Goal: Task Accomplishment & Management: Manage account settings

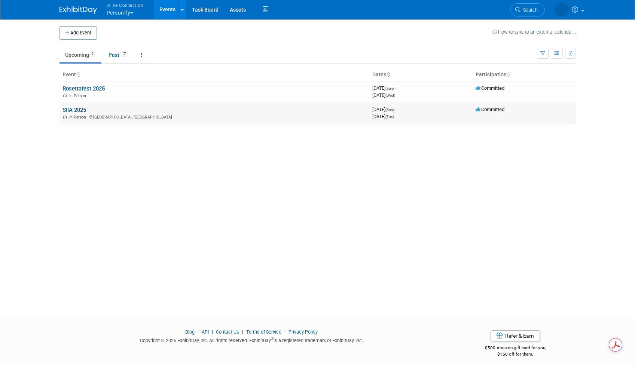
click at [83, 107] on link "SIIA 2025" at bounding box center [75, 110] width 24 height 7
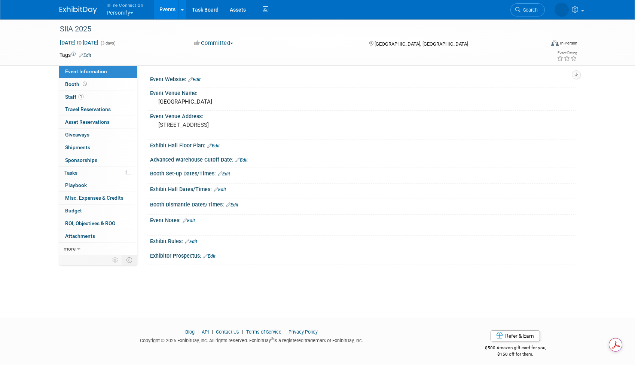
click at [198, 78] on link "Edit" at bounding box center [194, 79] width 12 height 5
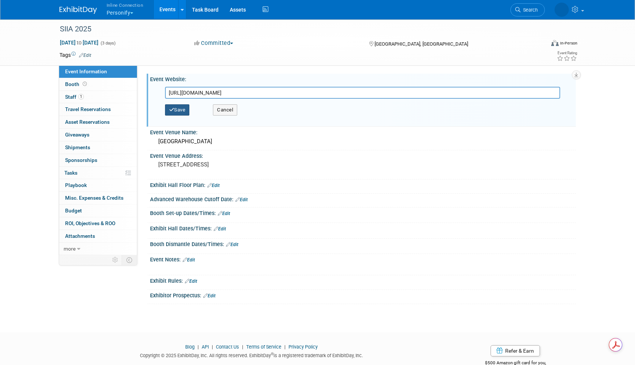
type input "https://siiaconferences.org/nationalconference/2025/index.cfm"
click at [178, 112] on button "Save" at bounding box center [177, 109] width 25 height 11
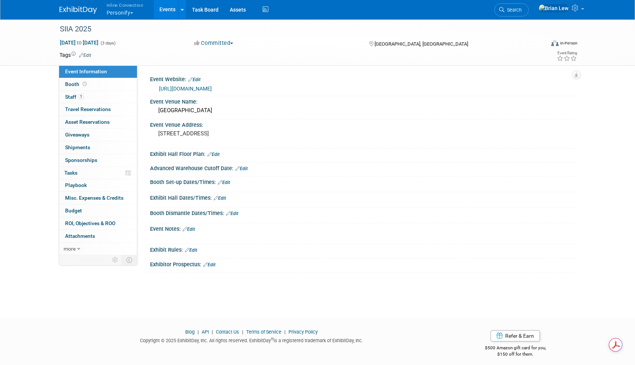
click at [211, 152] on icon at bounding box center [209, 154] width 4 height 5
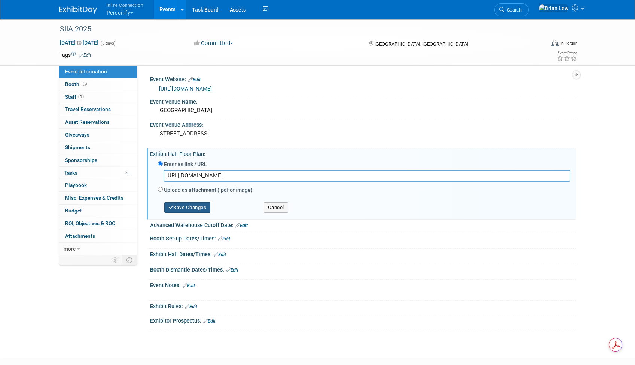
type input "https://siiaconferences.org/nationalconference/2025/exhibit_map.cfm"
click at [197, 210] on button "Save Changes" at bounding box center [187, 208] width 46 height 10
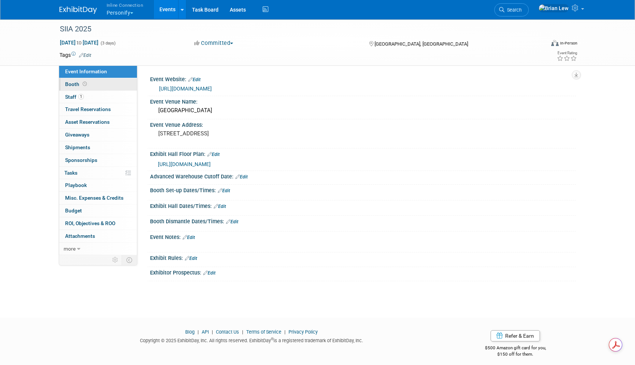
click at [97, 81] on link "Booth" at bounding box center [98, 84] width 78 height 12
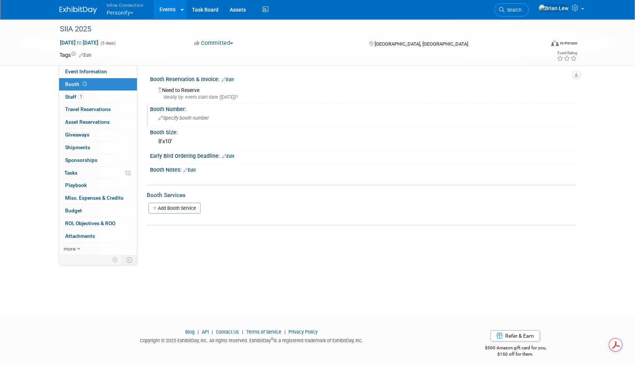
click at [201, 116] on span "Specify booth number" at bounding box center [183, 118] width 51 height 6
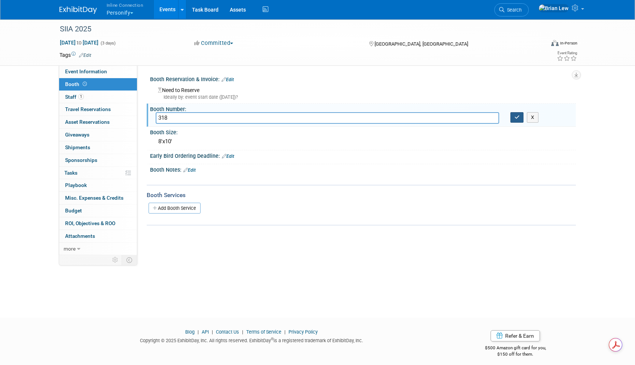
type input "318"
click at [517, 121] on button "button" at bounding box center [517, 117] width 13 height 10
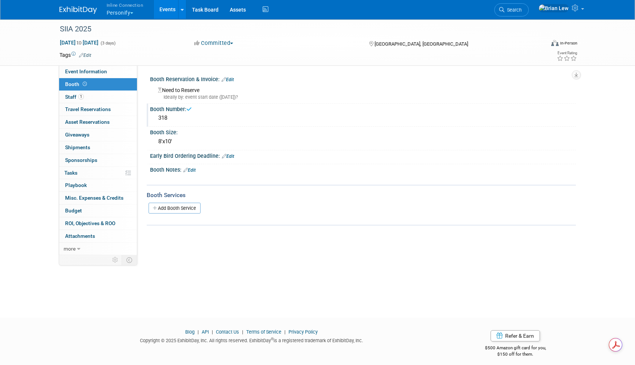
click at [229, 79] on link "Edit" at bounding box center [228, 79] width 12 height 5
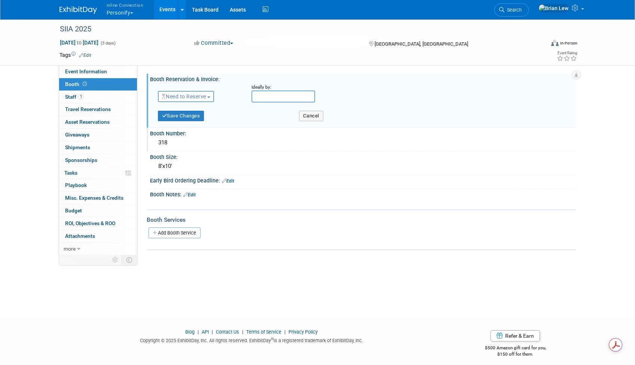
click at [203, 94] on span "Need to Reserve" at bounding box center [184, 97] width 45 height 6
click at [191, 121] on link "Reserved" at bounding box center [198, 120] width 80 height 10
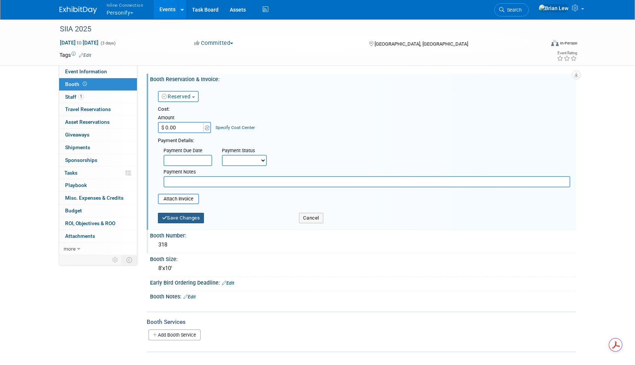
click at [177, 218] on button "Save Changes" at bounding box center [181, 218] width 46 height 10
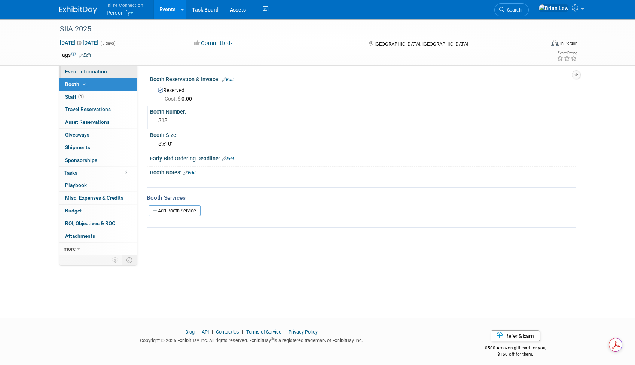
click at [119, 73] on link "Event Information" at bounding box center [98, 72] width 78 height 12
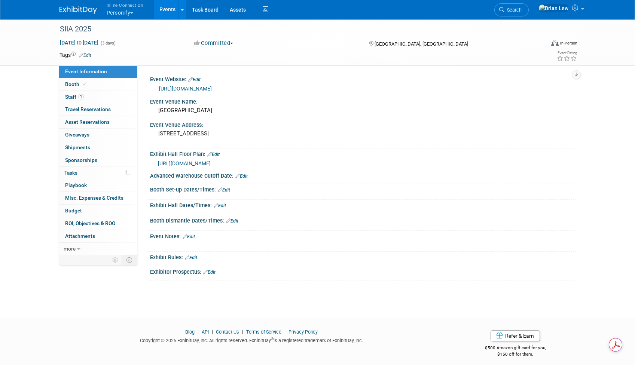
click at [227, 191] on link "Edit" at bounding box center [224, 190] width 12 height 5
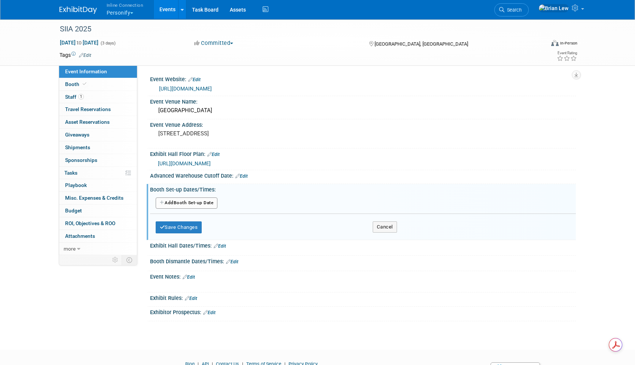
click at [204, 202] on button "Add Another Booth Set-up Date" at bounding box center [187, 203] width 62 height 11
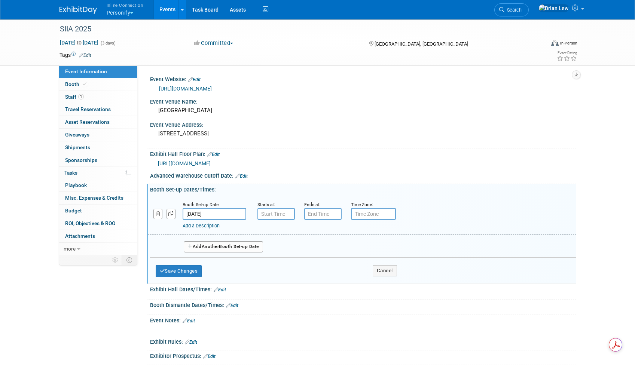
type input "7:00 AM"
click at [267, 217] on input "7:00 AM" at bounding box center [276, 214] width 37 height 12
click at [320, 217] on input "7:00 PM" at bounding box center [322, 214] width 37 height 12
click at [322, 252] on span "07" at bounding box center [321, 248] width 14 height 13
click at [389, 237] on td "03" at bounding box center [390, 233] width 24 height 20
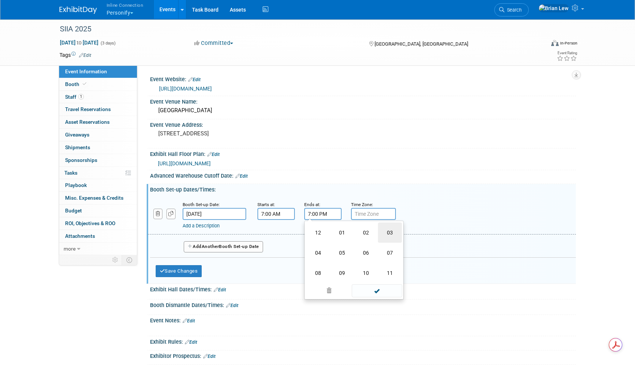
type input "3:00 PM"
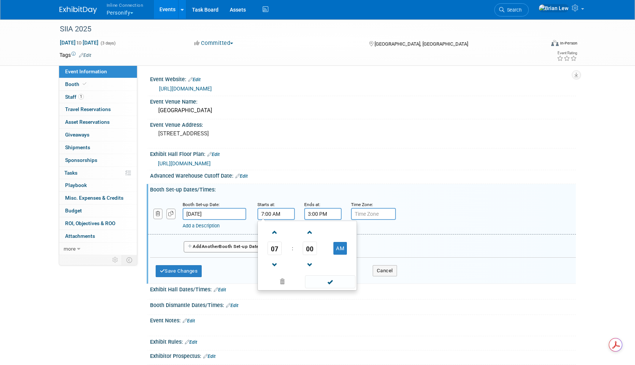
click at [270, 216] on input "7:00 AM" at bounding box center [276, 214] width 37 height 12
click at [308, 248] on span "00" at bounding box center [310, 248] width 14 height 13
click at [321, 251] on td "30" at bounding box center [319, 253] width 24 height 20
type input "7:30 AM"
click at [334, 285] on span at bounding box center [330, 281] width 51 height 13
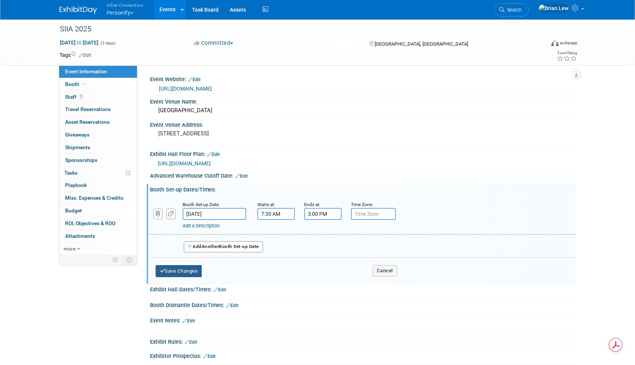
click at [177, 271] on button "Save Changes" at bounding box center [179, 271] width 46 height 12
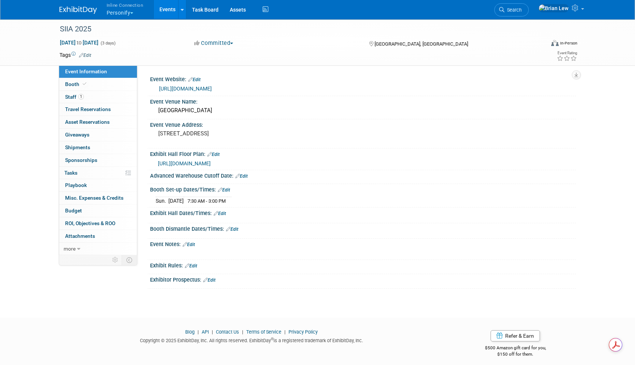
click at [224, 211] on link "Edit" at bounding box center [220, 213] width 12 height 5
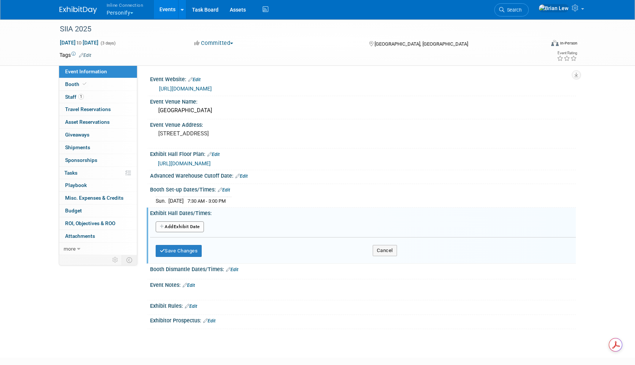
click at [177, 228] on button "Add Another Exhibit Date" at bounding box center [180, 227] width 48 height 11
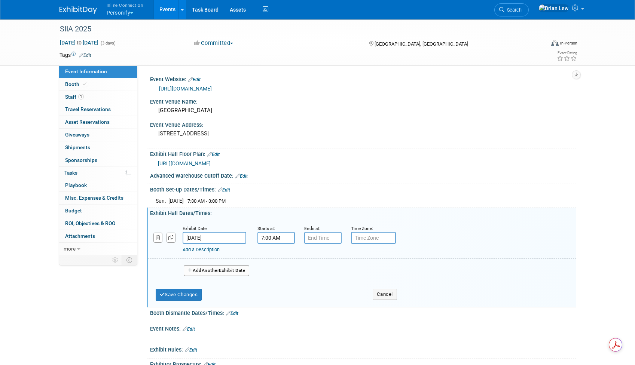
click at [266, 238] on input "7:00 AM" at bounding box center [276, 238] width 37 height 12
click at [273, 271] on span "07" at bounding box center [275, 272] width 14 height 13
click at [293, 277] on td "05" at bounding box center [295, 277] width 24 height 20
click at [340, 274] on button "AM" at bounding box center [340, 272] width 13 height 13
type input "5:00 PM"
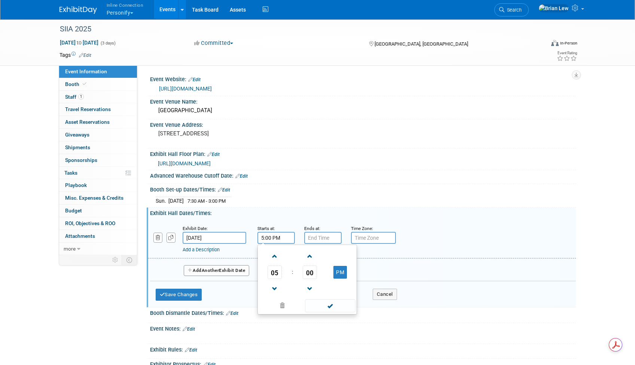
type input "7:00 PM"
click at [330, 243] on input "7:00 PM" at bounding box center [322, 238] width 37 height 12
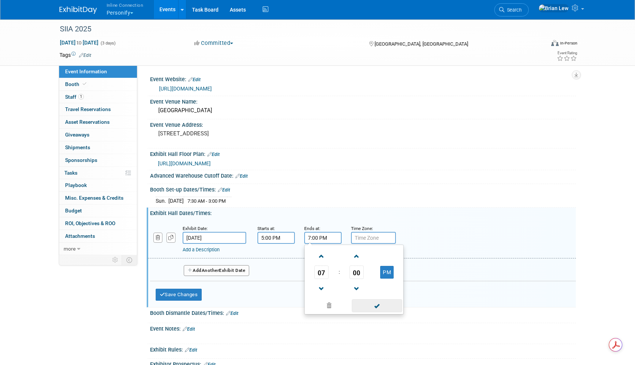
click at [371, 305] on span at bounding box center [377, 305] width 51 height 13
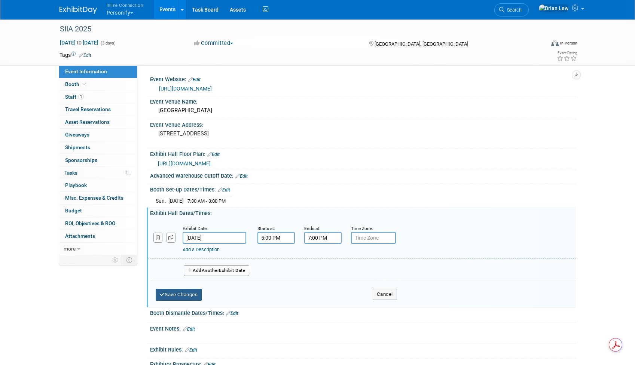
click at [190, 294] on button "Save Changes" at bounding box center [179, 295] width 46 height 12
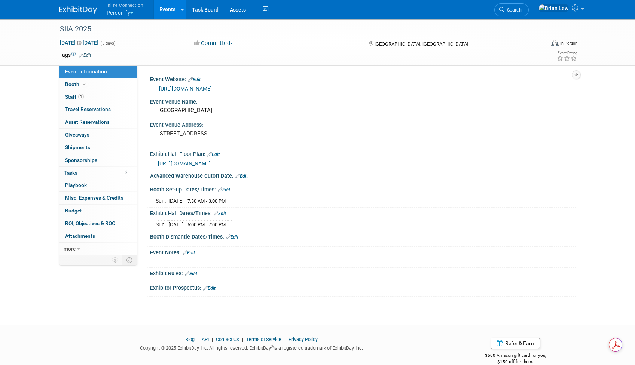
click at [222, 210] on div "Exhibit Hall Dates/Times: Edit" at bounding box center [363, 213] width 426 height 10
click at [222, 213] on link "Edit" at bounding box center [220, 213] width 12 height 5
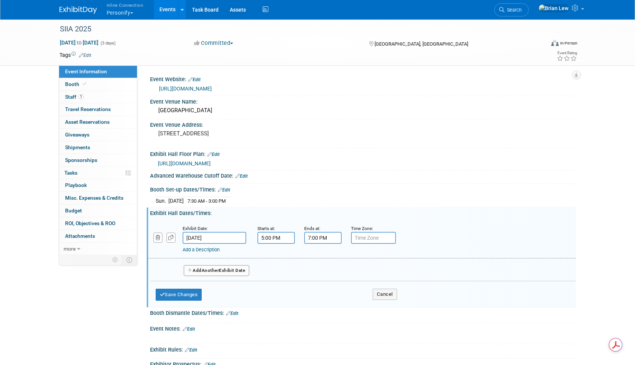
click at [217, 271] on span "Another" at bounding box center [211, 270] width 18 height 5
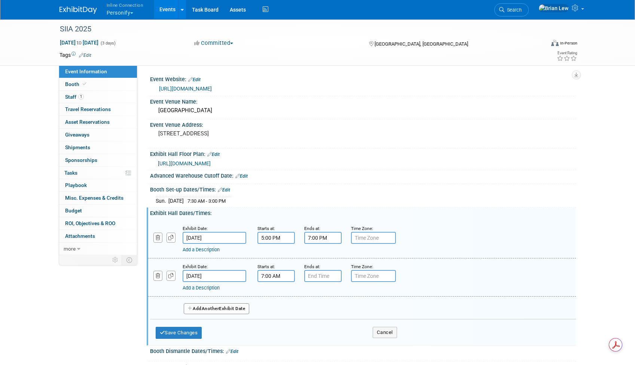
click at [274, 276] on input "7:00 AM" at bounding box center [276, 276] width 37 height 12
click at [277, 306] on span "07" at bounding box center [275, 310] width 14 height 13
click at [340, 331] on td "11" at bounding box center [343, 335] width 24 height 20
click at [306, 308] on span "00" at bounding box center [310, 310] width 14 height 13
click at [319, 315] on td "30" at bounding box center [319, 315] width 24 height 20
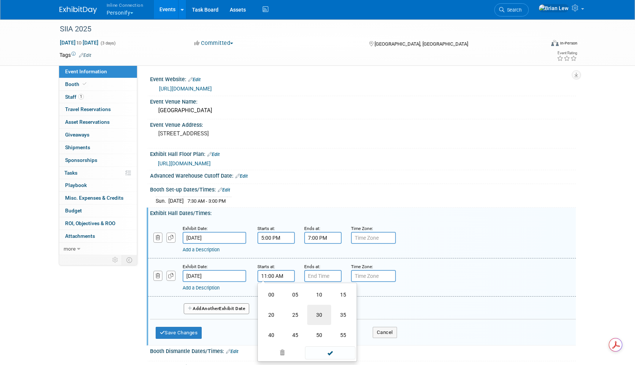
type input "11:30 AM"
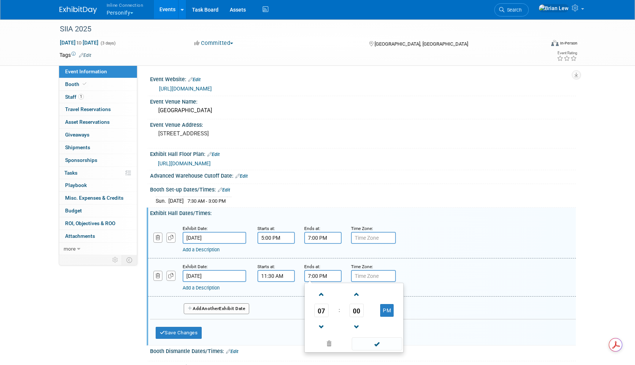
click at [311, 276] on input "7:00 PM" at bounding box center [322, 276] width 37 height 12
click at [324, 310] on span "07" at bounding box center [321, 310] width 14 height 13
click at [372, 311] on td "06" at bounding box center [366, 315] width 24 height 20
click at [322, 278] on input "6:00 PM" at bounding box center [322, 276] width 37 height 12
click at [357, 309] on span "00" at bounding box center [357, 310] width 14 height 13
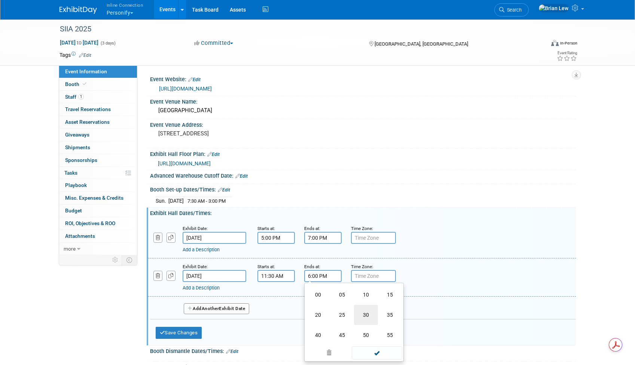
click at [362, 313] on td "30" at bounding box center [366, 315] width 24 height 20
type input "6:30 PM"
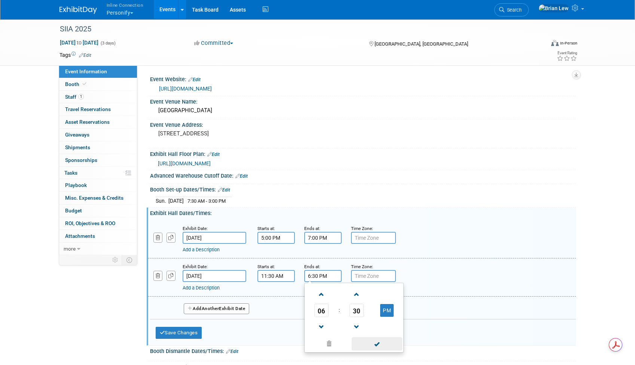
click at [372, 344] on span at bounding box center [377, 344] width 51 height 13
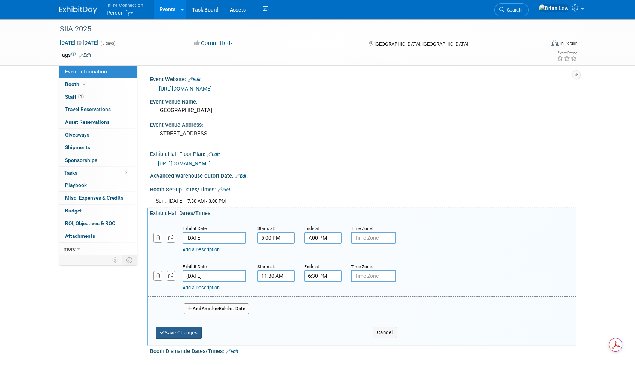
click at [184, 331] on button "Save Changes" at bounding box center [179, 333] width 46 height 12
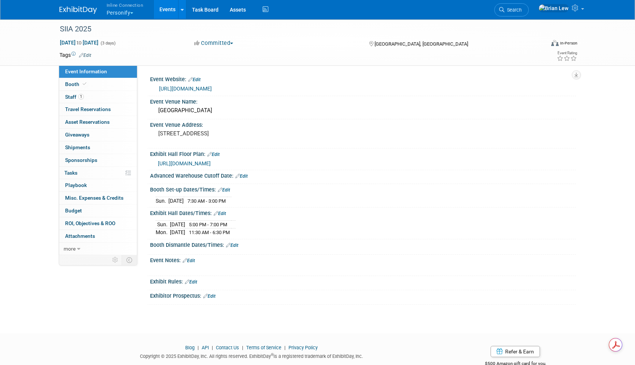
click at [220, 212] on link "Edit" at bounding box center [220, 213] width 12 height 5
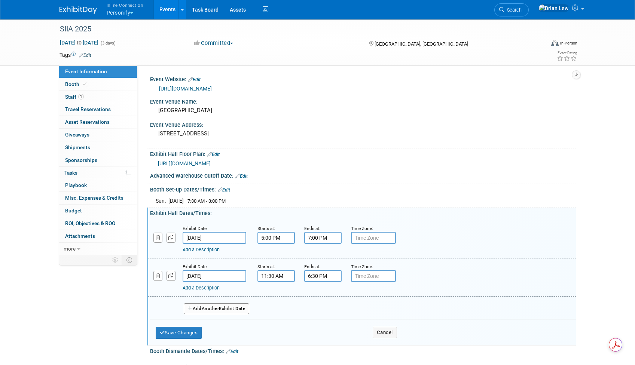
click at [231, 308] on button "Add Another Exhibit Date" at bounding box center [217, 309] width 66 height 11
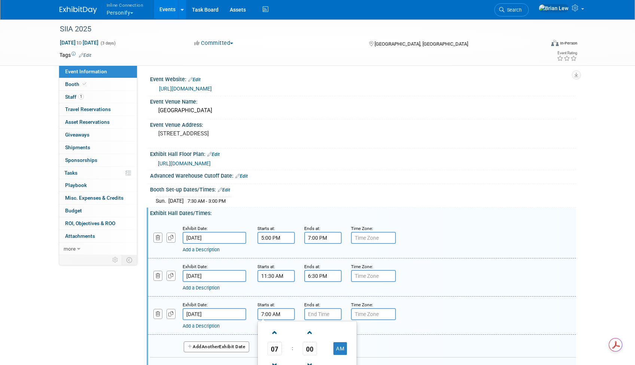
click at [274, 318] on input "7:00 AM" at bounding box center [276, 314] width 37 height 12
click at [277, 333] on span at bounding box center [274, 332] width 13 height 13
type input "8:00 AM"
click at [322, 314] on input "7:00 PM" at bounding box center [322, 314] width 37 height 12
click at [320, 348] on span "07" at bounding box center [321, 348] width 14 height 13
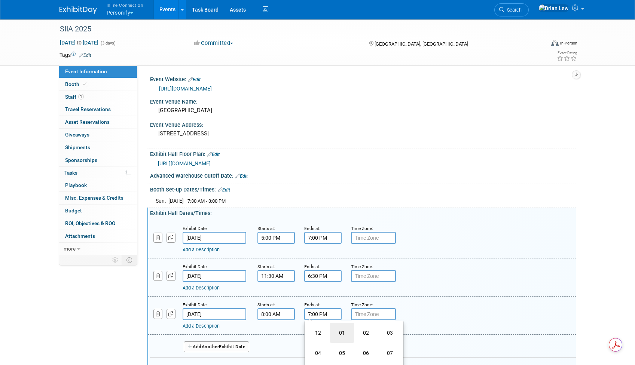
click at [341, 335] on td "01" at bounding box center [342, 333] width 24 height 20
click at [359, 349] on span "00" at bounding box center [357, 348] width 14 height 13
click at [365, 348] on td "30" at bounding box center [366, 353] width 24 height 20
type input "1:30 PM"
click at [246, 347] on button "Add Another Exhibit Date" at bounding box center [217, 347] width 66 height 11
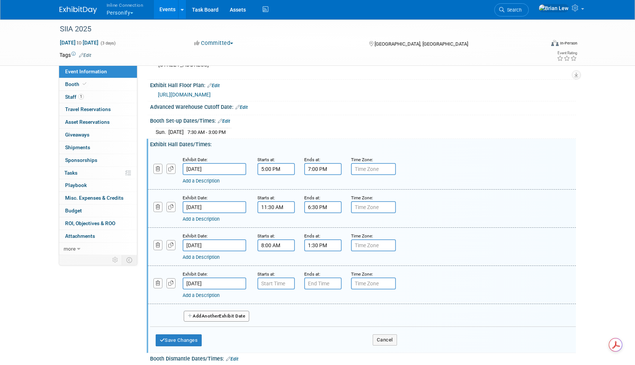
scroll to position [75, 0]
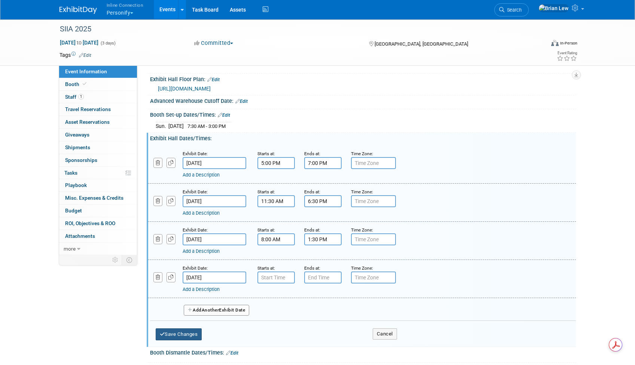
click at [179, 335] on button "Save Changes" at bounding box center [179, 335] width 46 height 12
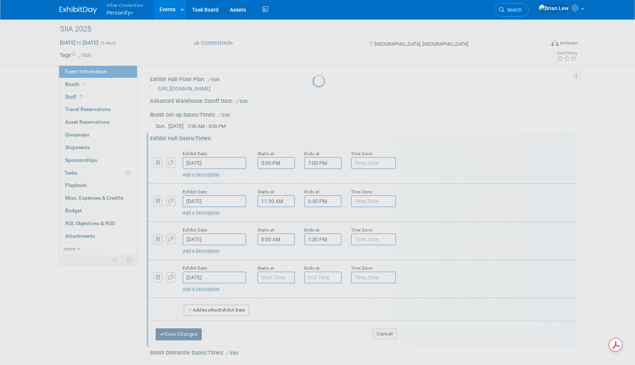
scroll to position [5, 0]
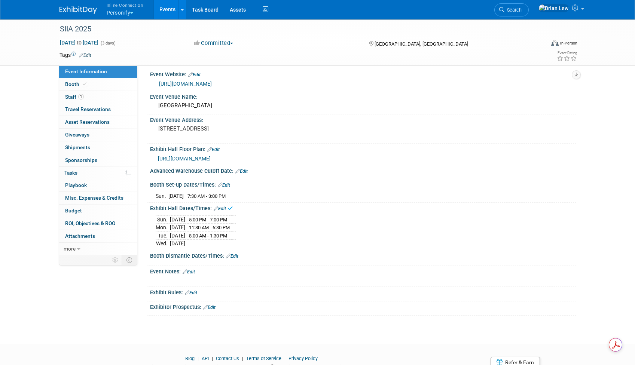
click at [202, 241] on td at bounding box center [208, 244] width 46 height 8
click at [225, 206] on div "Exhibit Hall Dates/Times: Edit" at bounding box center [363, 208] width 426 height 10
click at [223, 213] on div "Sun. Oct 12, 2025 5:00 PM - 7:00 PM Mon. Oct 13, 2025 11:30 AM - 6:30 PM" at bounding box center [363, 230] width 426 height 37
click at [223, 209] on link "Edit" at bounding box center [220, 208] width 12 height 5
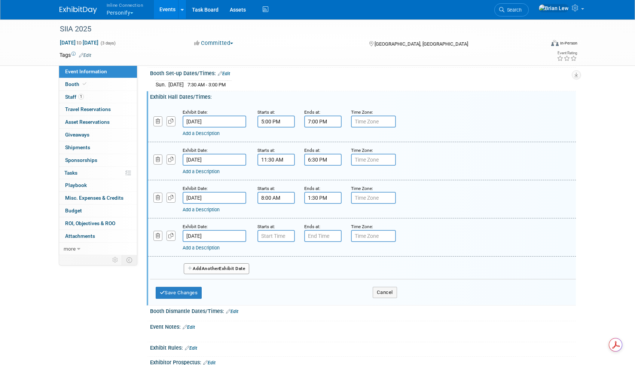
scroll to position [128, 0]
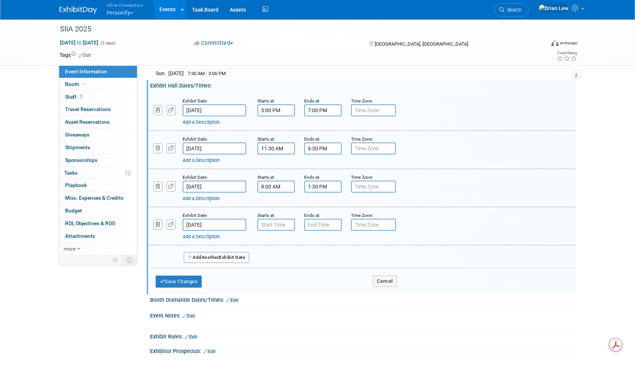
click at [158, 224] on icon "button" at bounding box center [158, 224] width 5 height 5
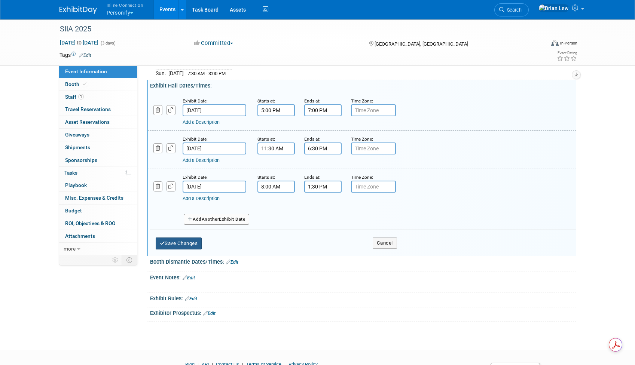
click at [189, 242] on button "Save Changes" at bounding box center [179, 244] width 46 height 12
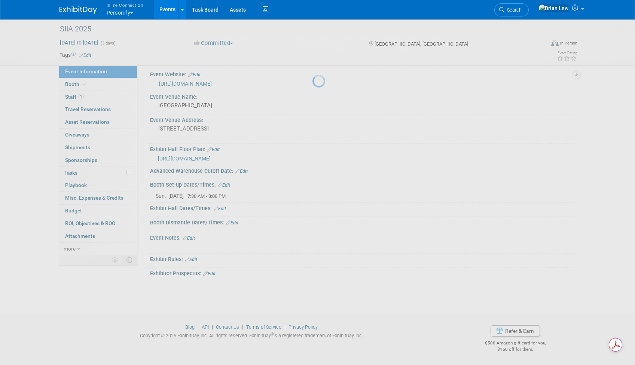
scroll to position [5, 0]
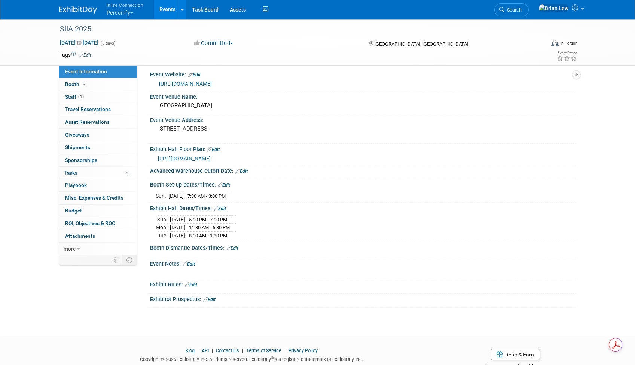
click at [235, 248] on link "Edit" at bounding box center [232, 248] width 12 height 5
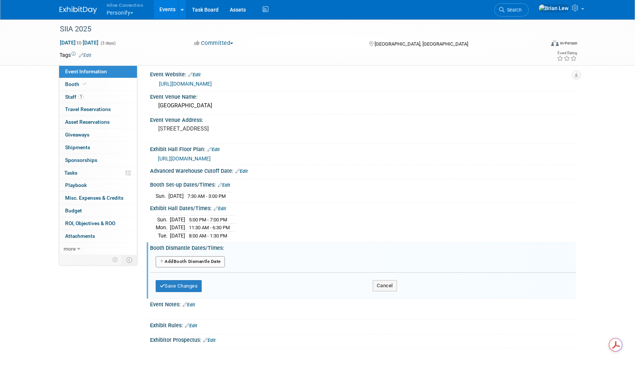
click at [214, 259] on button "Add Another Booth Dismantle Date" at bounding box center [190, 261] width 69 height 11
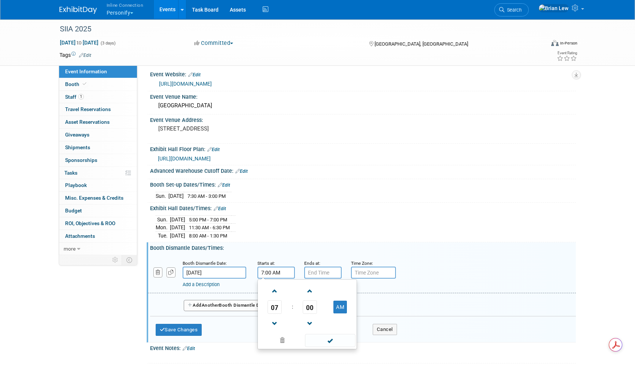
click at [279, 277] on input "7:00 AM" at bounding box center [276, 273] width 37 height 12
click at [279, 305] on span "07" at bounding box center [275, 307] width 14 height 13
click at [296, 290] on td "01" at bounding box center [295, 291] width 24 height 20
click at [308, 307] on span "00" at bounding box center [310, 307] width 14 height 13
click at [313, 309] on td "30" at bounding box center [319, 312] width 24 height 20
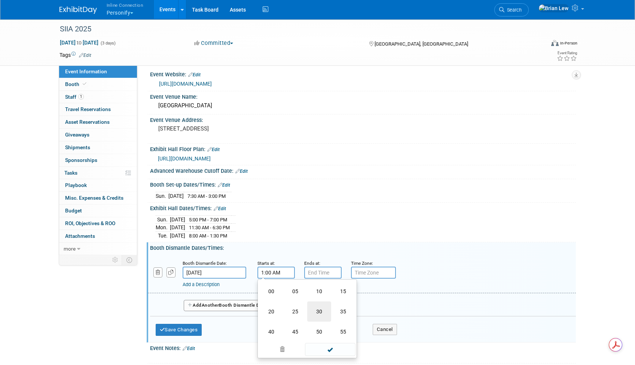
type input "1:30 AM"
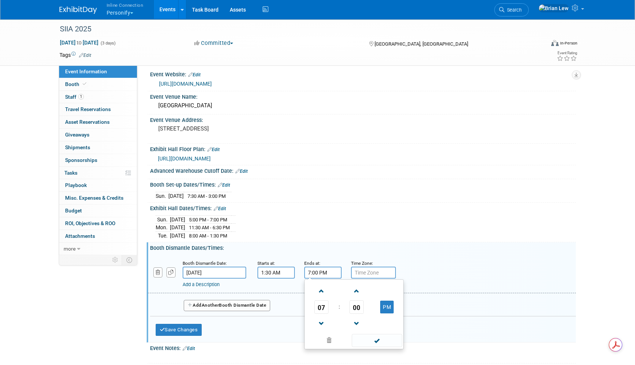
click at [322, 274] on input "7:00 PM" at bounding box center [322, 273] width 37 height 12
click at [320, 303] on span "07" at bounding box center [321, 307] width 14 height 13
click at [337, 310] on td "05" at bounding box center [342, 312] width 24 height 20
type input "5:00 PM"
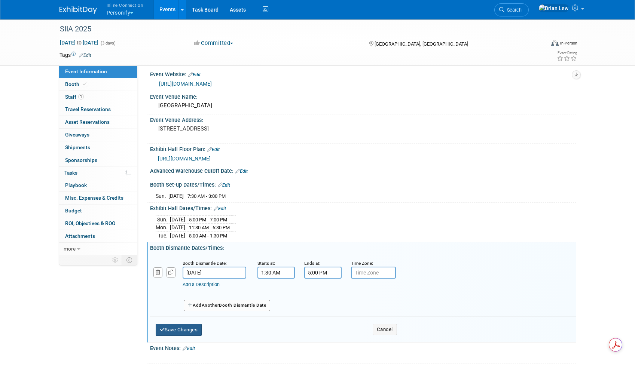
click at [181, 328] on button "Save Changes" at bounding box center [179, 330] width 46 height 12
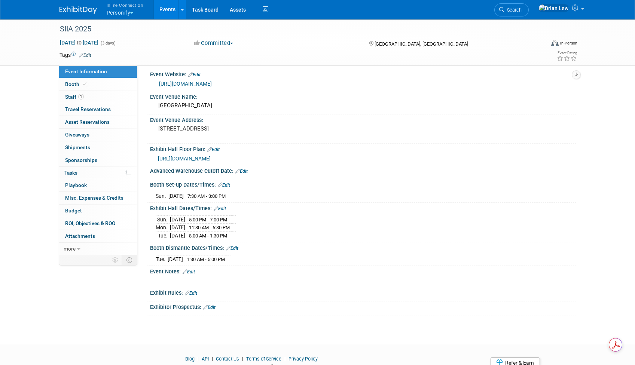
click at [191, 266] on div "Event Notes: Edit" at bounding box center [363, 271] width 426 height 10
click at [191, 270] on link "Edit" at bounding box center [189, 272] width 12 height 5
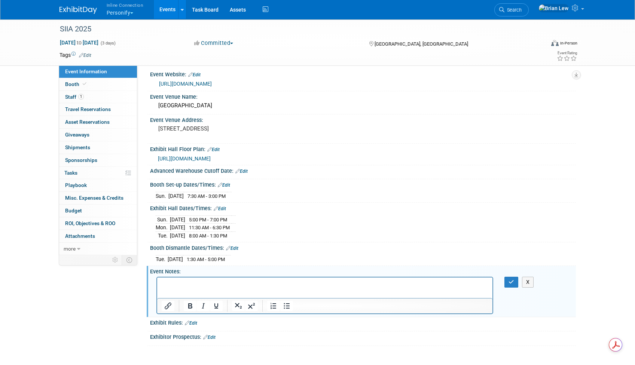
scroll to position [0, 0]
click at [193, 275] on div "X" at bounding box center [362, 277] width 417 height 4
click at [192, 288] on html at bounding box center [325, 282] width 336 height 10
click at [512, 280] on icon "button" at bounding box center [512, 282] width 6 height 5
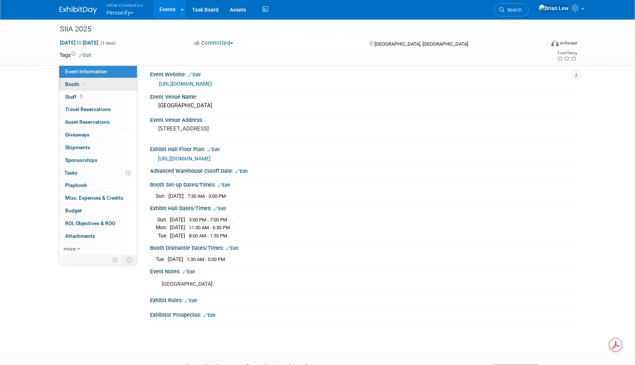
click at [98, 87] on link "Booth" at bounding box center [98, 84] width 78 height 12
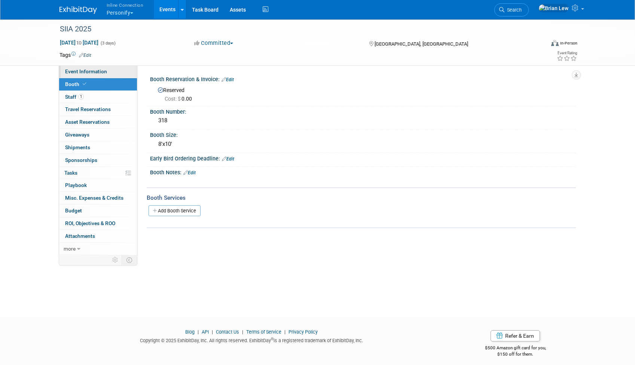
click at [103, 69] on span "Event Information" at bounding box center [86, 72] width 42 height 6
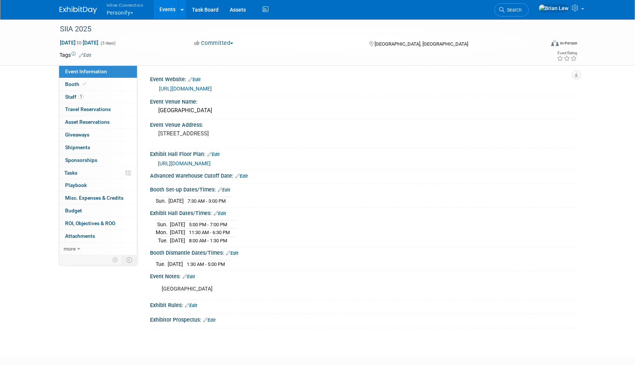
click at [132, 13] on span "button" at bounding box center [131, 12] width 3 height 1
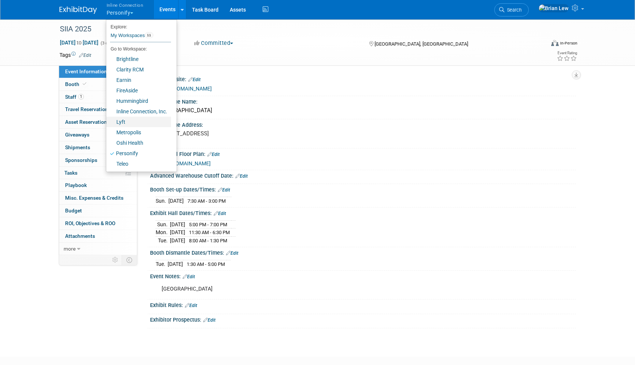
click at [138, 120] on link "Lyft" at bounding box center [138, 122] width 65 height 10
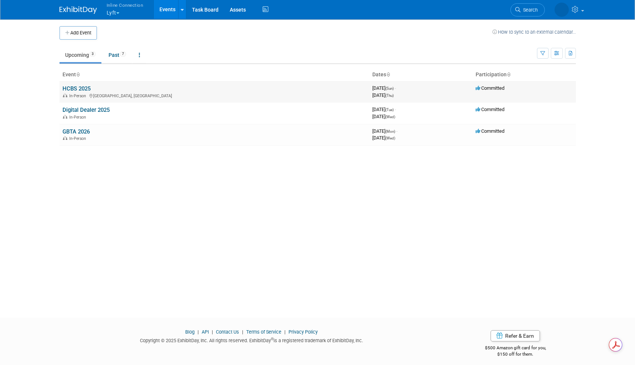
click at [76, 91] on link "HCBS 2025" at bounding box center [77, 88] width 28 height 7
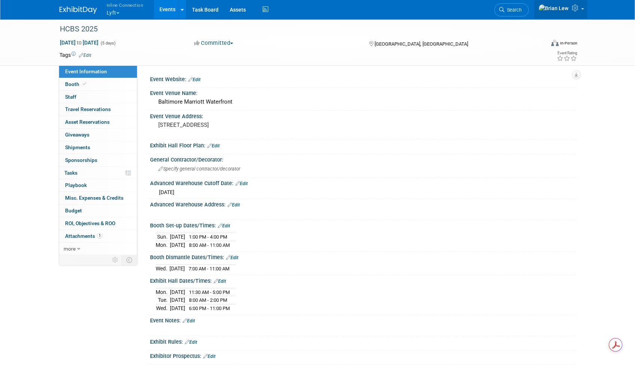
click at [585, 10] on link at bounding box center [561, 9] width 53 height 19
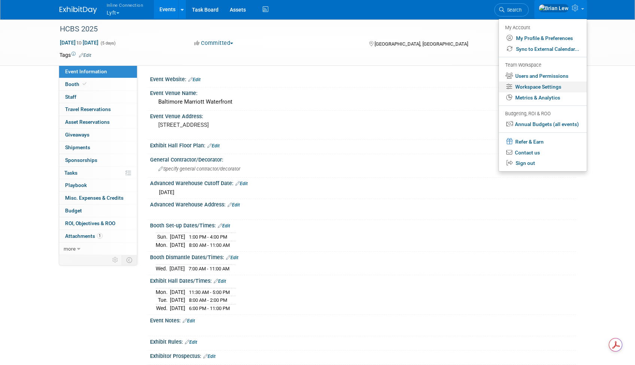
click at [560, 84] on link "Workspace Settings" at bounding box center [543, 87] width 88 height 11
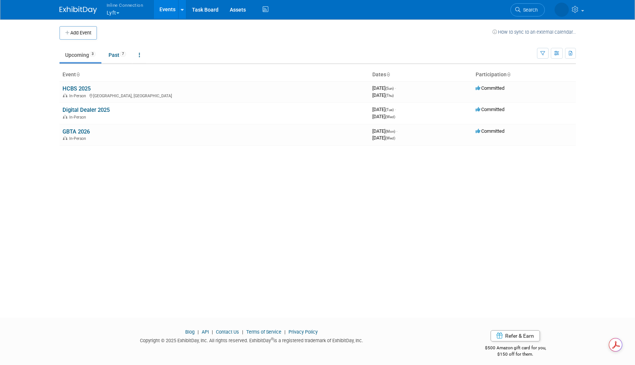
click at [119, 13] on span "button" at bounding box center [117, 12] width 3 height 1
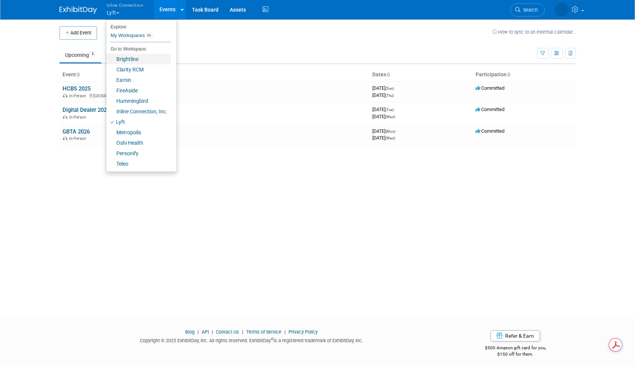
click at [139, 59] on link "Brightline" at bounding box center [138, 59] width 65 height 10
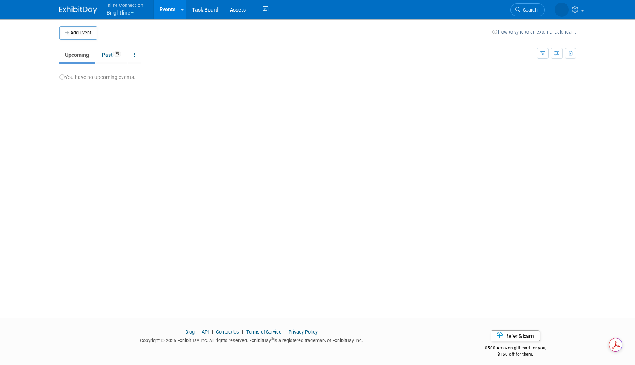
click at [132, 10] on button "Inline Connection Brightline" at bounding box center [129, 9] width 47 height 19
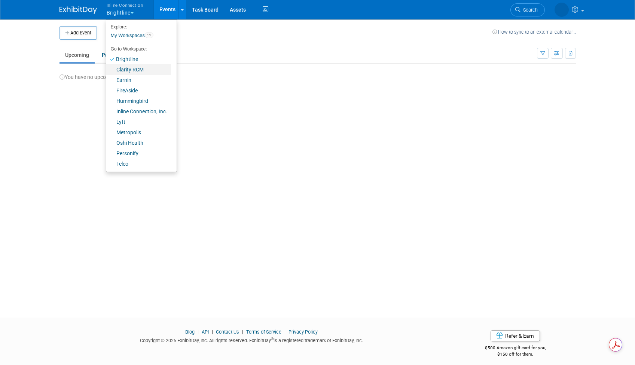
click at [143, 69] on link "Clarity RCM" at bounding box center [138, 69] width 65 height 10
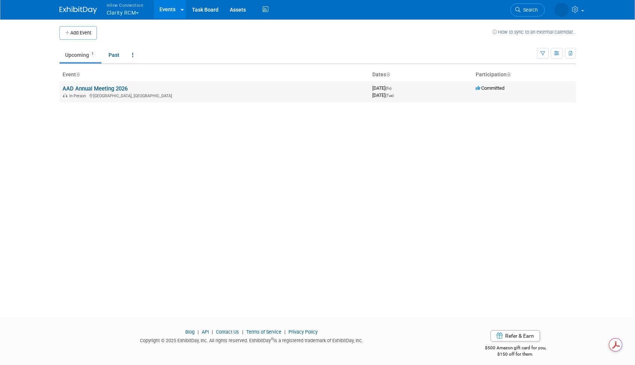
click at [103, 90] on link "AAD Annual Meeting 2026" at bounding box center [95, 88] width 65 height 7
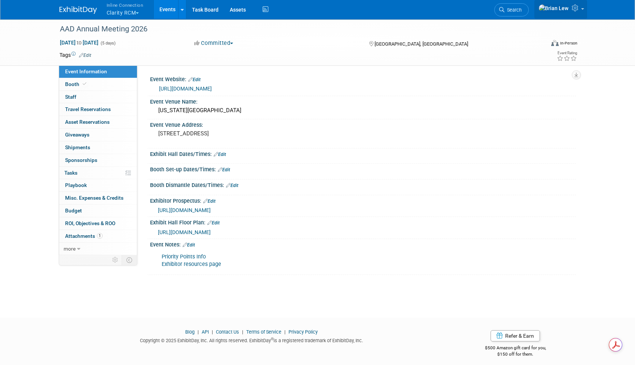
click at [582, 10] on span at bounding box center [582, 8] width 3 height 1
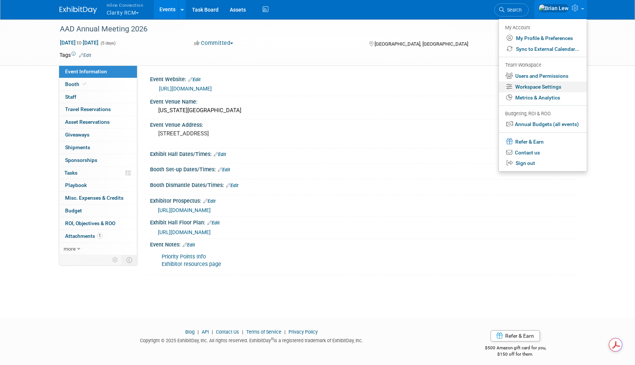
click at [559, 88] on link "Workspace Settings" at bounding box center [543, 87] width 88 height 11
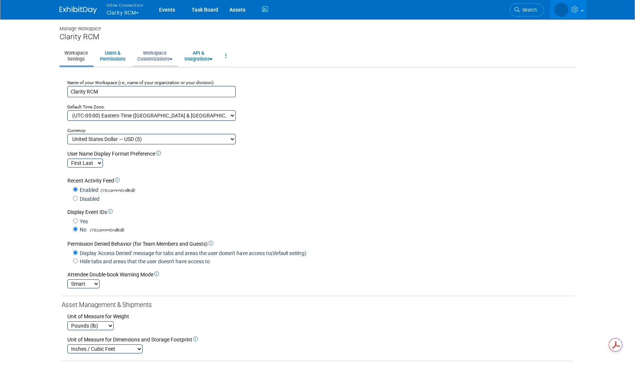
click at [166, 58] on link "Workspace Customizations" at bounding box center [155, 56] width 45 height 18
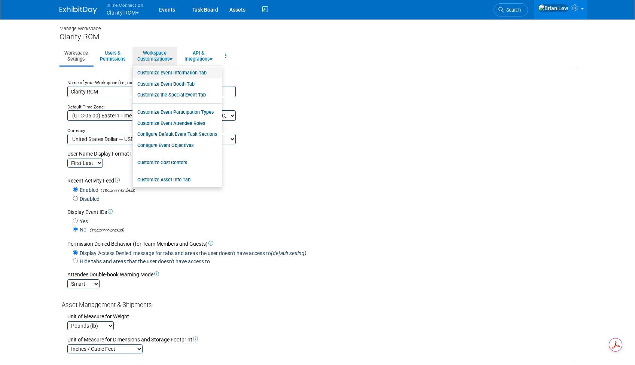
click at [170, 74] on link "Customize Event Information Tab" at bounding box center [177, 72] width 89 height 11
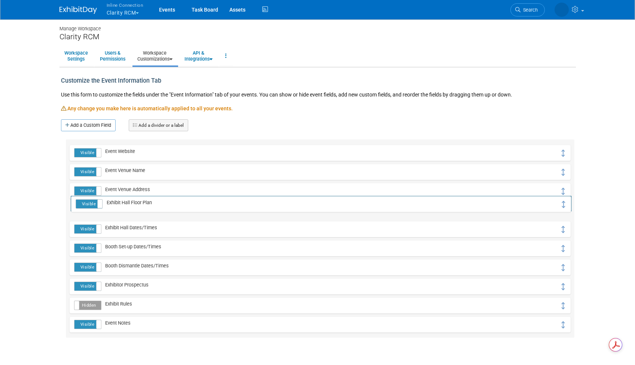
drag, startPoint x: 565, startPoint y: 288, endPoint x: 566, endPoint y: 206, distance: 82.4
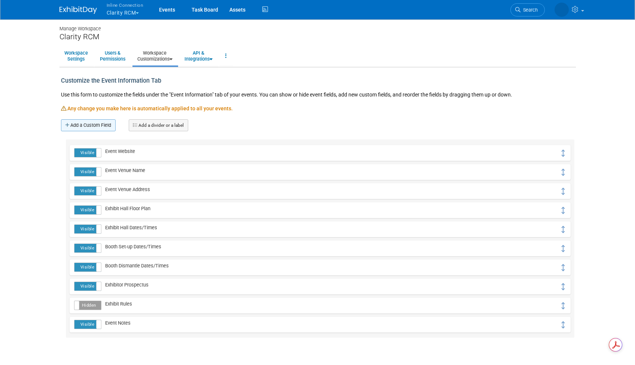
click at [86, 127] on link "Add a Custom Field" at bounding box center [88, 125] width 55 height 12
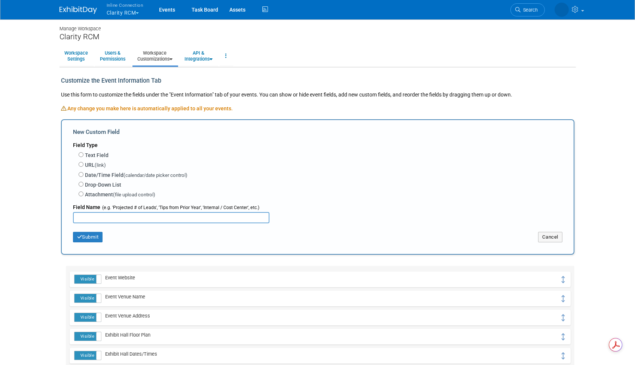
click at [101, 155] on label "Text Field" at bounding box center [97, 155] width 24 height 7
click at [83, 155] on input "Text Field" at bounding box center [81, 154] width 5 height 5
radio input "true"
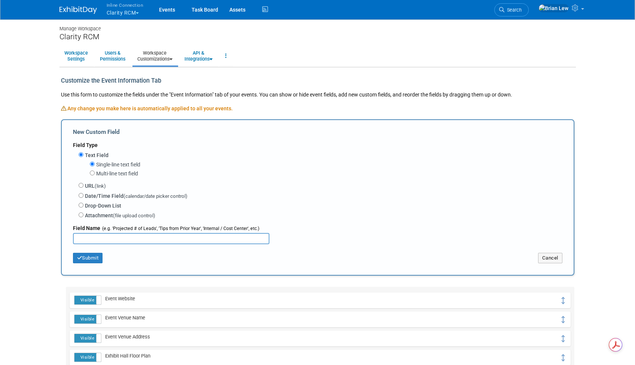
click at [115, 237] on input "text" at bounding box center [171, 238] width 197 height 11
type input "General Contractor/Decorator"
click at [86, 258] on button "Submit" at bounding box center [88, 258] width 30 height 10
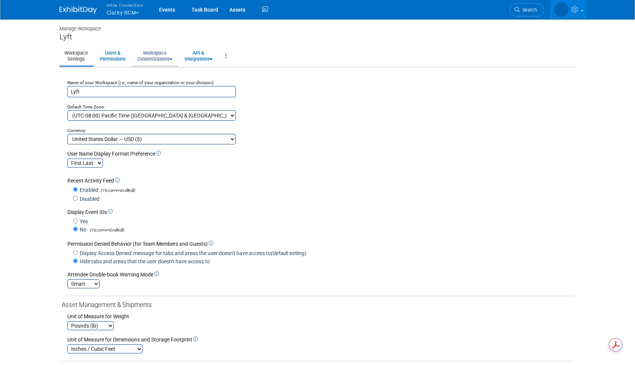
click at [173, 58] on icon at bounding box center [171, 59] width 3 height 5
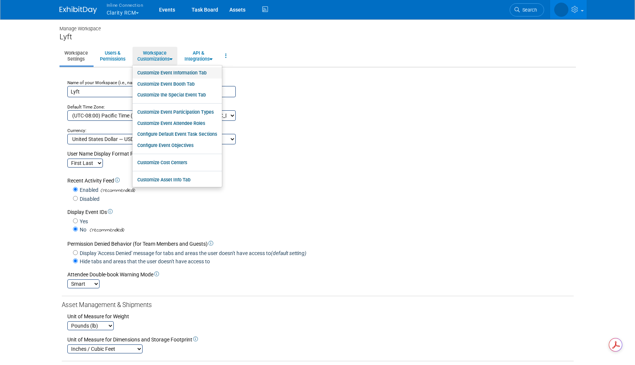
click at [196, 74] on link "Customize Event Information Tab" at bounding box center [177, 72] width 89 height 11
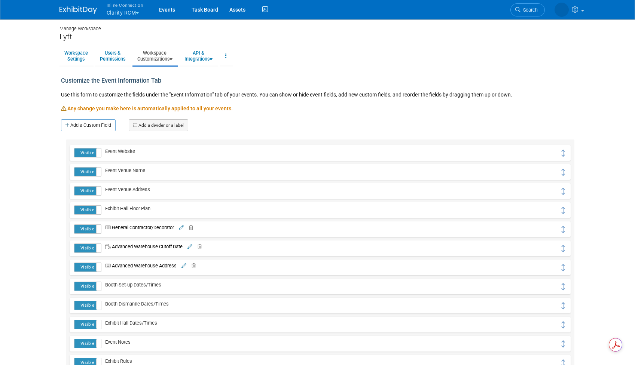
click at [180, 247] on span "Advanced Warehouse Cutoff Date" at bounding box center [141, 247] width 81 height 6
click at [173, 59] on icon at bounding box center [171, 59] width 3 height 5
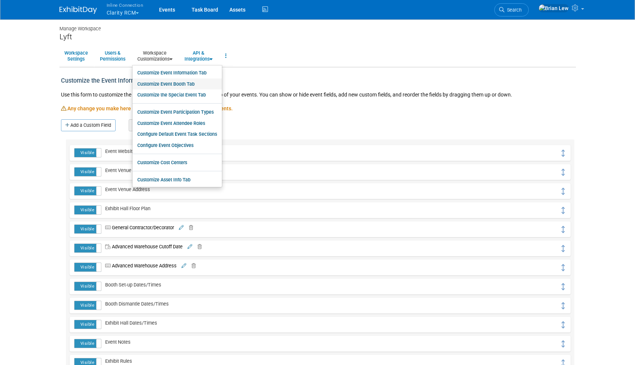
click at [183, 83] on link "Customize Event Booth Tab" at bounding box center [177, 84] width 89 height 11
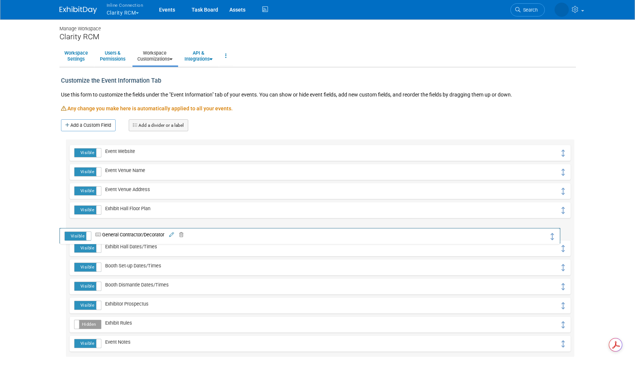
drag, startPoint x: 563, startPoint y: 154, endPoint x: 552, endPoint y: 237, distance: 83.8
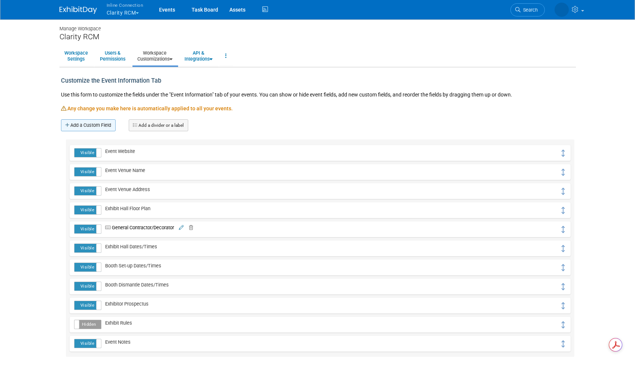
click at [92, 121] on link "Add a Custom Field" at bounding box center [88, 125] width 55 height 12
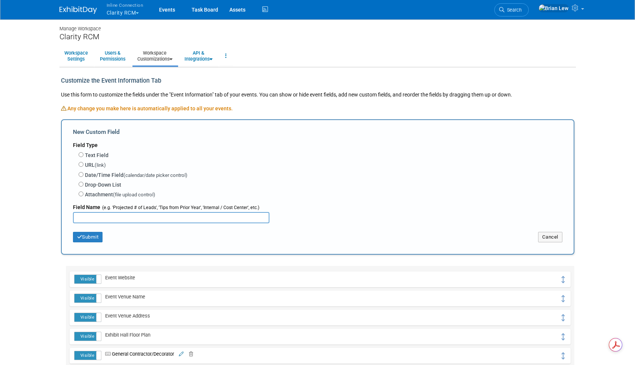
click at [101, 155] on label "Text Field" at bounding box center [97, 155] width 24 height 7
click at [83, 155] on input "Text Field" at bounding box center [81, 154] width 5 height 5
radio input "true"
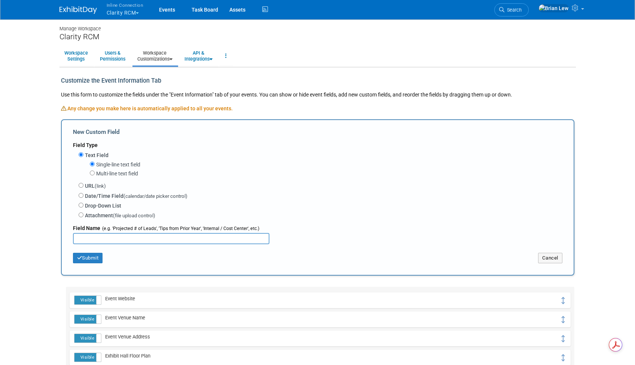
click at [121, 237] on input "text" at bounding box center [171, 238] width 197 height 11
type input "Advanced Warehouse Cutoff Date"
click at [98, 196] on label "Date/Time Field (calendar/date picker control)" at bounding box center [136, 196] width 103 height 8
click at [83, 196] on input "Date/Time Field (calendar/date picker control)" at bounding box center [81, 195] width 5 height 5
radio input "true"
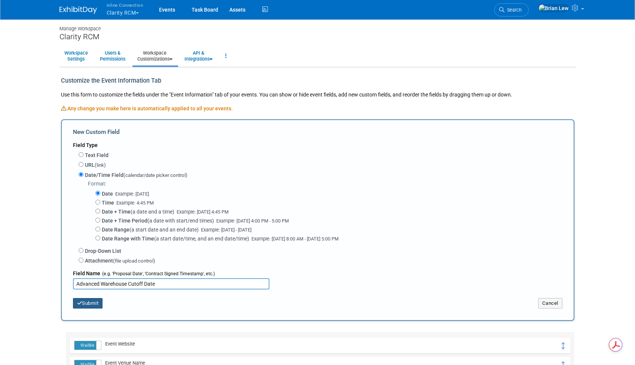
click at [95, 307] on button "Submit" at bounding box center [88, 303] width 30 height 10
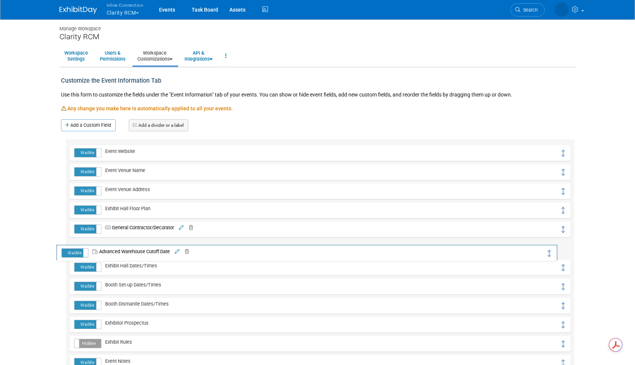
drag, startPoint x: 564, startPoint y: 153, endPoint x: 550, endPoint y: 253, distance: 100.8
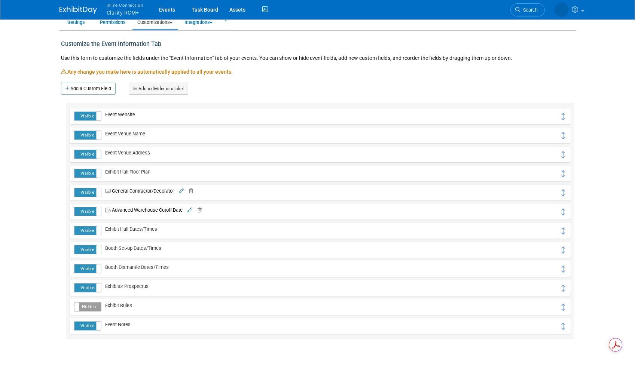
scroll to position [42, 0]
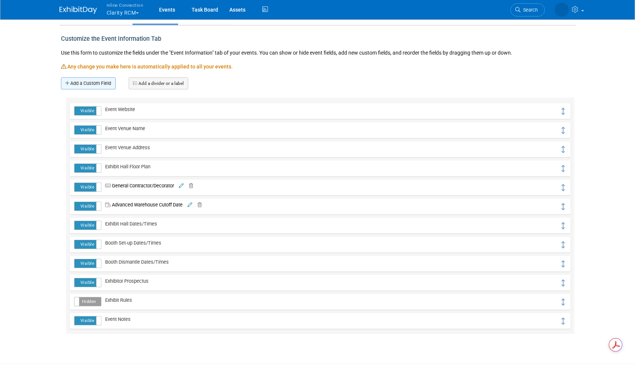
click at [96, 84] on link "Add a Custom Field" at bounding box center [88, 83] width 55 height 12
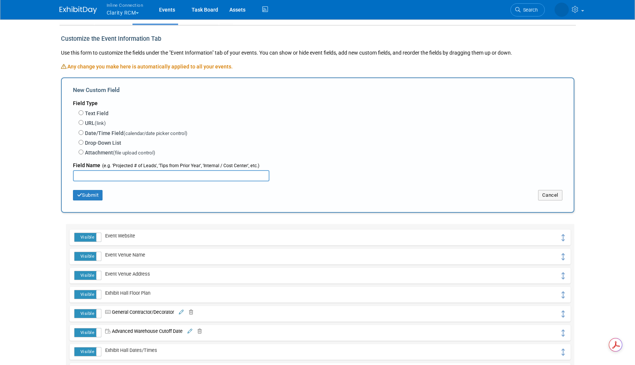
click at [96, 111] on label "Text Field" at bounding box center [97, 113] width 24 height 7
click at [83, 111] on input "Text Field" at bounding box center [81, 112] width 5 height 5
radio input "true"
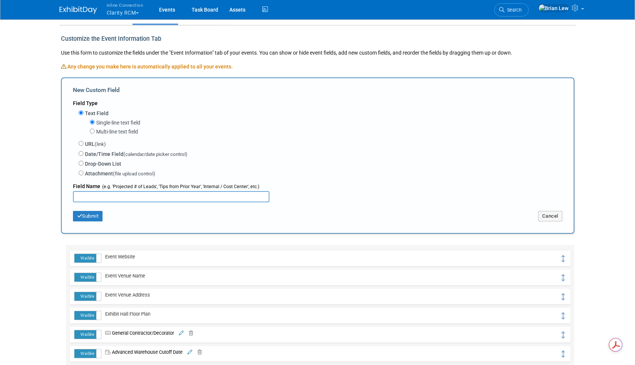
click at [125, 192] on input "text" at bounding box center [171, 196] width 197 height 11
type input "Advanced Warehouse Address"
click at [91, 208] on div "Submit" at bounding box center [150, 213] width 167 height 15
click at [91, 211] on div "Submit" at bounding box center [150, 213] width 167 height 15
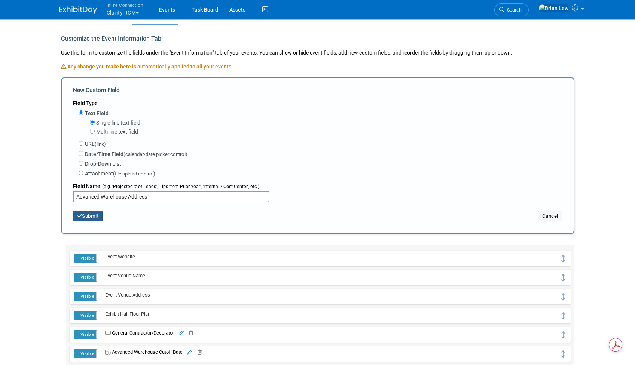
click at [90, 217] on button "Submit" at bounding box center [88, 216] width 30 height 10
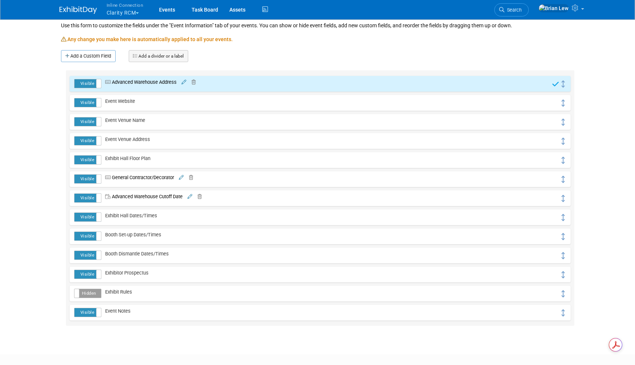
scroll to position [72, 0]
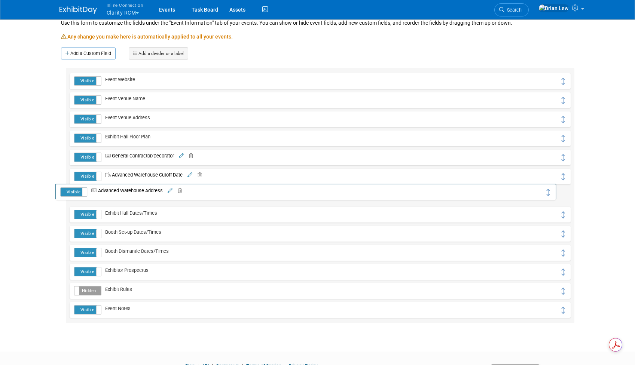
drag, startPoint x: 563, startPoint y: 81, endPoint x: 548, endPoint y: 192, distance: 112.1
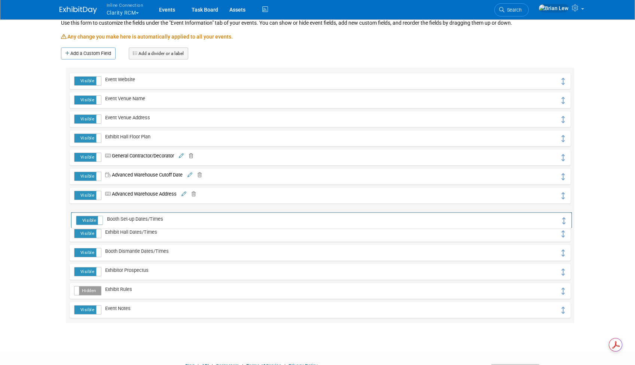
drag, startPoint x: 562, startPoint y: 233, endPoint x: 564, endPoint y: 219, distance: 13.6
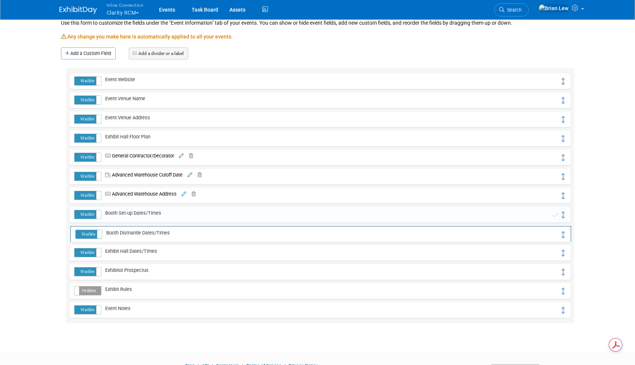
drag, startPoint x: 563, startPoint y: 253, endPoint x: 564, endPoint y: 235, distance: 18.7
click at [90, 293] on label "Hidden" at bounding box center [87, 291] width 26 height 9
drag, startPoint x: 563, startPoint y: 272, endPoint x: 558, endPoint y: 310, distance: 38.5
drag, startPoint x: 563, startPoint y: 290, endPoint x: 566, endPoint y: 273, distance: 18.0
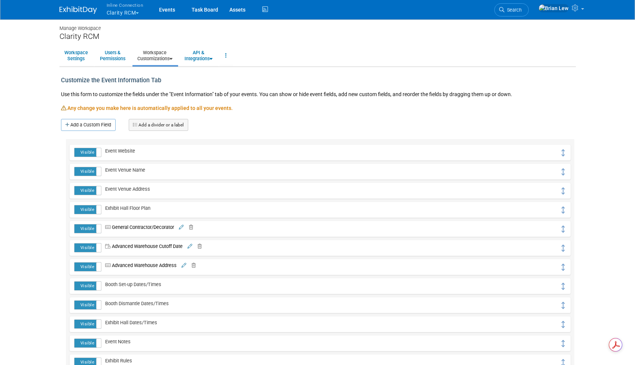
scroll to position [0, 0]
click at [175, 61] on link "Workspace Customizations" at bounding box center [155, 56] width 45 height 18
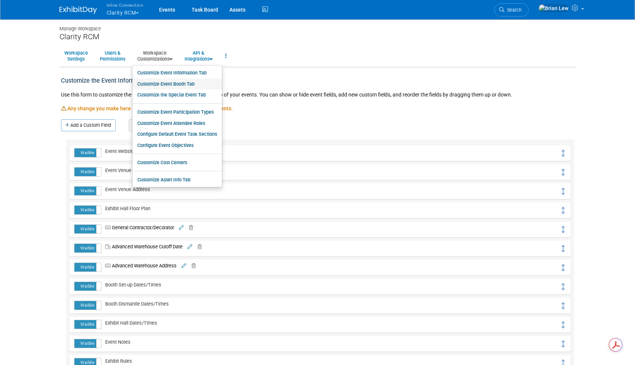
click at [198, 82] on link "Customize Event Booth Tab" at bounding box center [177, 84] width 89 height 11
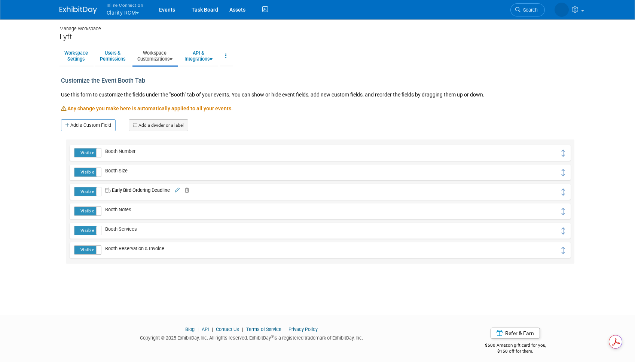
drag, startPoint x: 175, startPoint y: 58, endPoint x: 168, endPoint y: 62, distance: 7.9
click at [173, 58] on icon at bounding box center [171, 59] width 3 height 5
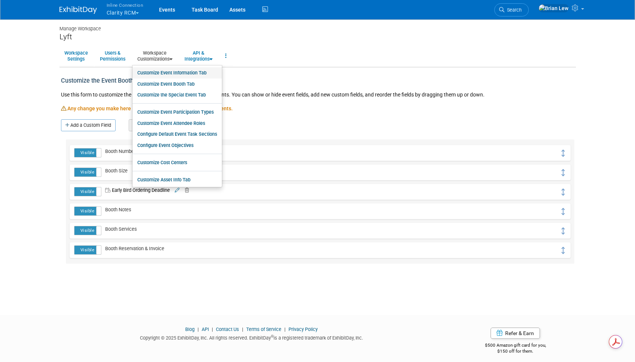
click at [177, 73] on link "Customize Event Information Tab" at bounding box center [177, 72] width 89 height 11
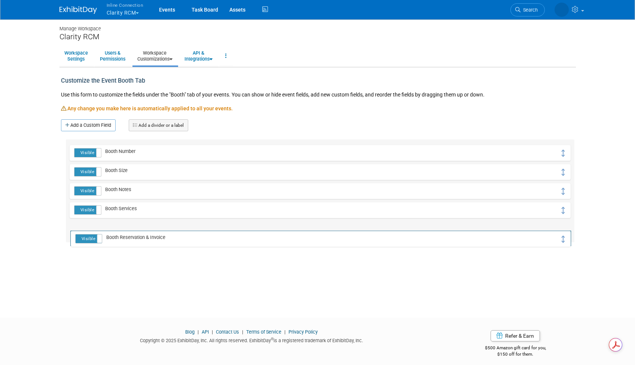
drag, startPoint x: 564, startPoint y: 152, endPoint x: 565, endPoint y: 238, distance: 85.7
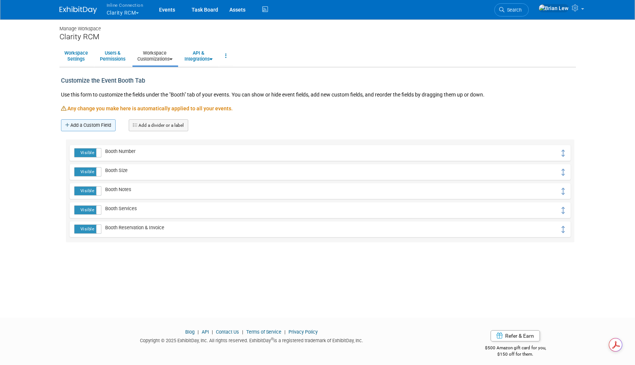
click at [96, 125] on link "Add a Custom Field" at bounding box center [88, 125] width 55 height 12
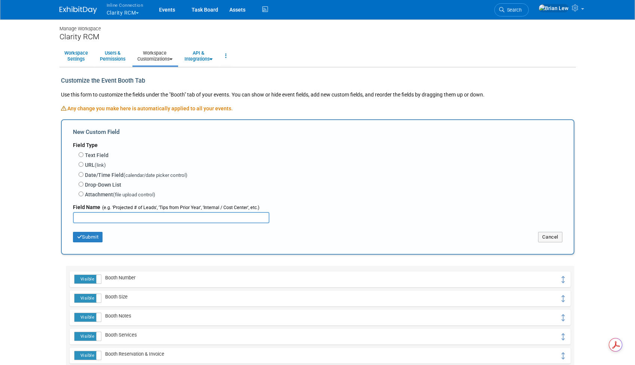
click at [114, 176] on label "Date/Time Field (calendar/date picker control)" at bounding box center [136, 175] width 103 height 8
click at [83, 176] on input "Date/Time Field (calendar/date picker control)" at bounding box center [81, 174] width 5 height 5
radio input "true"
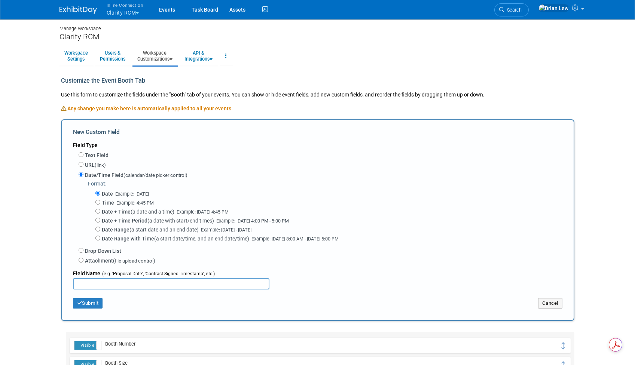
click at [119, 287] on input "text" at bounding box center [171, 283] width 197 height 11
type input "Early Bird Ordering Deadline"
click at [89, 301] on button "Submit" at bounding box center [88, 303] width 30 height 10
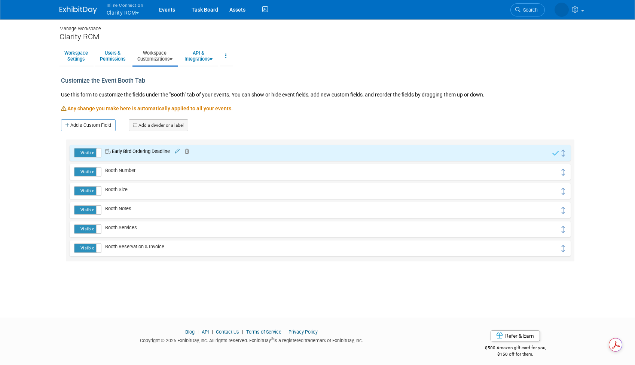
scroll to position [5, 0]
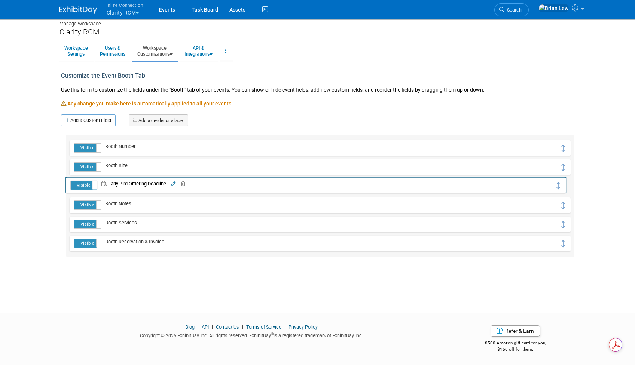
drag, startPoint x: 563, startPoint y: 149, endPoint x: 559, endPoint y: 187, distance: 37.7
click at [138, 12] on span "button" at bounding box center [137, 12] width 3 height 1
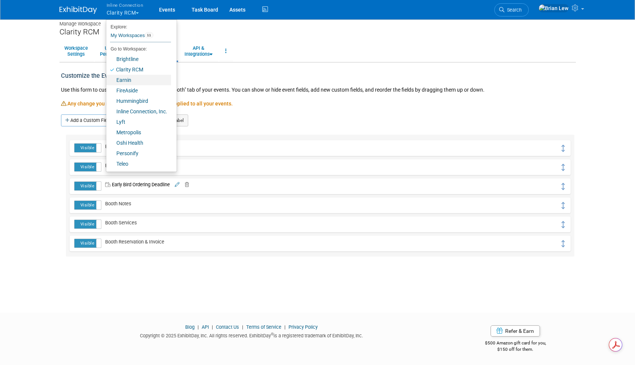
click at [125, 77] on link "Earnin" at bounding box center [138, 80] width 65 height 10
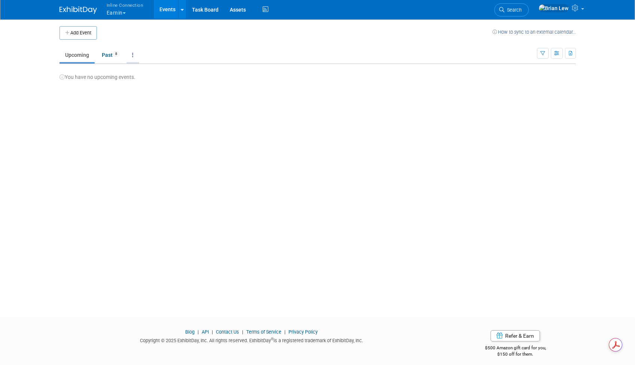
click at [132, 55] on link at bounding box center [133, 55] width 13 height 14
click at [584, 80] on body "Inline Connection Earnin Explore: My Workspaces 11 Go to Workspace: Brightline …" at bounding box center [317, 182] width 635 height 365
click at [582, 9] on link at bounding box center [561, 9] width 53 height 19
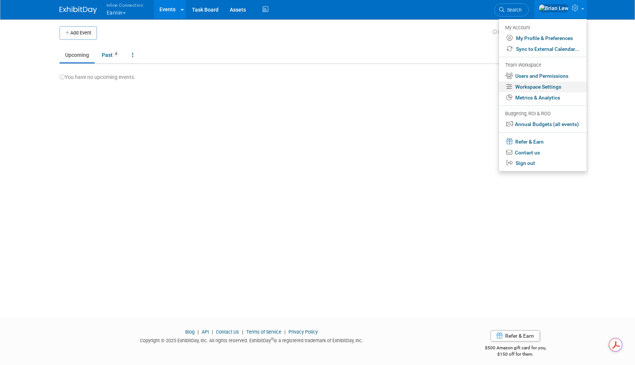
click at [558, 87] on link "Workspace Settings" at bounding box center [543, 87] width 88 height 11
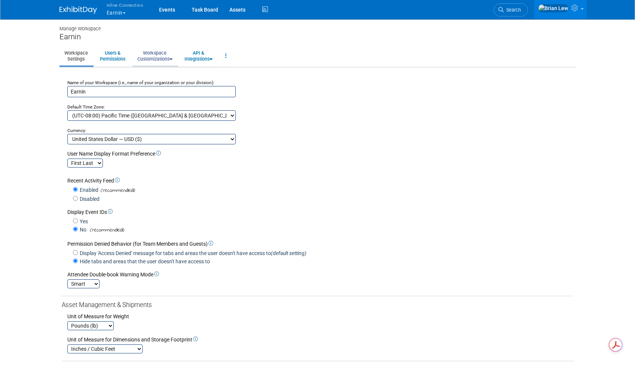
click at [155, 60] on link "Workspace Customizations" at bounding box center [155, 56] width 45 height 18
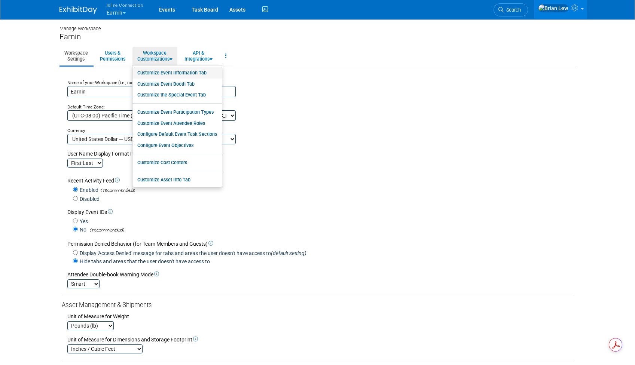
click at [170, 75] on link "Customize Event Information Tab" at bounding box center [177, 72] width 89 height 11
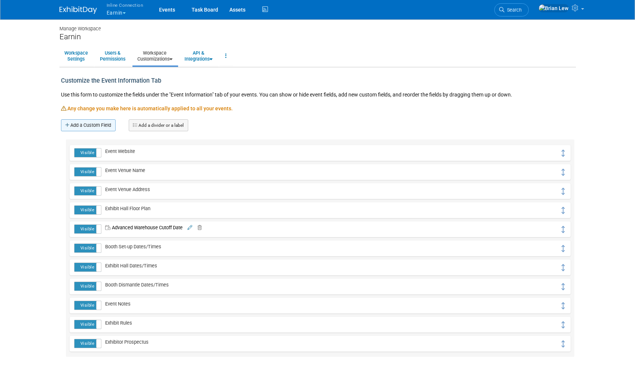
click at [92, 125] on link "Add a Custom Field" at bounding box center [88, 125] width 55 height 12
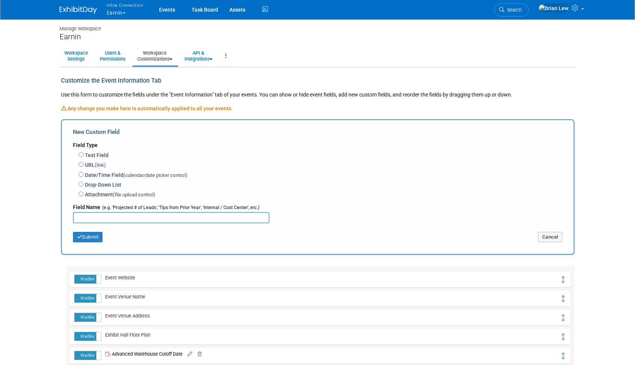
click at [82, 153] on div "Text Field Single-line text field Multi-line text field URL (link) Date/Time Fi…" at bounding box center [318, 174] width 490 height 51
click at [82, 153] on input "Text Field" at bounding box center [81, 154] width 5 height 5
radio input "true"
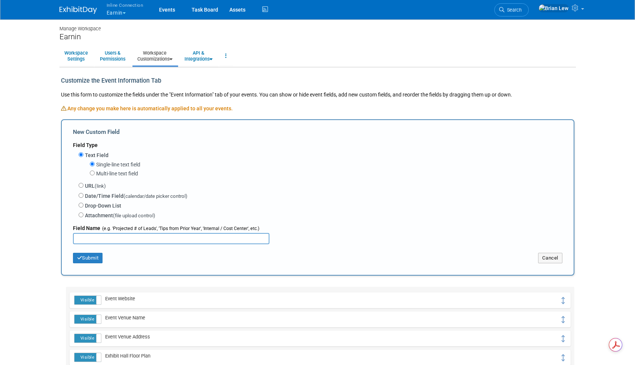
click at [111, 238] on input "text" at bounding box center [171, 238] width 197 height 11
type input "General Contractor/Decorator"
click at [100, 258] on button "Submit" at bounding box center [88, 258] width 30 height 10
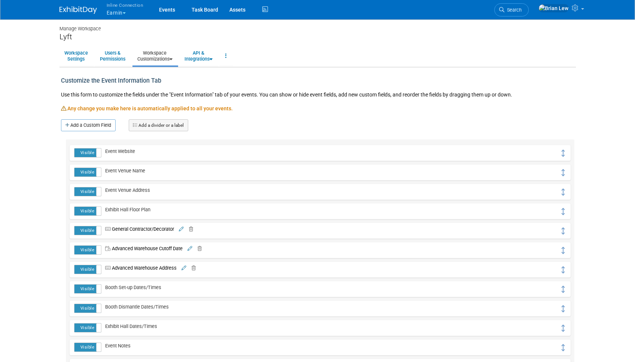
click at [173, 60] on icon at bounding box center [171, 59] width 3 height 5
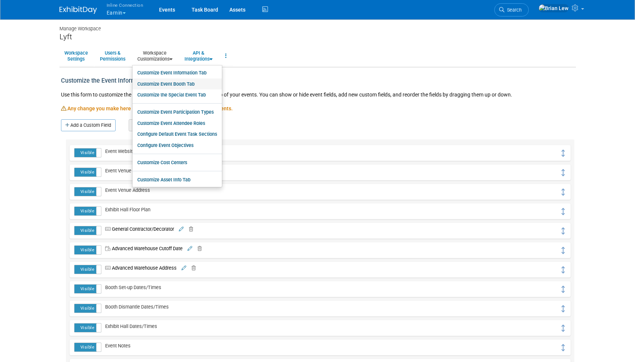
click at [177, 82] on link "Customize Event Booth Tab" at bounding box center [177, 84] width 89 height 11
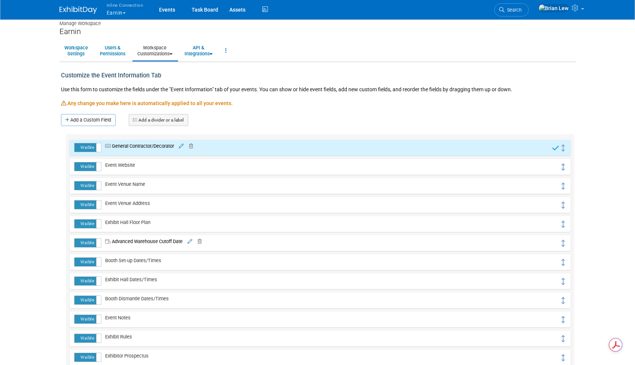
scroll to position [18, 0]
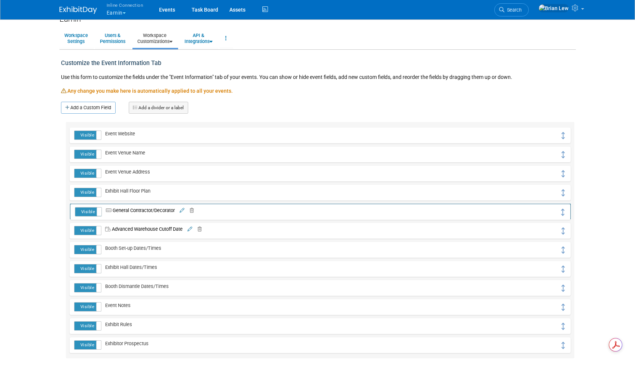
drag, startPoint x: 562, startPoint y: 136, endPoint x: 562, endPoint y: 213, distance: 76.4
click at [73, 110] on link "Add a Custom Field" at bounding box center [88, 108] width 55 height 12
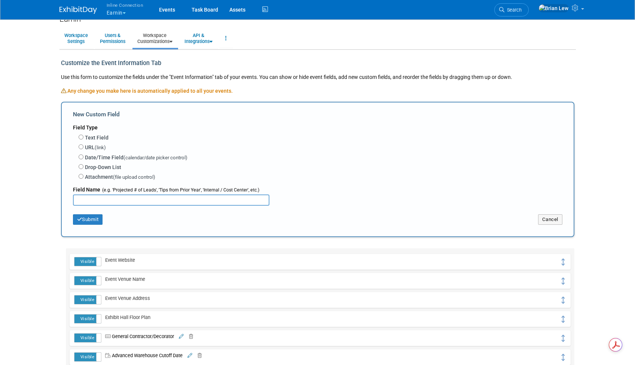
click at [93, 139] on label "Text Field" at bounding box center [97, 137] width 24 height 7
click at [83, 139] on input "Text Field" at bounding box center [81, 137] width 5 height 5
radio input "true"
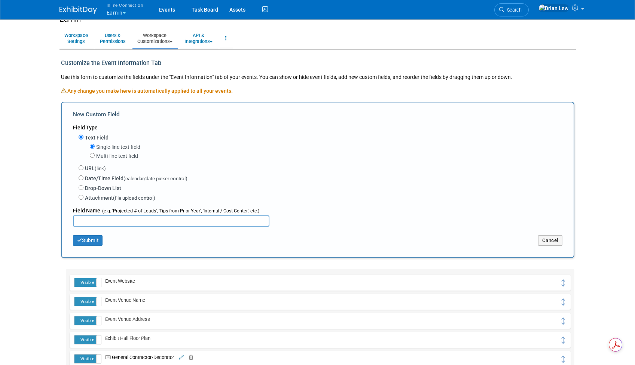
click at [131, 222] on input "text" at bounding box center [171, 221] width 197 height 11
type input "Advanced Warehouse Address"
click at [80, 240] on icon "button" at bounding box center [79, 240] width 5 height 5
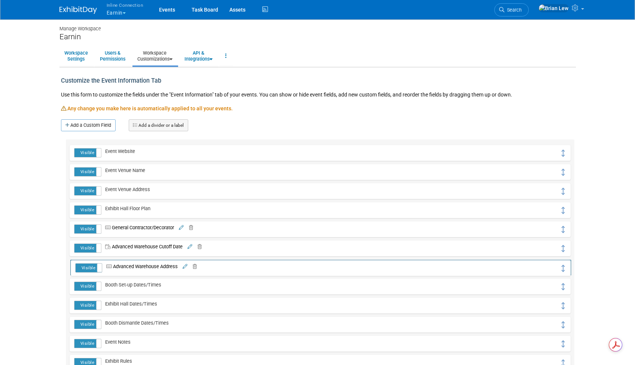
drag, startPoint x: 562, startPoint y: 152, endPoint x: 563, endPoint y: 267, distance: 114.9
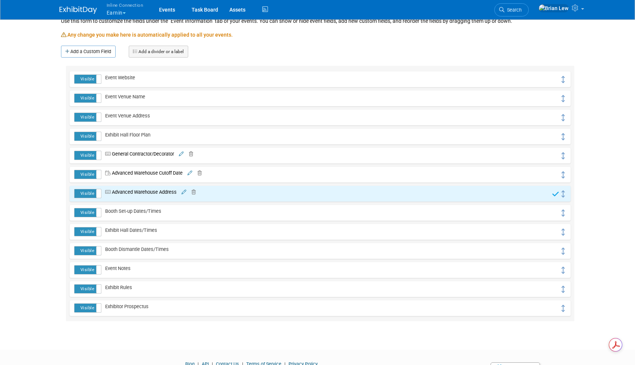
scroll to position [79, 0]
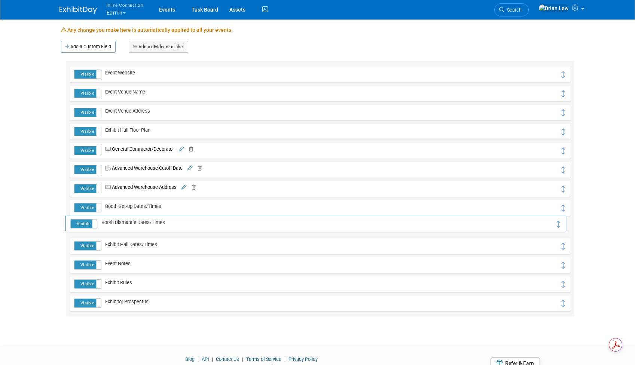
drag, startPoint x: 564, startPoint y: 246, endPoint x: 560, endPoint y: 224, distance: 22.9
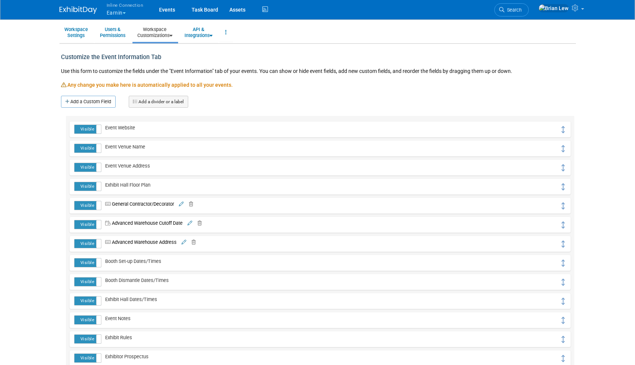
scroll to position [0, 0]
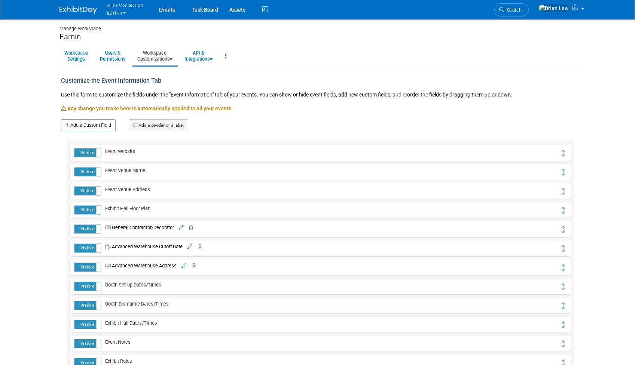
click at [173, 61] on icon at bounding box center [171, 59] width 3 height 5
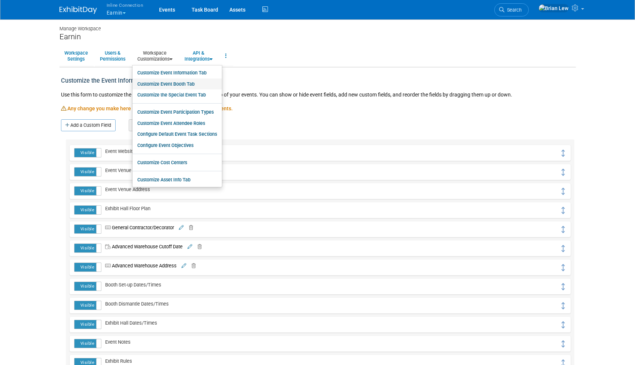
click at [178, 85] on link "Customize Event Booth Tab" at bounding box center [177, 84] width 89 height 11
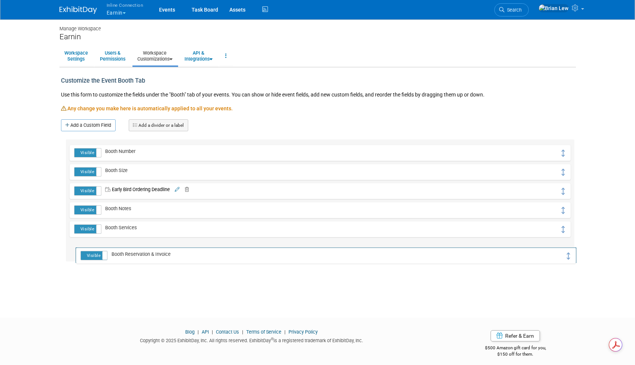
drag, startPoint x: 563, startPoint y: 152, endPoint x: 568, endPoint y: 255, distance: 102.3
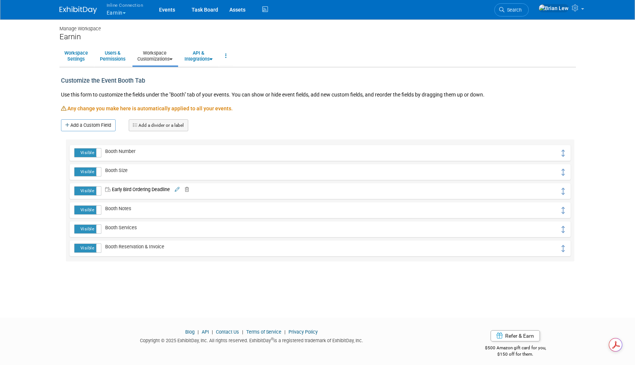
click at [165, 60] on link "Workspace Customizations" at bounding box center [155, 56] width 45 height 18
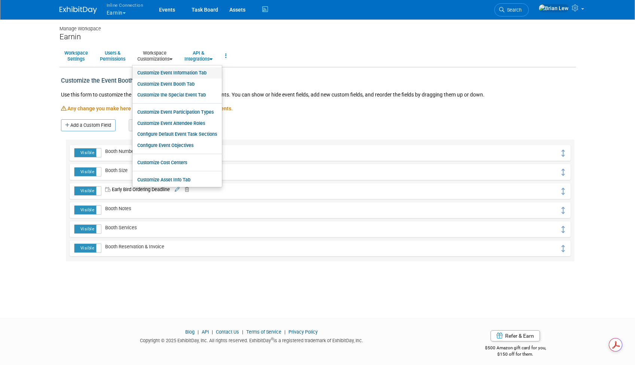
click at [178, 74] on link "Customize Event Information Tab" at bounding box center [177, 72] width 89 height 11
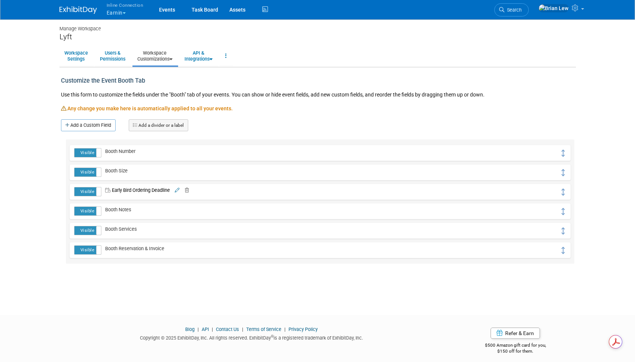
scroll to position [1, 0]
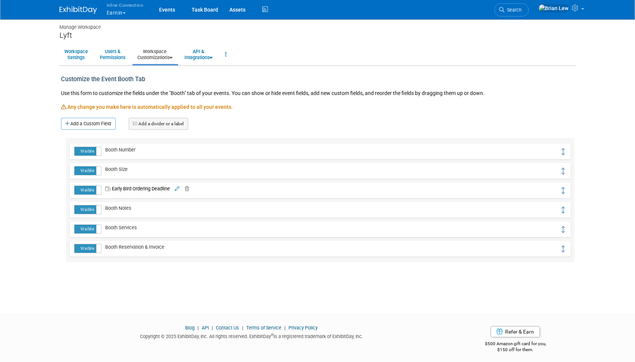
click at [173, 60] on link "Workspace Customizations" at bounding box center [155, 54] width 45 height 18
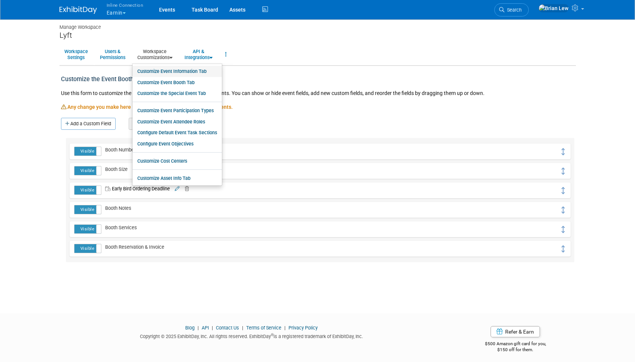
click at [176, 72] on link "Customize Event Information Tab" at bounding box center [177, 71] width 89 height 11
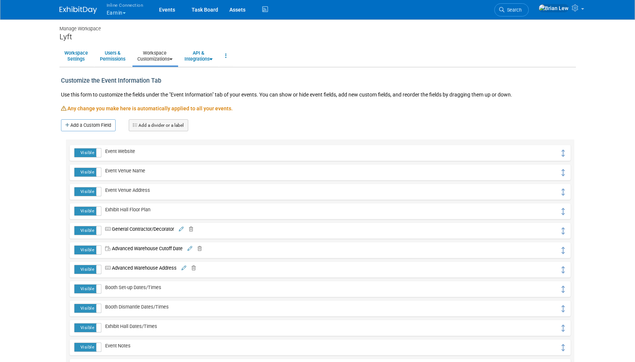
click at [173, 61] on icon at bounding box center [171, 59] width 3 height 5
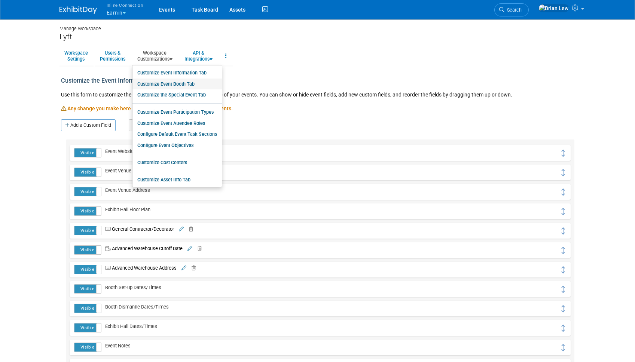
click at [175, 81] on link "Customize Event Booth Tab" at bounding box center [177, 84] width 89 height 11
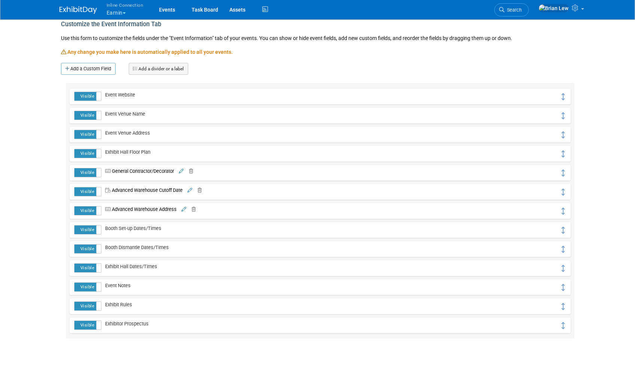
scroll to position [46, 0]
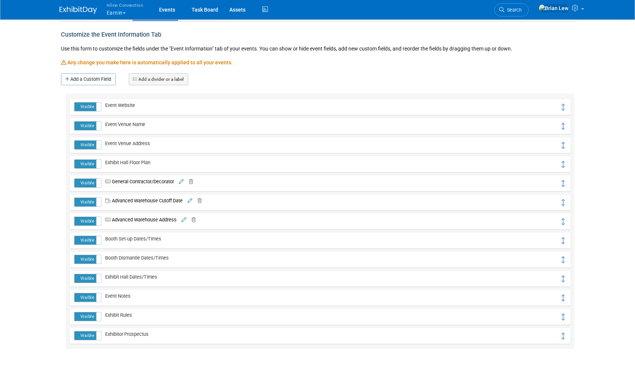
click at [127, 9] on button "Inline Connection Earnin" at bounding box center [129, 9] width 47 height 19
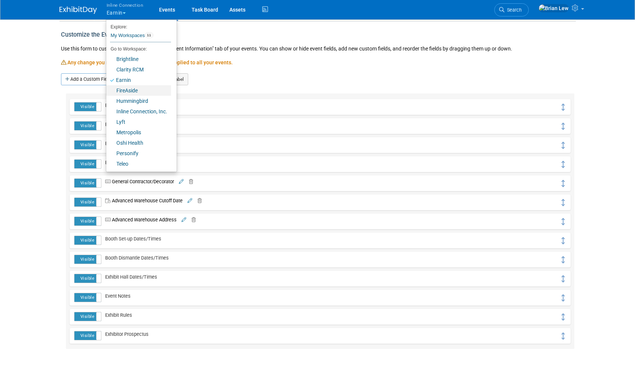
click at [140, 92] on link "FireAside" at bounding box center [138, 90] width 65 height 10
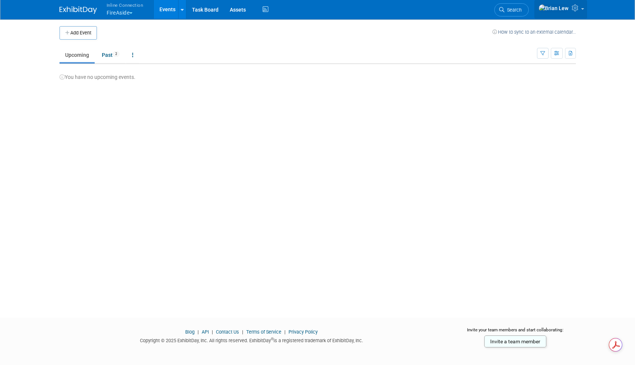
click at [583, 12] on link at bounding box center [561, 9] width 53 height 19
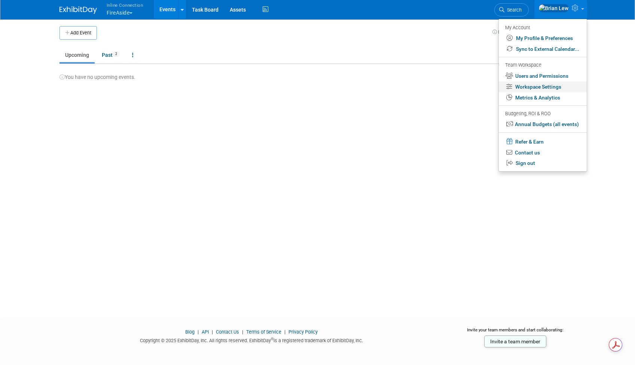
click at [561, 86] on link "Workspace Settings" at bounding box center [543, 87] width 88 height 11
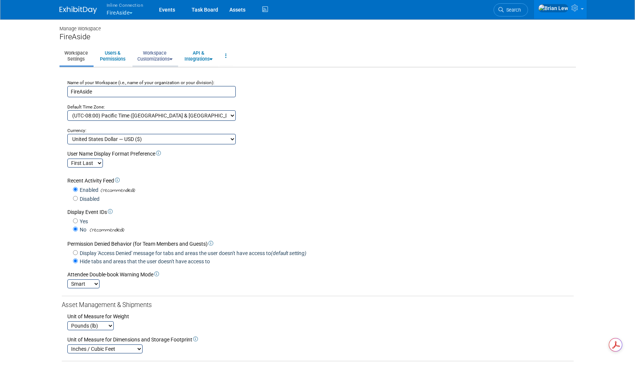
click at [173, 56] on link "Workspace Customizations" at bounding box center [155, 56] width 45 height 18
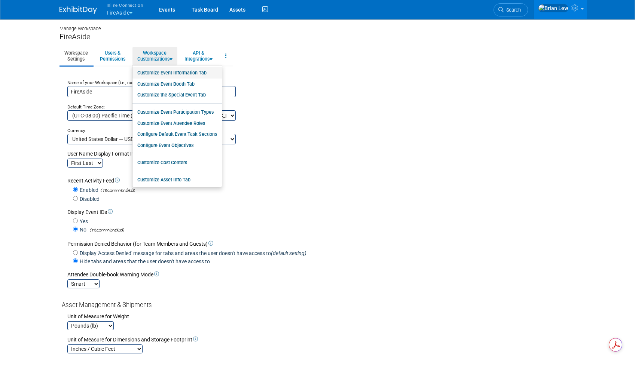
click at [177, 71] on link "Customize Event Information Tab" at bounding box center [177, 72] width 89 height 11
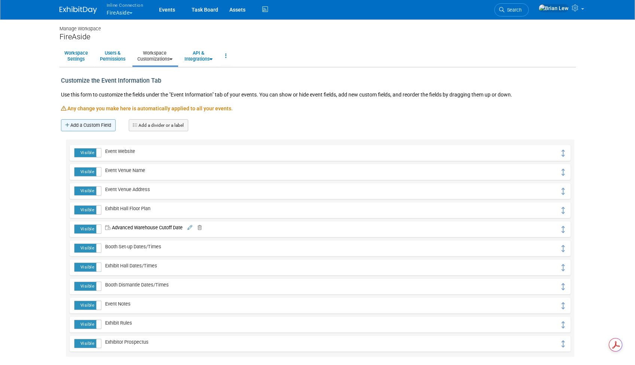
click at [104, 127] on link "Add a Custom Field" at bounding box center [88, 125] width 55 height 12
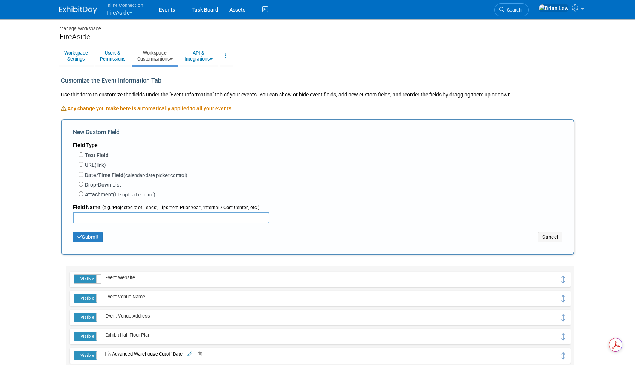
click at [105, 156] on label "Text Field" at bounding box center [97, 155] width 24 height 7
click at [83, 156] on input "Text Field" at bounding box center [81, 154] width 5 height 5
radio input "true"
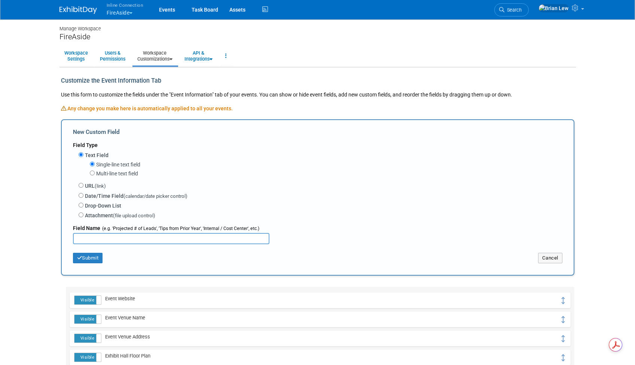
click at [150, 235] on input "text" at bounding box center [171, 238] width 197 height 11
type input "General Contractor/Decorator"
click at [92, 258] on button "Submit" at bounding box center [88, 258] width 30 height 10
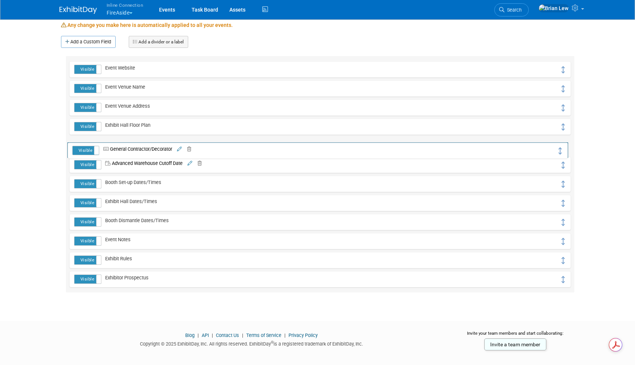
drag, startPoint x: 563, startPoint y: 69, endPoint x: 561, endPoint y: 150, distance: 81.3
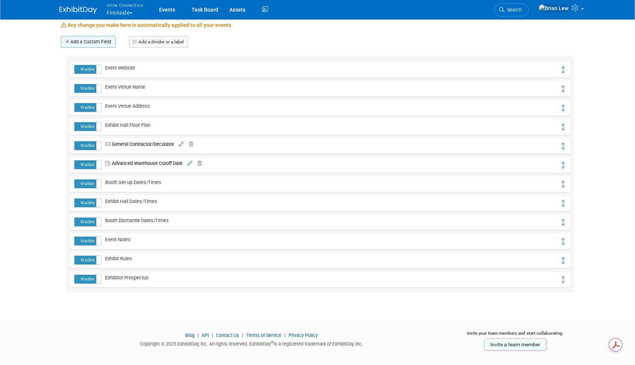
click at [102, 44] on link "Add a Custom Field" at bounding box center [88, 42] width 55 height 12
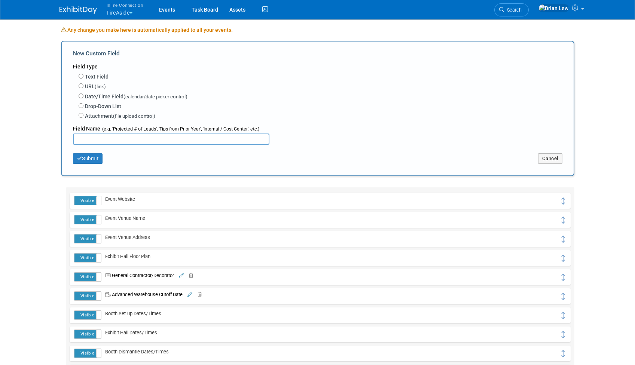
click at [100, 74] on label "Text Field" at bounding box center [97, 76] width 24 height 7
click at [83, 74] on input "Text Field" at bounding box center [81, 76] width 5 height 5
radio input "true"
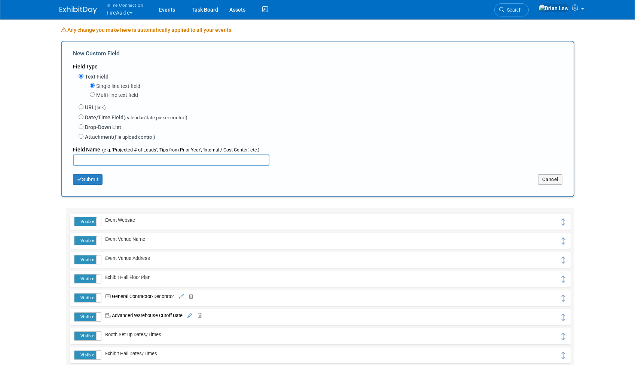
click at [139, 163] on input "text" at bounding box center [171, 160] width 197 height 11
type input "Advanced Warehouse Address"
click at [98, 178] on button "Submit" at bounding box center [88, 179] width 30 height 10
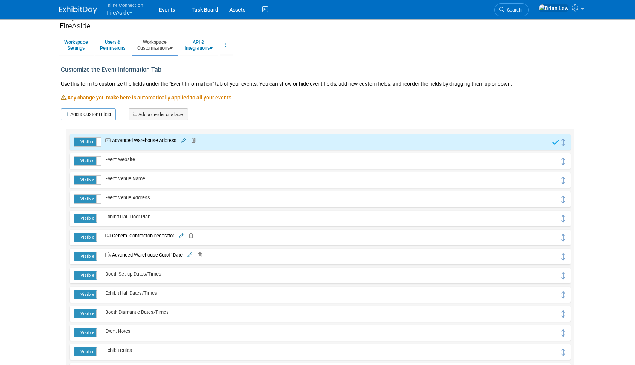
scroll to position [111, 0]
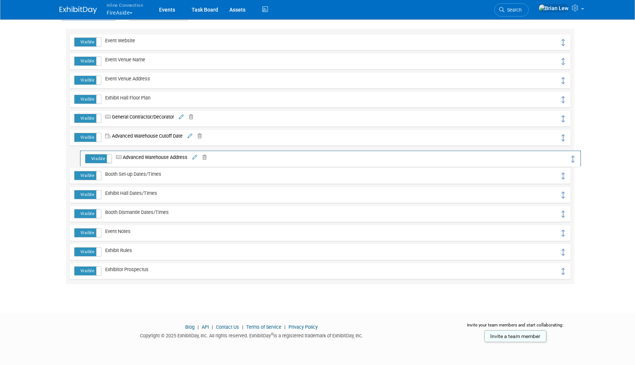
drag, startPoint x: 561, startPoint y: 42, endPoint x: 572, endPoint y: 158, distance: 116.5
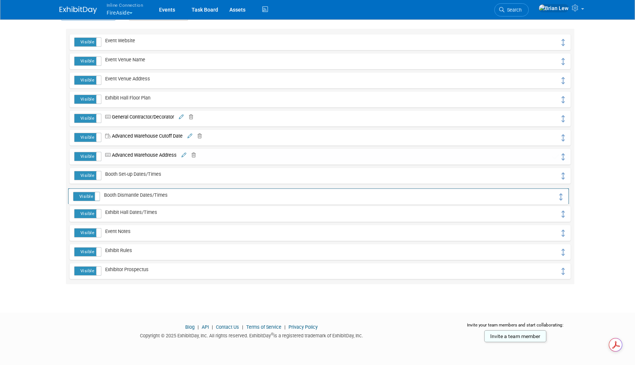
drag, startPoint x: 563, startPoint y: 215, endPoint x: 561, endPoint y: 197, distance: 17.6
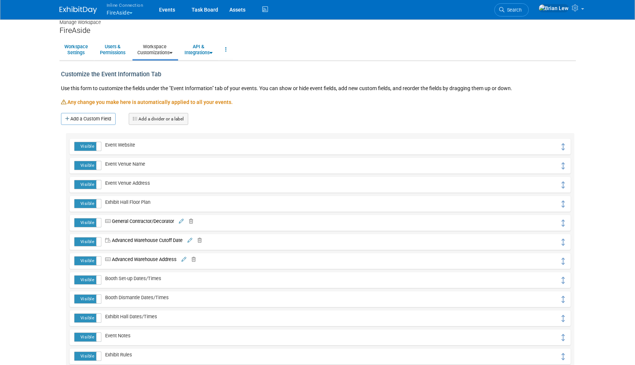
scroll to position [0, 0]
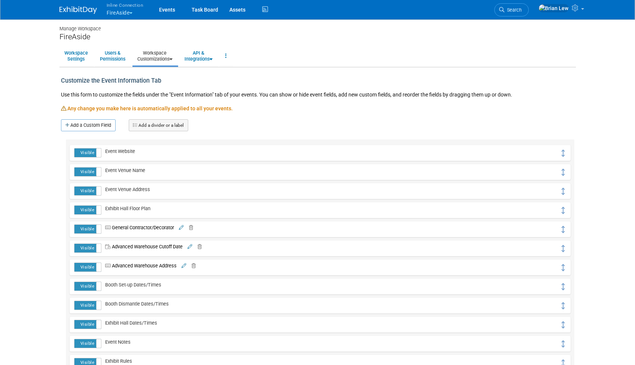
click at [173, 59] on icon at bounding box center [171, 59] width 3 height 5
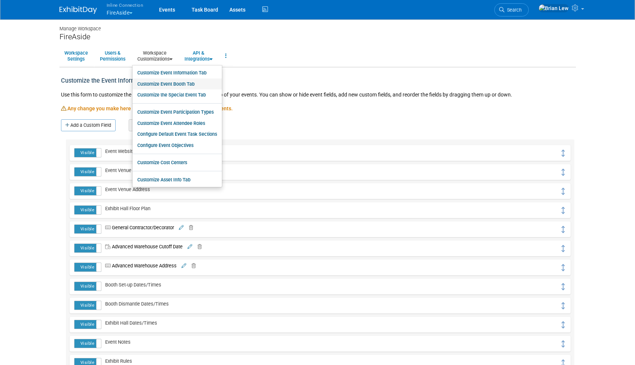
click at [177, 85] on link "Customize Event Booth Tab" at bounding box center [177, 84] width 89 height 11
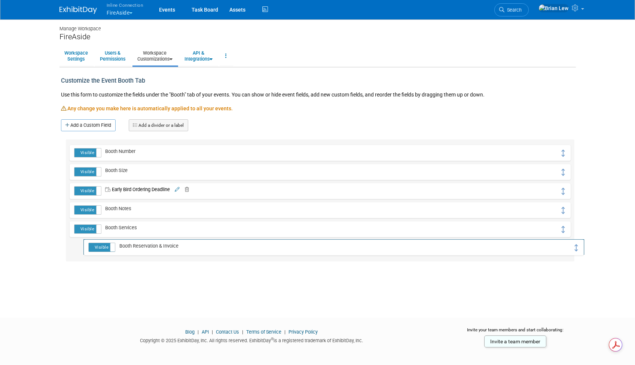
drag, startPoint x: 564, startPoint y: 153, endPoint x: 579, endPoint y: 247, distance: 95.5
click at [131, 13] on button "Inline Connection FireAside" at bounding box center [129, 9] width 47 height 19
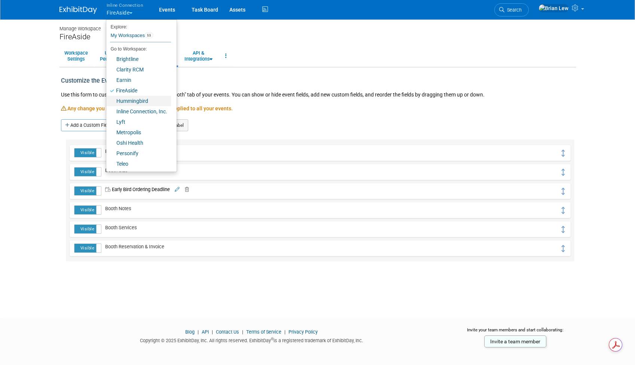
click at [147, 101] on link "Hummingbird" at bounding box center [138, 101] width 65 height 10
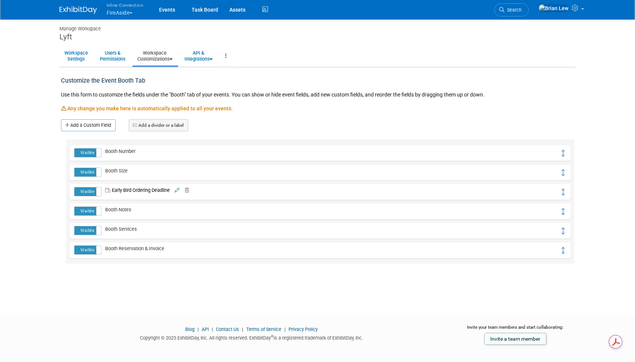
click at [171, 61] on link "Workspace Customizations" at bounding box center [155, 56] width 45 height 18
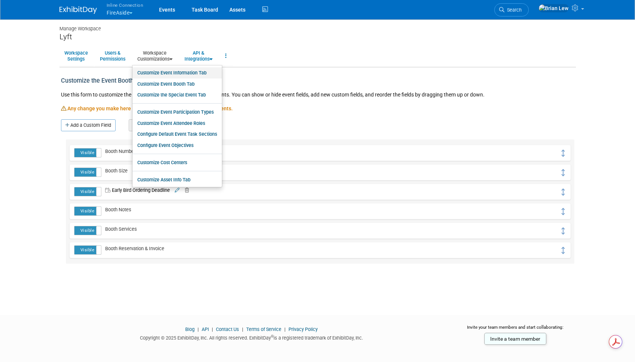
click at [183, 70] on link "Customize Event Information Tab" at bounding box center [177, 72] width 89 height 11
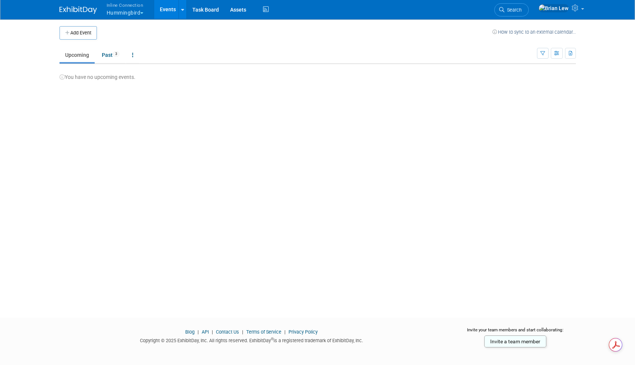
click at [144, 11] on button "Inline Connection Hummingbird" at bounding box center [129, 9] width 47 height 19
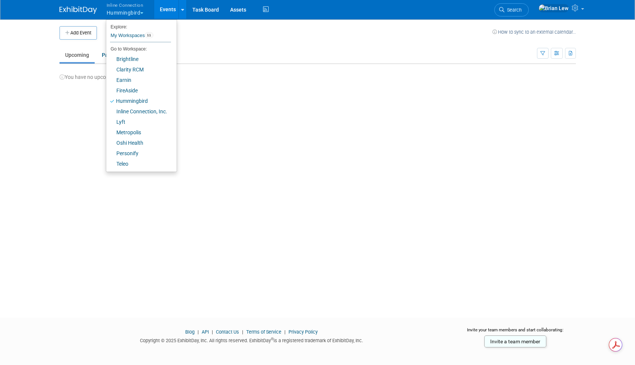
click at [337, 46] on td "Upcoming Past 3 All Events 3 Past and Upcoming Grouped Annually Events grouped …" at bounding box center [299, 52] width 478 height 24
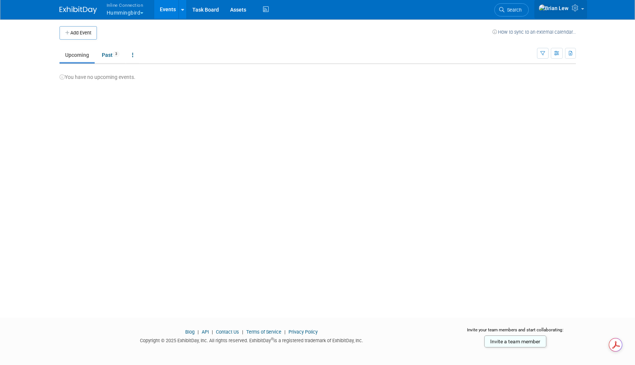
click at [580, 10] on icon at bounding box center [576, 7] width 9 height 7
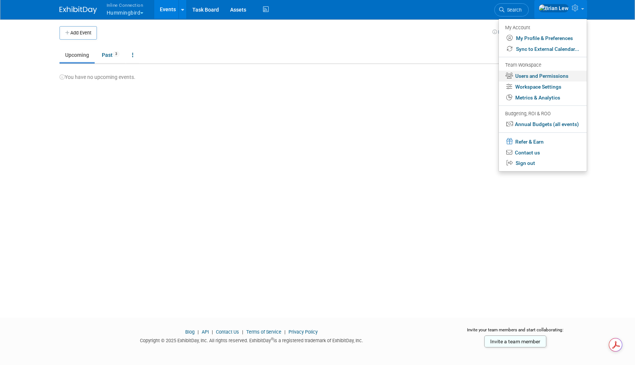
click at [542, 74] on link "Users and Permissions" at bounding box center [543, 76] width 88 height 11
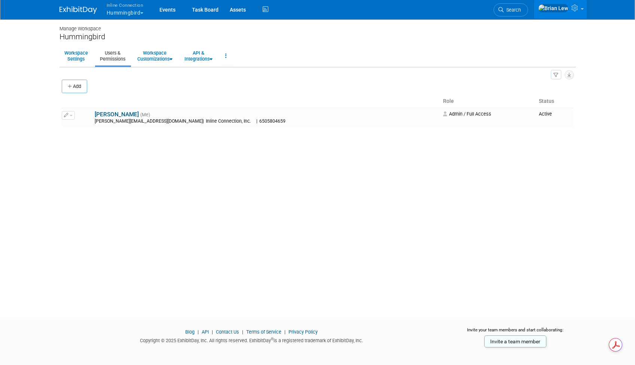
click at [580, 8] on link at bounding box center [560, 9] width 53 height 19
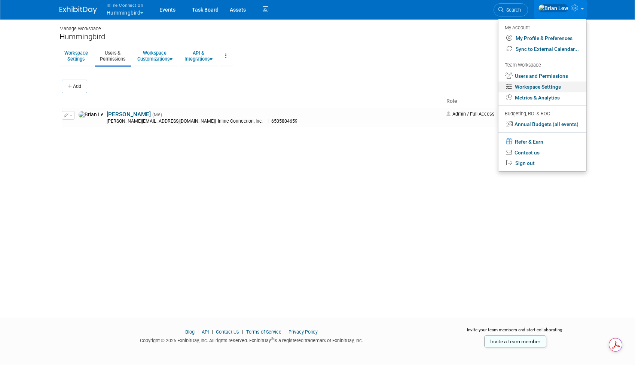
click at [556, 88] on link "Workspace Settings" at bounding box center [543, 87] width 88 height 11
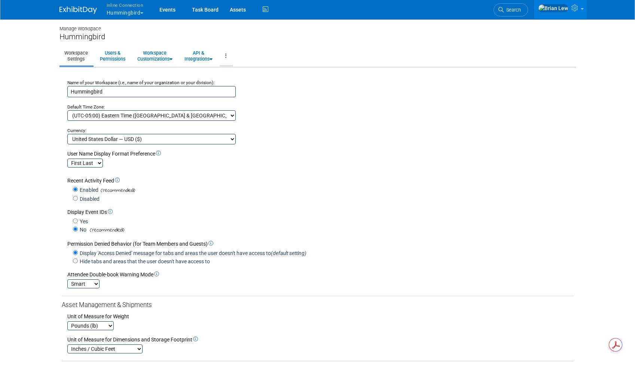
click at [227, 54] on link at bounding box center [226, 56] width 13 height 18
click at [397, 60] on ul "Workspace Settings Users & Permissions Workspace Customizations Customize Event…" at bounding box center [318, 56] width 517 height 21
click at [164, 11] on link "Events" at bounding box center [167, 9] width 27 height 19
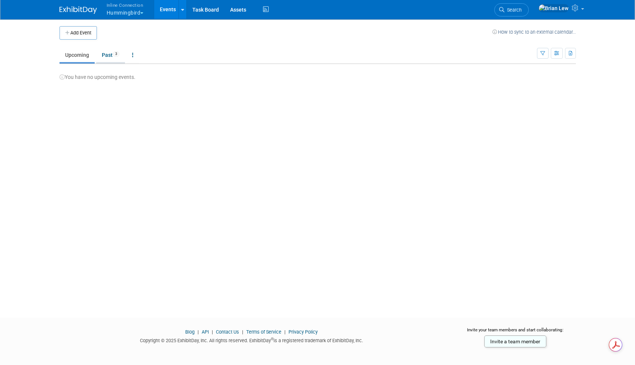
click at [113, 57] on link "Past 3" at bounding box center [110, 55] width 29 height 14
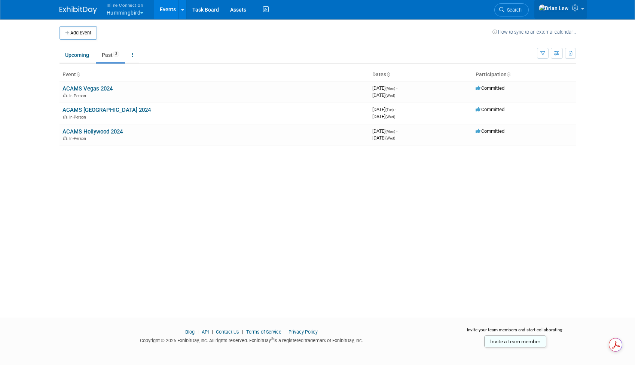
click at [582, 9] on link at bounding box center [561, 9] width 53 height 19
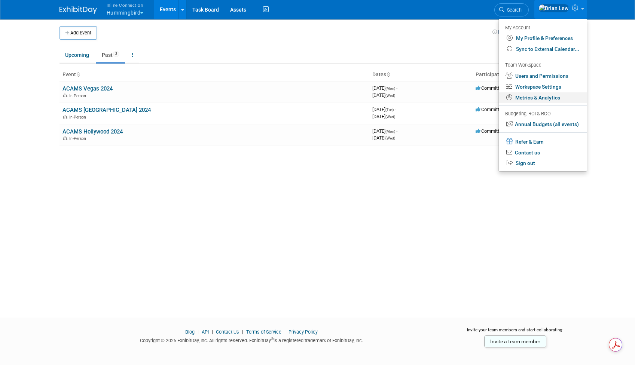
click at [554, 98] on link "Metrics & Analytics" at bounding box center [543, 97] width 88 height 11
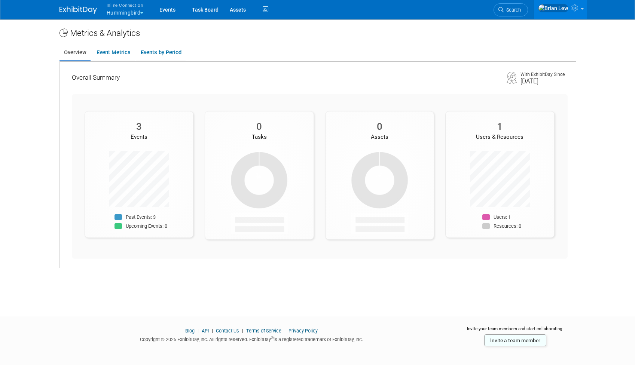
scroll to position [5, 0]
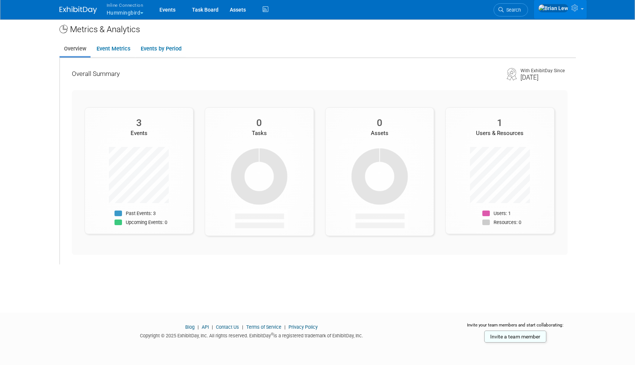
click at [584, 10] on link at bounding box center [560, 9] width 53 height 19
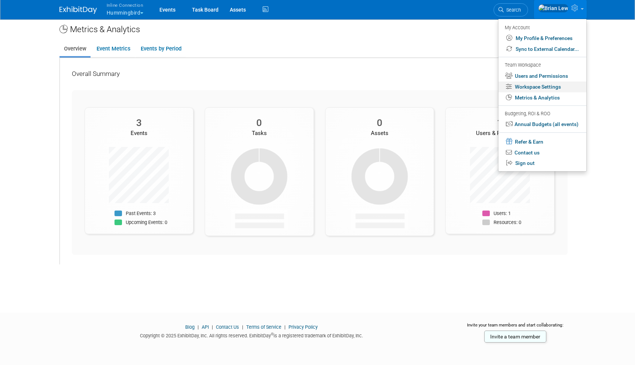
click at [564, 88] on link "Workspace Settings" at bounding box center [543, 87] width 88 height 11
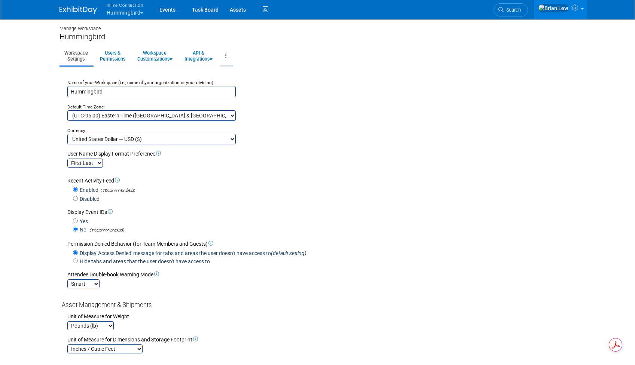
click at [227, 56] on icon at bounding box center [225, 55] width 1 height 5
click at [271, 85] on link "Export Workspace Data" at bounding box center [251, 87] width 63 height 11
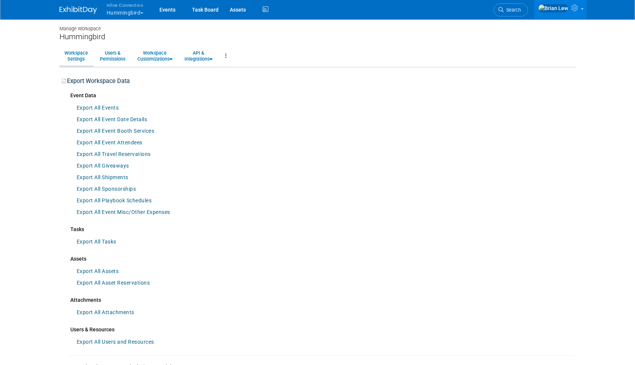
click at [75, 55] on link "Workspace Settings" at bounding box center [76, 56] width 33 height 18
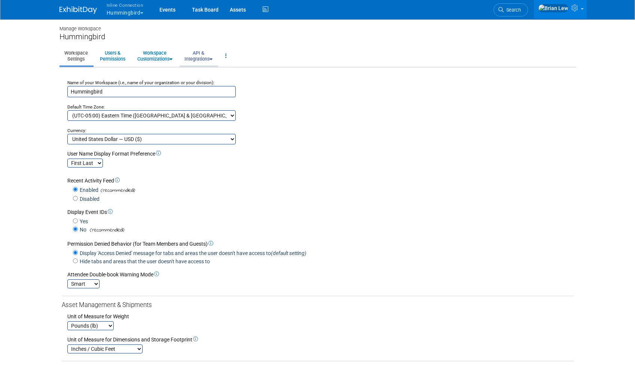
click at [211, 61] on link "API & Integrations" at bounding box center [199, 56] width 38 height 18
click at [177, 60] on link "Workspace Customizations" at bounding box center [155, 56] width 45 height 18
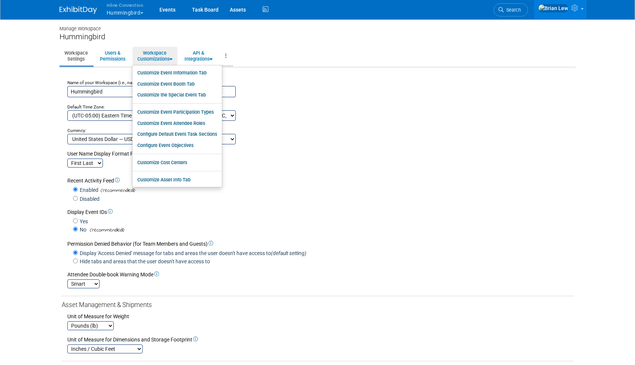
click at [227, 56] on icon at bounding box center [225, 55] width 1 height 5
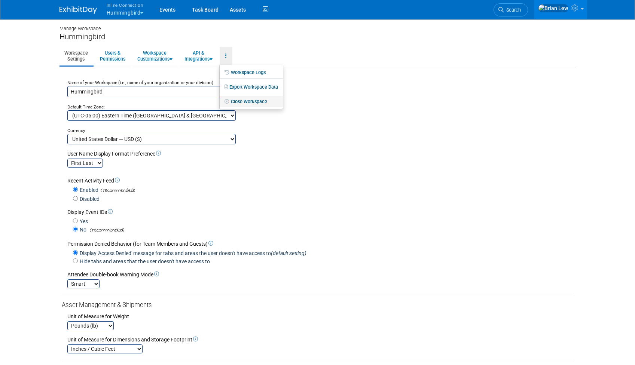
click at [261, 104] on link "Close Workspace" at bounding box center [251, 101] width 63 height 11
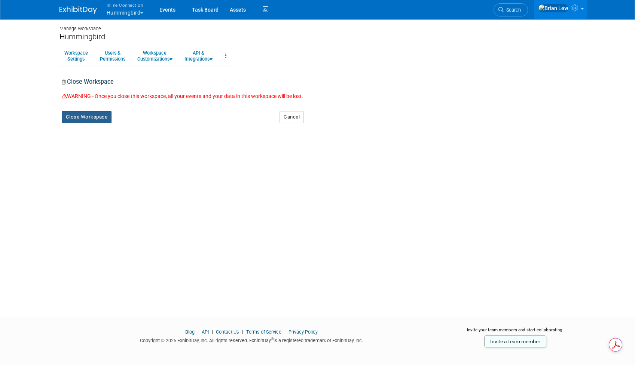
click at [90, 119] on button "Close Workspace" at bounding box center [87, 117] width 50 height 12
click at [138, 128] on link "Yes" at bounding box center [136, 123] width 22 height 12
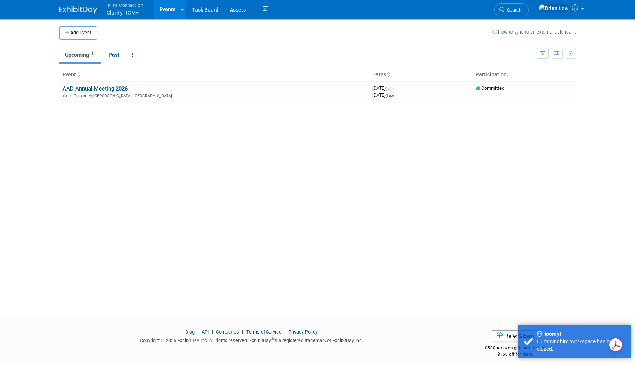
click at [139, 12] on button "Inline Connection Clarity RCM" at bounding box center [129, 9] width 47 height 19
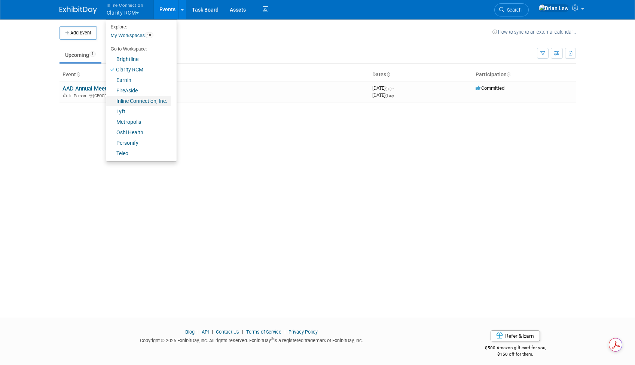
click at [145, 104] on link "Inline Connection, Inc." at bounding box center [138, 101] width 65 height 10
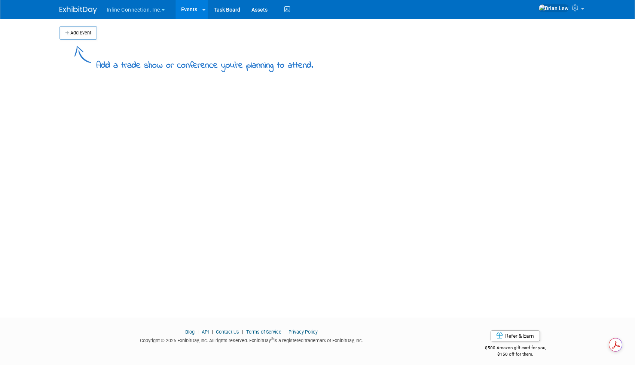
click at [165, 12] on button "Inline Connection, Inc." at bounding box center [140, 8] width 69 height 16
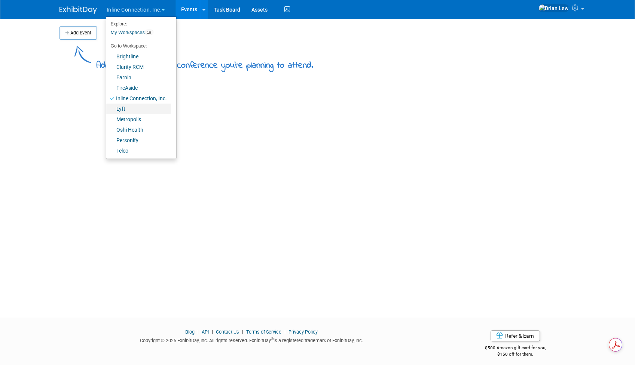
click at [157, 106] on link "Lyft" at bounding box center [138, 109] width 64 height 10
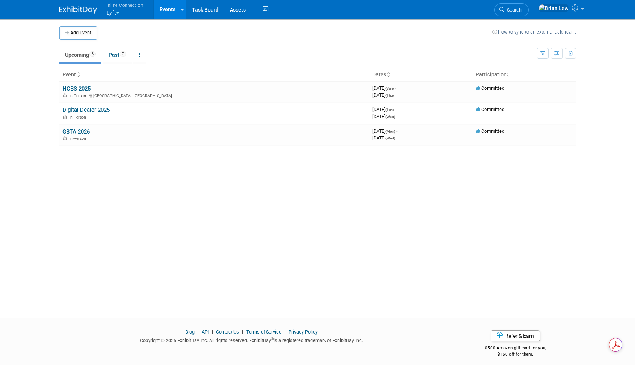
click at [118, 14] on button "Inline Connection Lyft" at bounding box center [129, 9] width 47 height 19
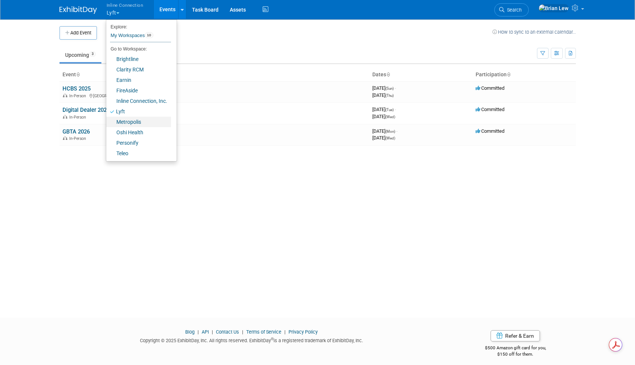
click at [144, 120] on link "Metropolis" at bounding box center [138, 122] width 65 height 10
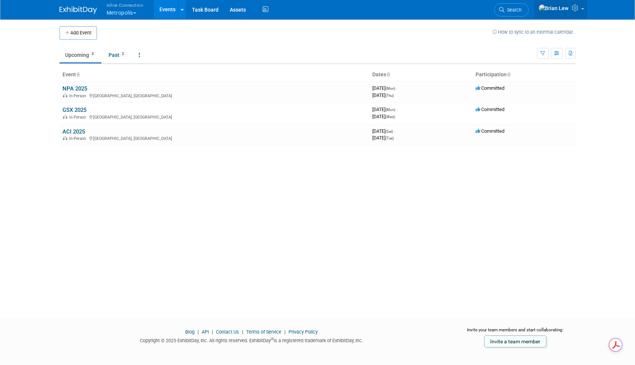
click at [585, 11] on link at bounding box center [561, 9] width 53 height 19
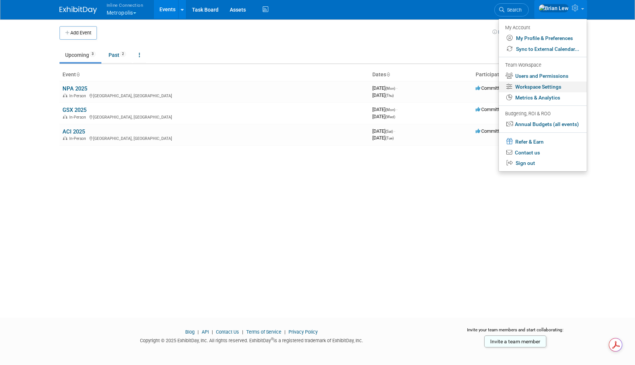
click at [554, 88] on link "Workspace Settings" at bounding box center [543, 87] width 88 height 11
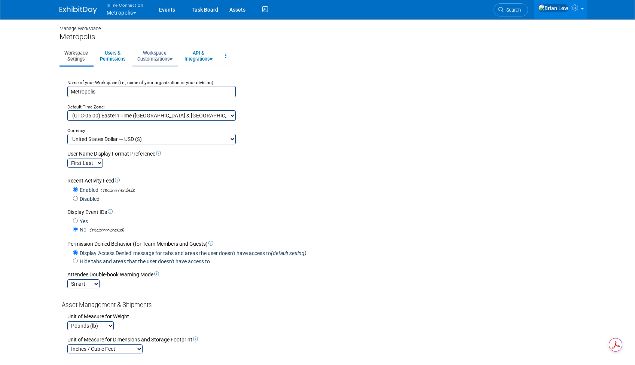
click at [171, 58] on link "Workspace Customizations" at bounding box center [155, 56] width 45 height 18
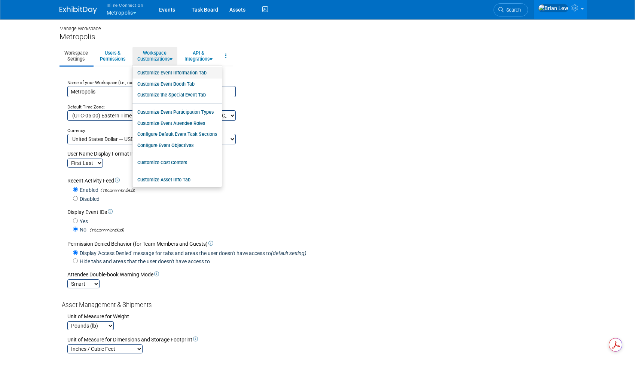
click at [176, 74] on link "Customize Event Information Tab" at bounding box center [177, 72] width 89 height 11
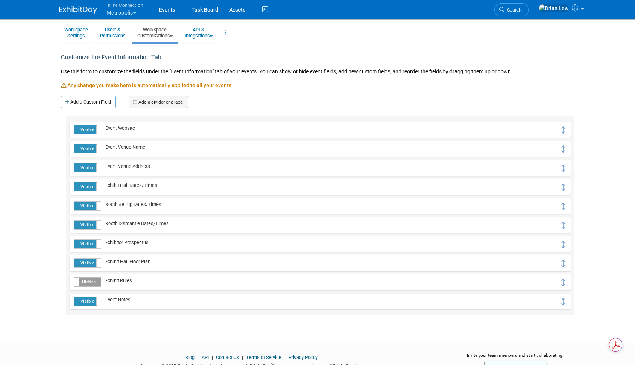
scroll to position [24, 0]
drag, startPoint x: 563, startPoint y: 264, endPoint x: 564, endPoint y: 185, distance: 79.0
click at [103, 101] on link "Add a Custom Field" at bounding box center [88, 102] width 55 height 12
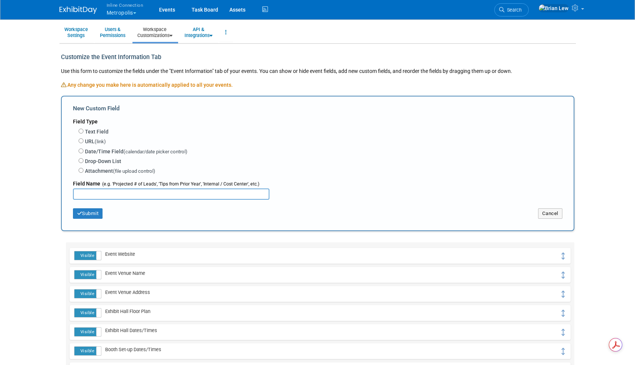
click at [91, 130] on label "Text Field" at bounding box center [97, 131] width 24 height 7
click at [83, 130] on input "Text Field" at bounding box center [81, 131] width 5 height 5
radio input "true"
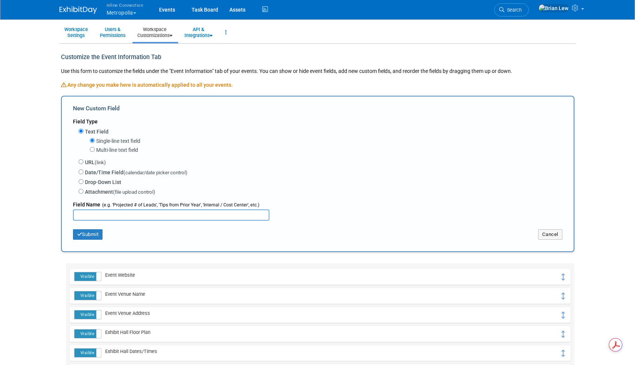
click at [125, 212] on input "text" at bounding box center [171, 215] width 197 height 11
type input "General Contractor/Decorator"
click at [85, 235] on button "Submit" at bounding box center [88, 234] width 30 height 10
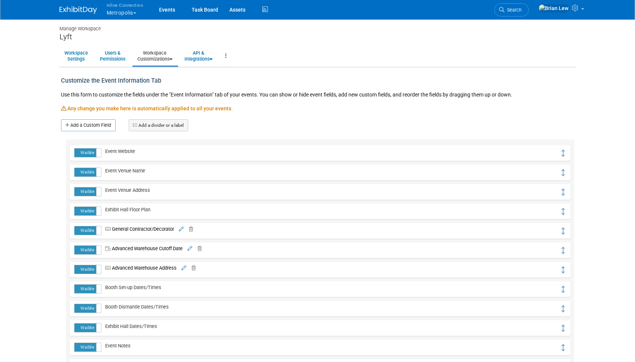
click at [171, 60] on link "Workspace Customizations" at bounding box center [155, 56] width 45 height 18
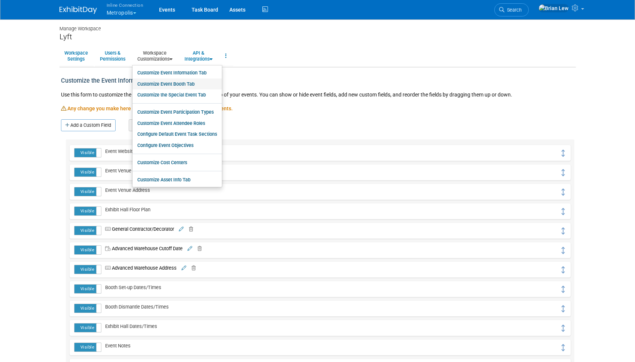
click at [179, 82] on link "Customize Event Booth Tab" at bounding box center [177, 84] width 89 height 11
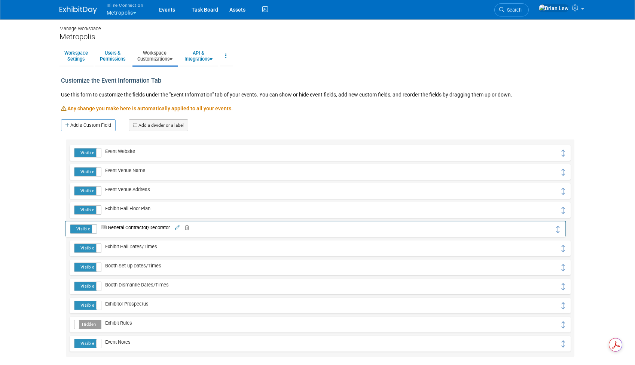
drag, startPoint x: 562, startPoint y: 155, endPoint x: 557, endPoint y: 230, distance: 75.7
click at [77, 326] on span at bounding box center [75, 324] width 10 height 9
click at [104, 128] on link "Add a Custom Field" at bounding box center [88, 125] width 55 height 12
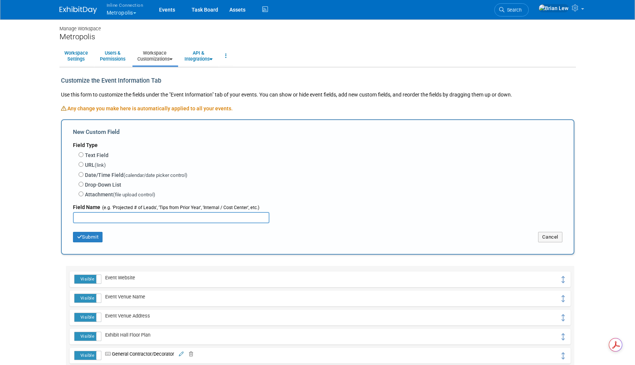
click at [106, 176] on label "Date/Time Field (calendar/date picker control)" at bounding box center [136, 175] width 103 height 8
click at [83, 176] on input "Date/Time Field (calendar/date picker control)" at bounding box center [81, 174] width 5 height 5
radio input "true"
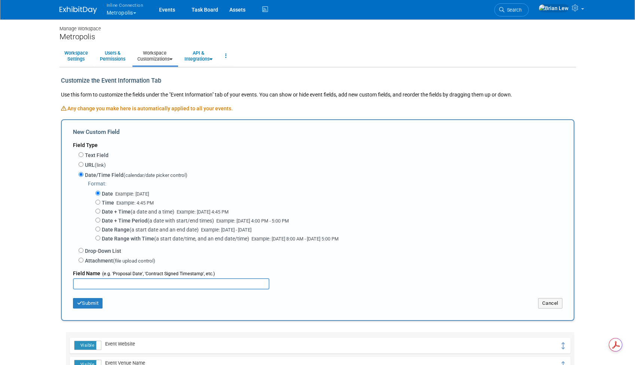
click at [124, 284] on input "text" at bounding box center [171, 283] width 197 height 11
type input "Advanced Warehouse Cutoff Date"
click at [90, 301] on button "Submit" at bounding box center [88, 303] width 30 height 10
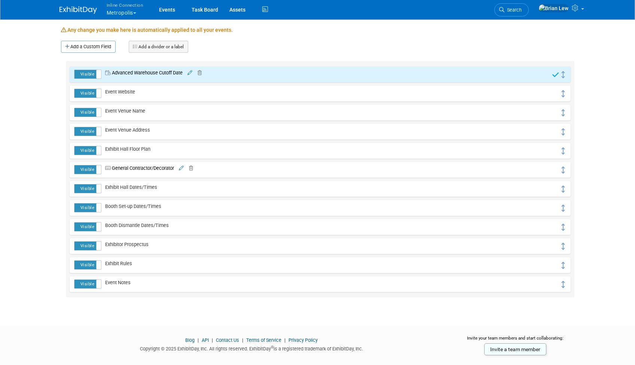
scroll to position [92, 0]
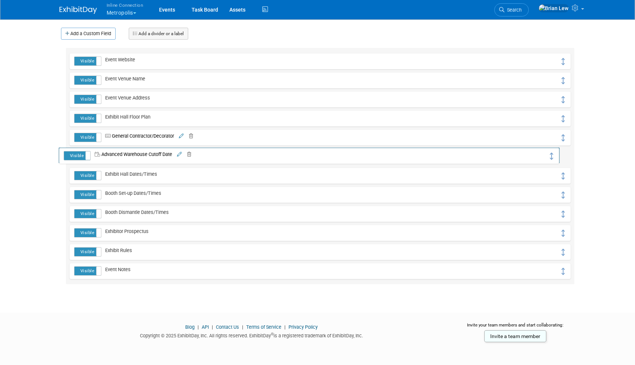
drag, startPoint x: 562, startPoint y: 63, endPoint x: 551, endPoint y: 157, distance: 95.0
click at [69, 36] on link "Add a Custom Field" at bounding box center [88, 34] width 55 height 12
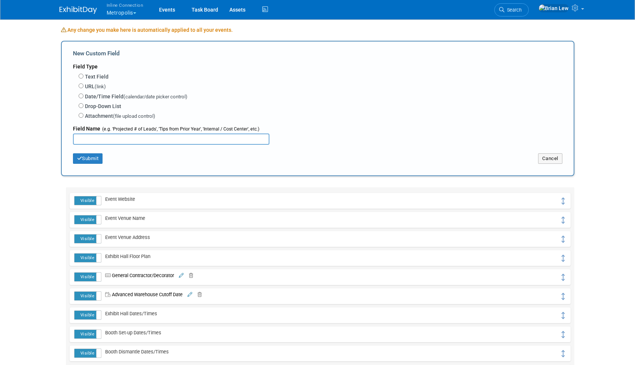
click at [104, 76] on label "Text Field" at bounding box center [97, 76] width 24 height 7
click at [83, 76] on input "Text Field" at bounding box center [81, 76] width 5 height 5
radio input "true"
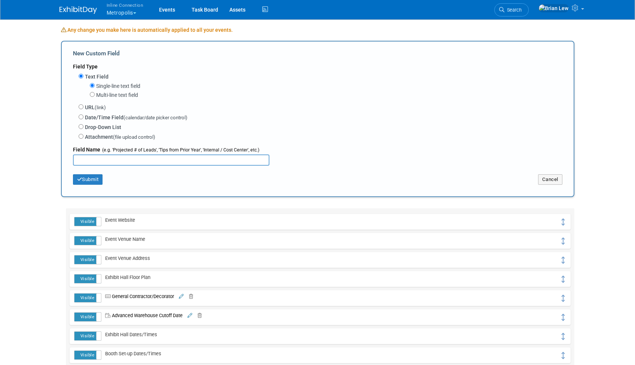
click at [137, 157] on input "text" at bounding box center [171, 160] width 197 height 11
type input "Advanced Warehouse Address"
click at [88, 181] on button "Submit" at bounding box center [88, 179] width 30 height 10
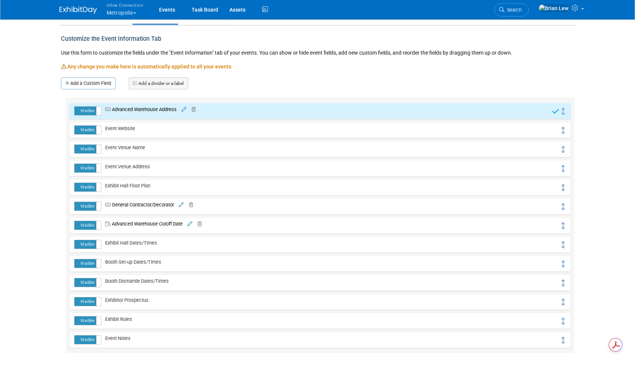
scroll to position [58, 0]
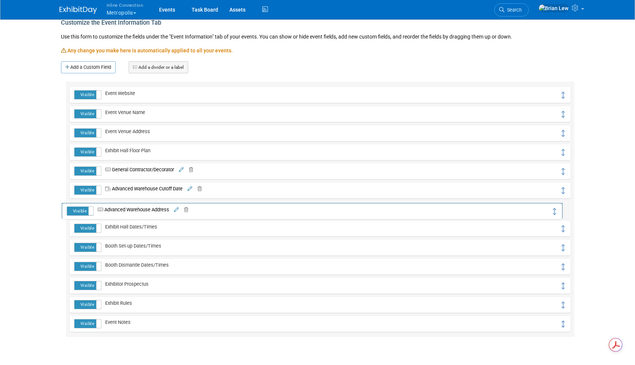
drag, startPoint x: 561, startPoint y: 95, endPoint x: 554, endPoint y: 211, distance: 115.9
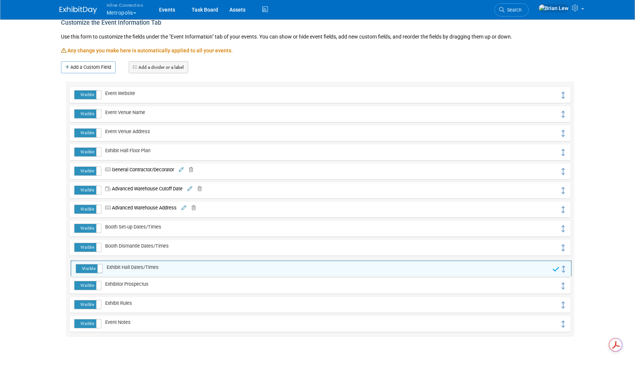
drag, startPoint x: 564, startPoint y: 229, endPoint x: 565, endPoint y: 270, distance: 40.1
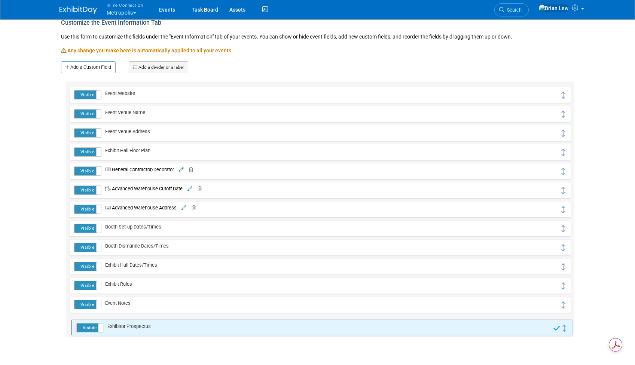
drag, startPoint x: 564, startPoint y: 286, endPoint x: 566, endPoint y: 328, distance: 42.3
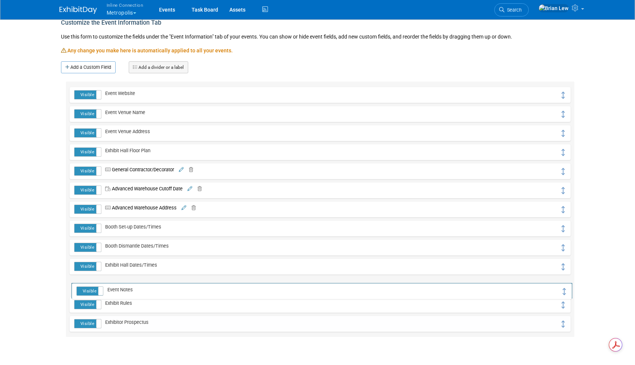
drag, startPoint x: 563, startPoint y: 305, endPoint x: 564, endPoint y: 291, distance: 13.9
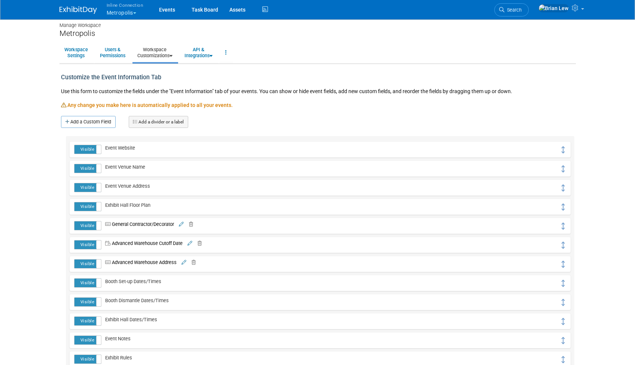
scroll to position [0, 0]
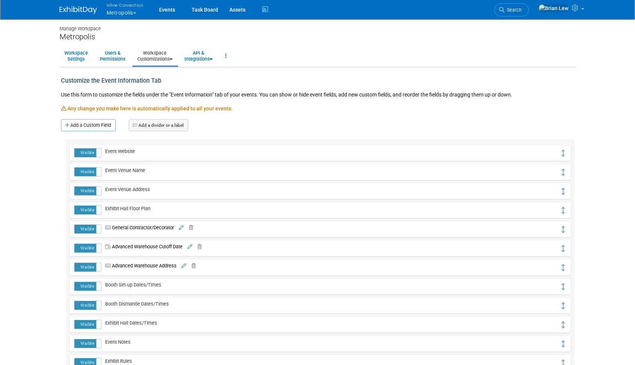
click at [177, 58] on link "Workspace Customizations" at bounding box center [155, 56] width 45 height 18
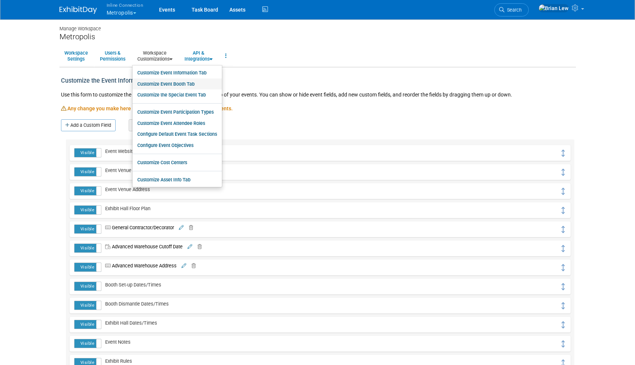
click at [186, 83] on link "Customize Event Booth Tab" at bounding box center [177, 84] width 89 height 11
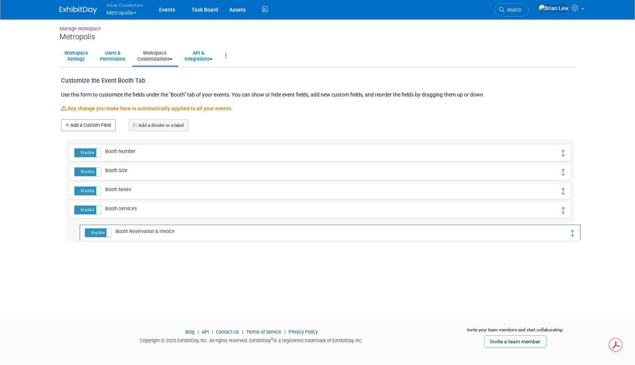
drag, startPoint x: 563, startPoint y: 153, endPoint x: 573, endPoint y: 232, distance: 80.0
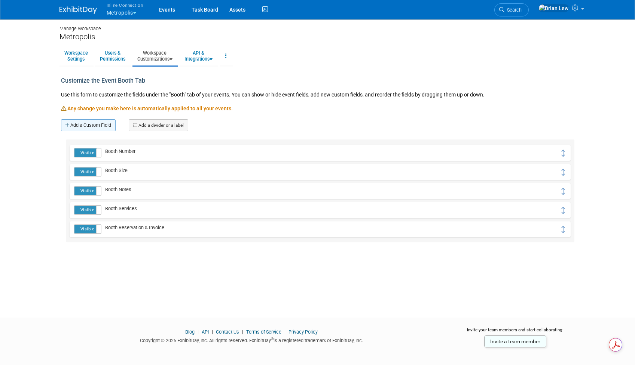
click at [66, 125] on icon at bounding box center [67, 125] width 5 height 5
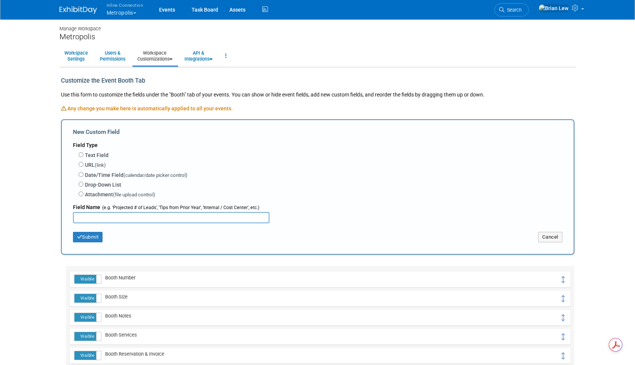
click at [106, 174] on label "Date/Time Field (calendar/date picker control)" at bounding box center [136, 175] width 103 height 8
click at [83, 174] on input "Date/Time Field (calendar/date picker control)" at bounding box center [81, 174] width 5 height 5
radio input "true"
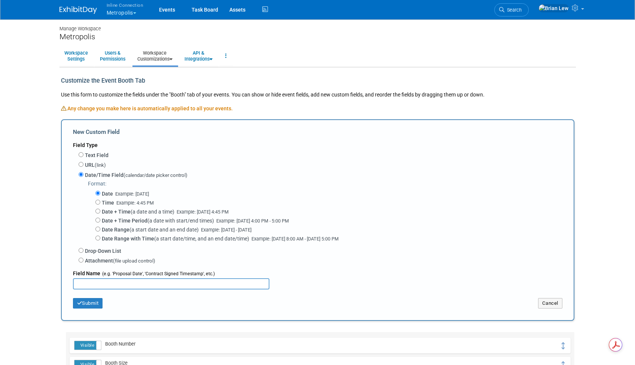
click at [114, 282] on input "text" at bounding box center [171, 283] width 197 height 11
type input "Early Bird Ordering Deadline"
click at [90, 305] on button "Submit" at bounding box center [88, 303] width 30 height 10
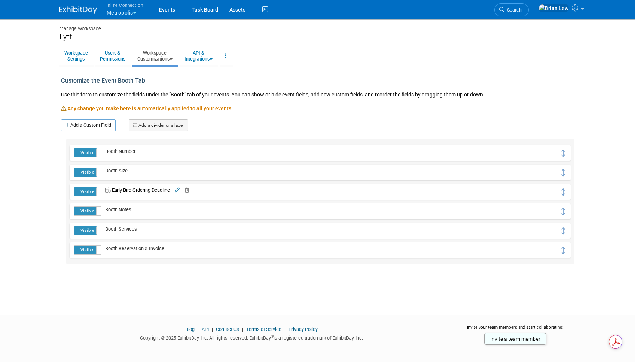
click at [173, 59] on icon at bounding box center [171, 59] width 3 height 5
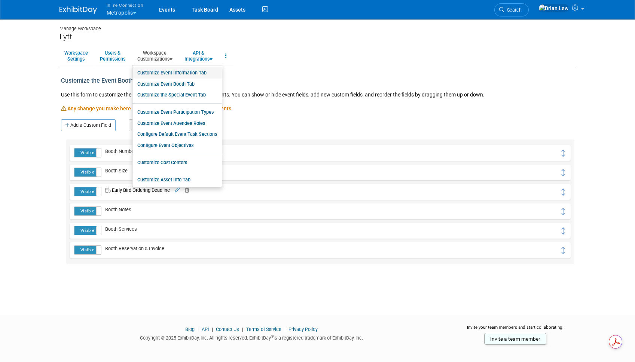
click at [177, 73] on link "Customize Event Information Tab" at bounding box center [177, 72] width 89 height 11
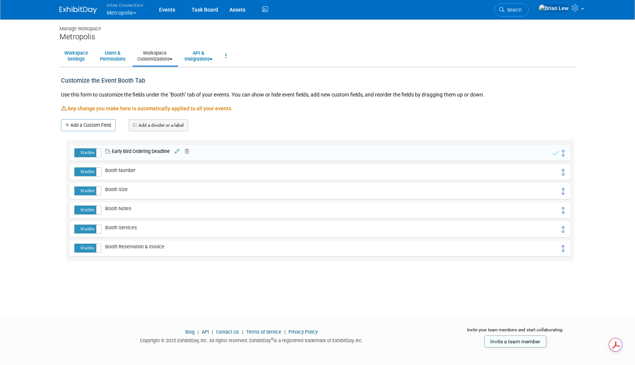
click at [135, 14] on button "Inline Connection Metropolis" at bounding box center [129, 9] width 47 height 19
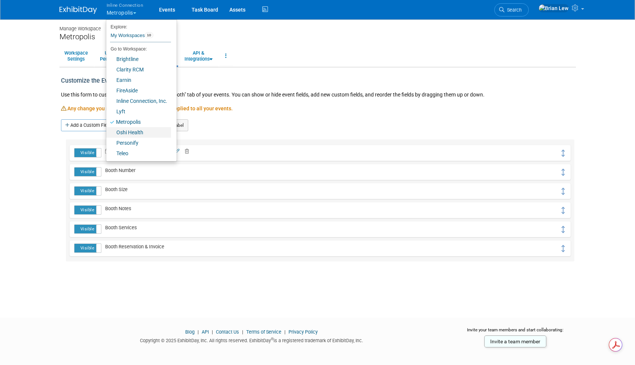
click at [132, 135] on link "Oshi Health" at bounding box center [138, 132] width 65 height 10
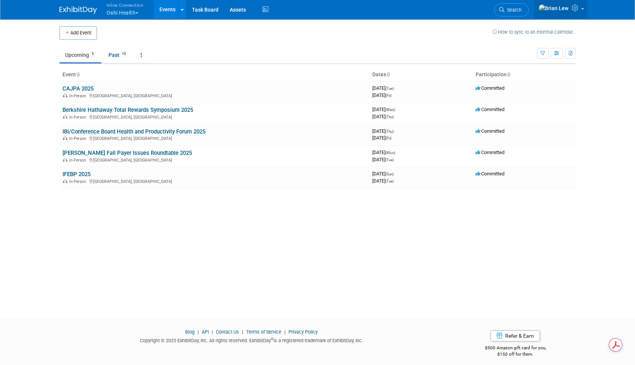
click at [585, 10] on link at bounding box center [561, 9] width 53 height 19
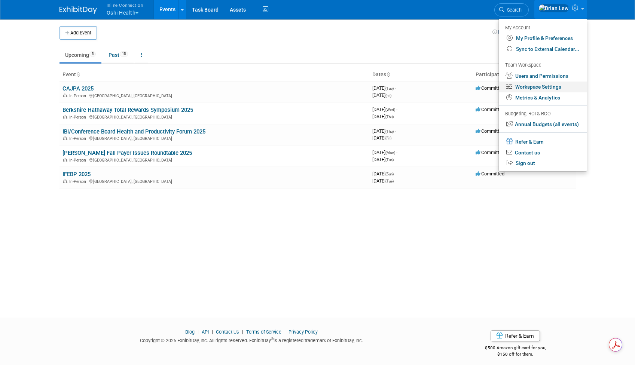
click at [560, 88] on link "Workspace Settings" at bounding box center [543, 87] width 88 height 11
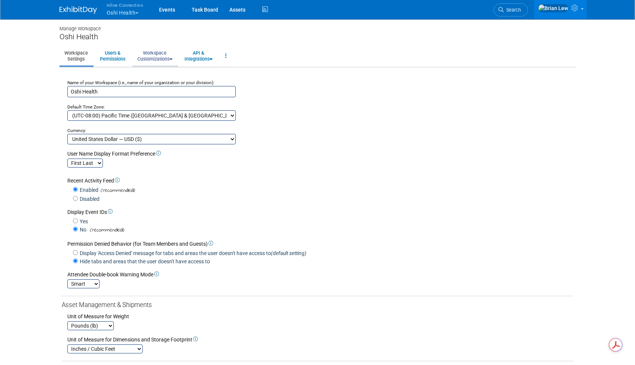
click at [172, 62] on link "Workspace Customizations" at bounding box center [155, 56] width 45 height 18
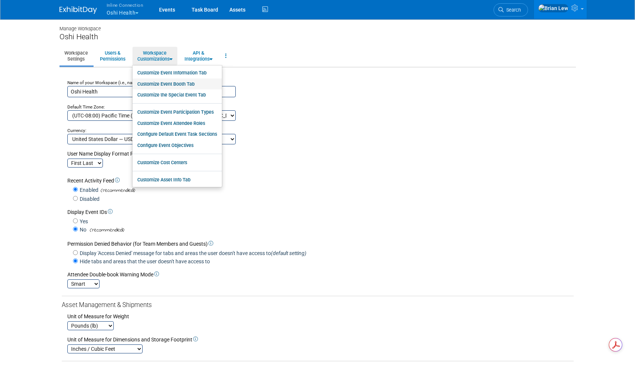
click at [185, 84] on link "Customize Event Booth Tab" at bounding box center [177, 84] width 89 height 11
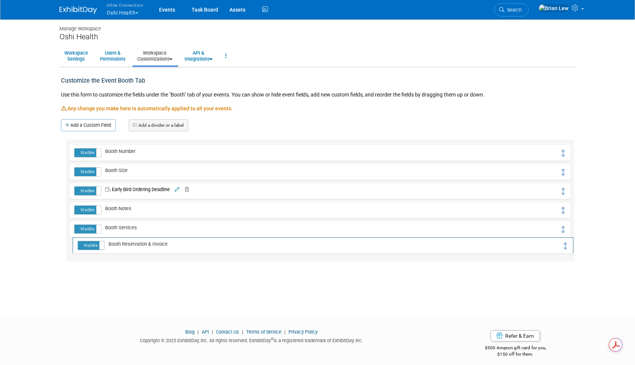
drag, startPoint x: 561, startPoint y: 152, endPoint x: 564, endPoint y: 244, distance: 92.5
click at [172, 60] on icon at bounding box center [171, 59] width 3 height 5
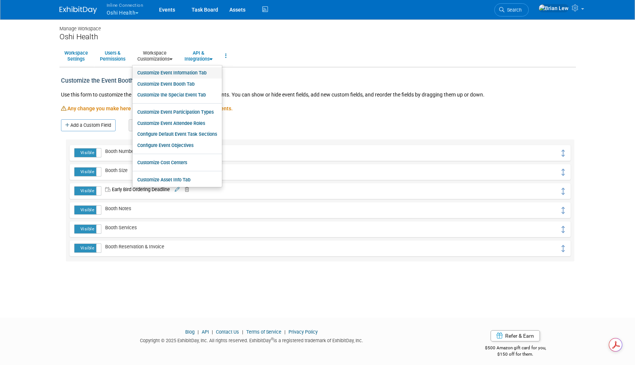
click at [181, 73] on link "Customize Event Information Tab" at bounding box center [177, 72] width 89 height 11
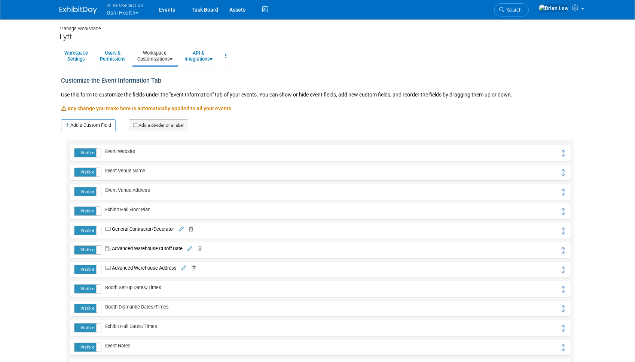
click at [171, 60] on link "Workspace Customizations" at bounding box center [155, 56] width 45 height 18
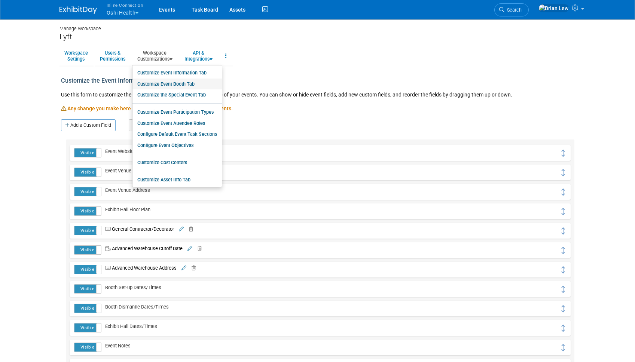
click at [182, 83] on link "Customize Event Booth Tab" at bounding box center [177, 84] width 89 height 11
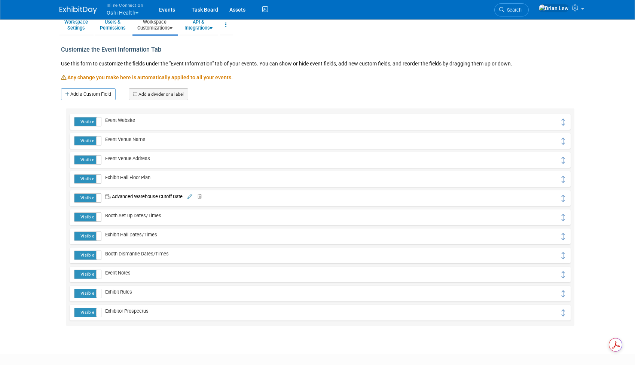
scroll to position [57, 0]
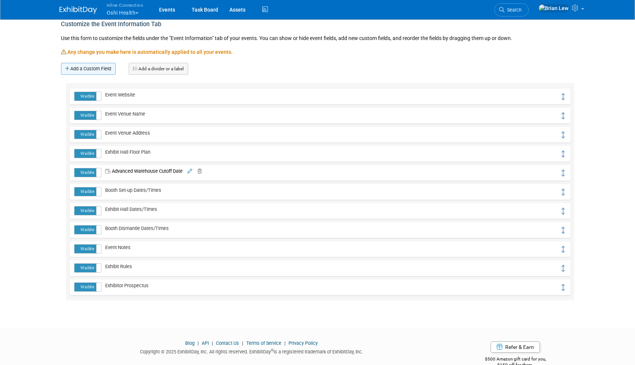
click at [100, 71] on link "Add a Custom Field" at bounding box center [88, 69] width 55 height 12
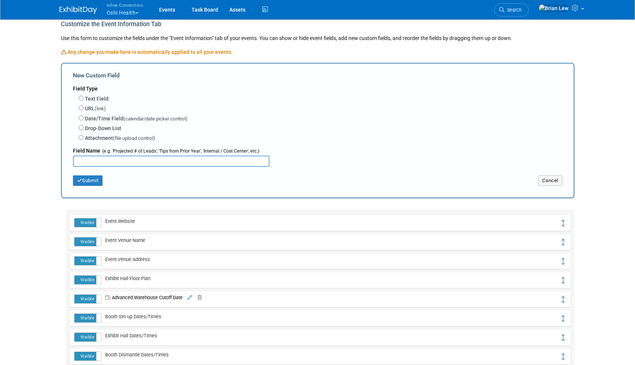
click at [97, 99] on label "Text Field" at bounding box center [97, 98] width 24 height 7
click at [83, 99] on input "Text Field" at bounding box center [81, 98] width 5 height 5
radio input "true"
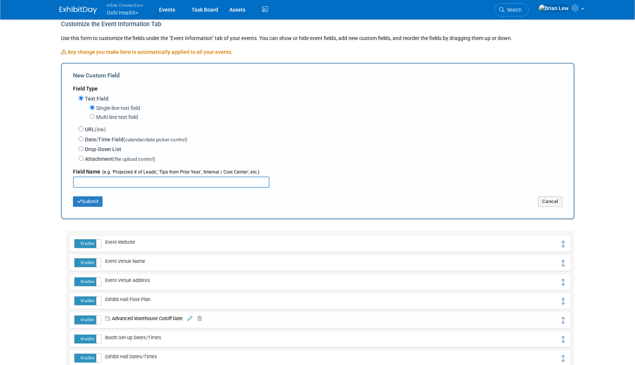
click at [142, 181] on input "text" at bounding box center [171, 182] width 197 height 11
type input "General Contractor/Decorator"
click at [81, 200] on icon "button" at bounding box center [79, 201] width 5 height 5
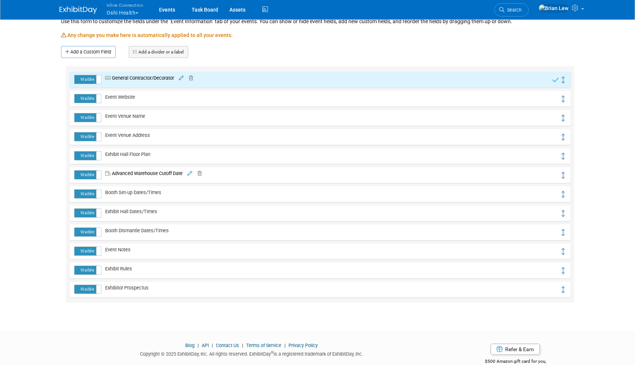
scroll to position [74, 0]
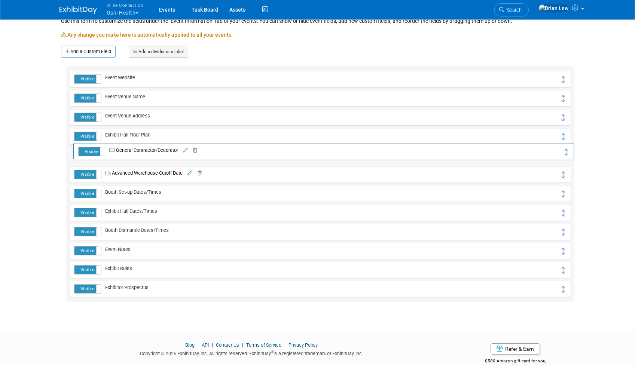
drag, startPoint x: 563, startPoint y: 79, endPoint x: 567, endPoint y: 152, distance: 72.3
click at [103, 48] on link "Add a Custom Field" at bounding box center [88, 52] width 55 height 12
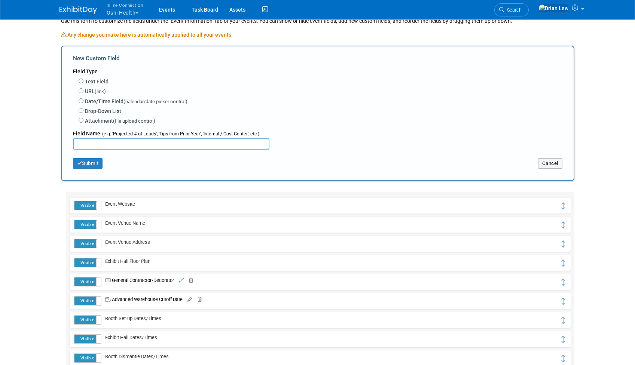
click at [104, 80] on label "Text Field" at bounding box center [97, 81] width 24 height 7
click at [83, 80] on input "Text Field" at bounding box center [81, 81] width 5 height 5
radio input "true"
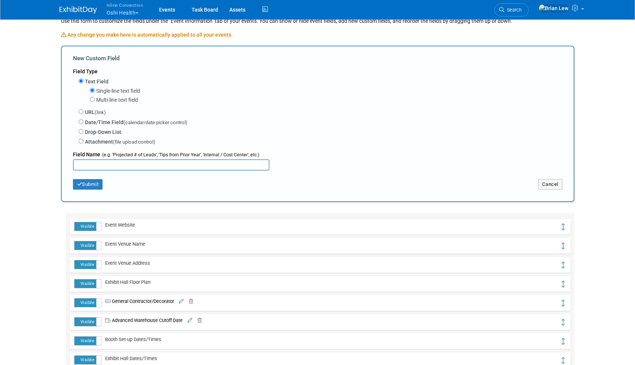
click at [135, 167] on input "text" at bounding box center [171, 164] width 197 height 11
type input "Advanced Warehouse Address"
click at [91, 181] on button "Submit" at bounding box center [88, 184] width 30 height 10
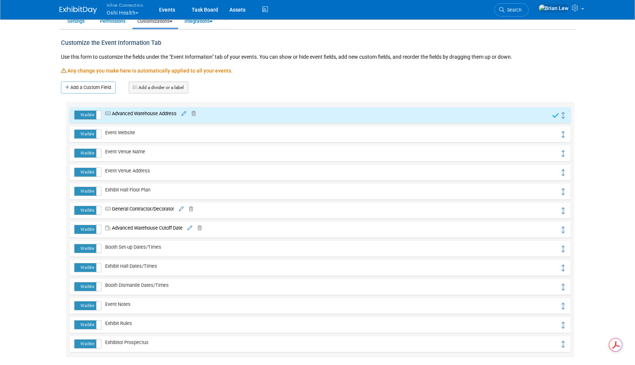
scroll to position [83, 0]
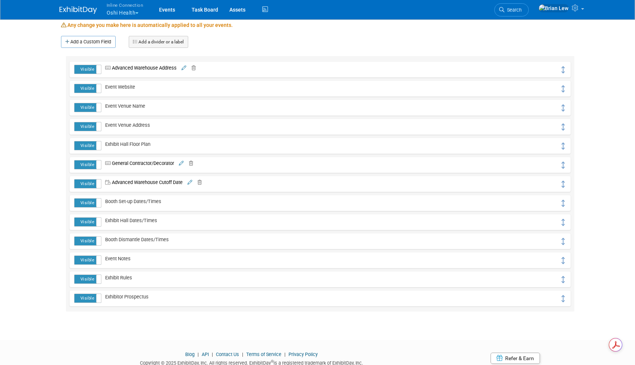
click at [560, 69] on tr "Visible Hidden Advanced Warehouse Address Advanced Warehouse Address" at bounding box center [320, 70] width 492 height 10
drag, startPoint x: 563, startPoint y: 68, endPoint x: 573, endPoint y: 184, distance: 116.1
drag, startPoint x: 563, startPoint y: 240, endPoint x: 563, endPoint y: 221, distance: 19.5
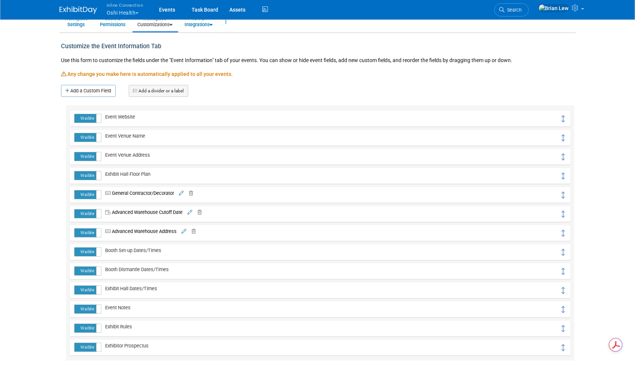
scroll to position [0, 0]
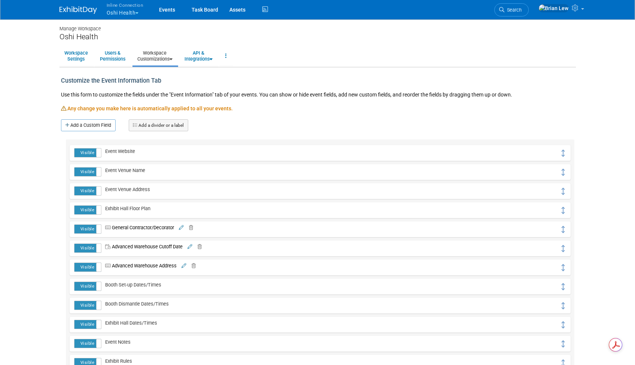
click at [138, 14] on button "Inline Connection Oshi Health" at bounding box center [129, 9] width 47 height 19
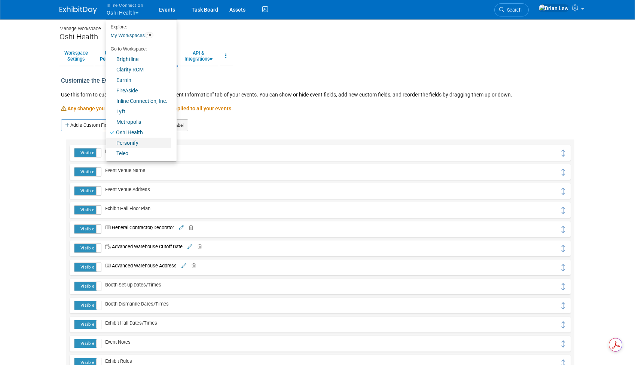
click at [144, 143] on link "Personify" at bounding box center [138, 143] width 65 height 10
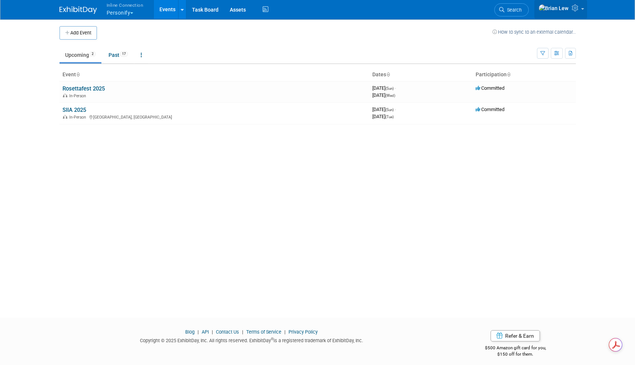
click at [582, 10] on span at bounding box center [582, 8] width 3 height 1
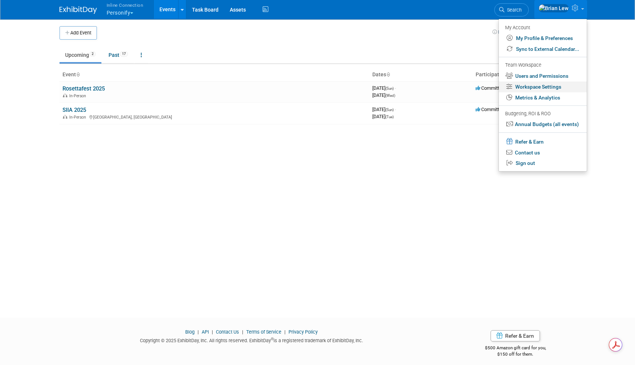
click at [557, 87] on link "Workspace Settings" at bounding box center [543, 87] width 88 height 11
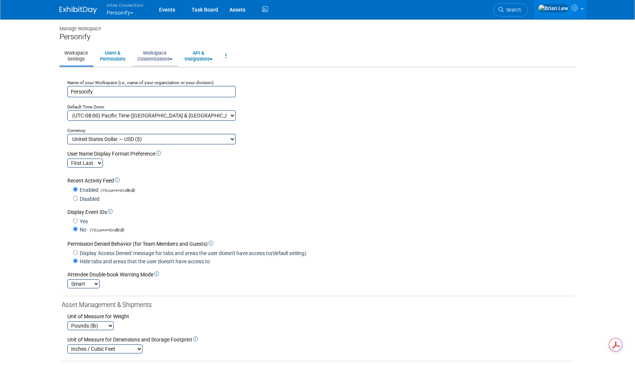
click at [176, 57] on link "Workspace Customizations" at bounding box center [155, 56] width 45 height 18
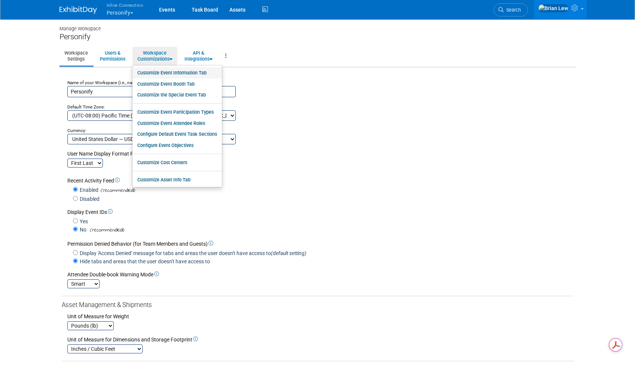
click at [194, 71] on link "Customize Event Information Tab" at bounding box center [177, 72] width 89 height 11
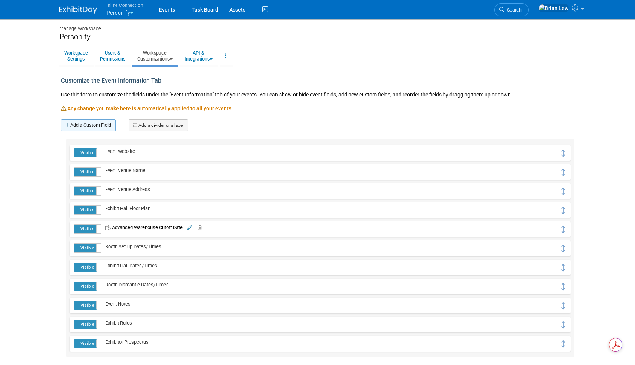
click at [92, 124] on link "Add a Custom Field" at bounding box center [88, 125] width 55 height 12
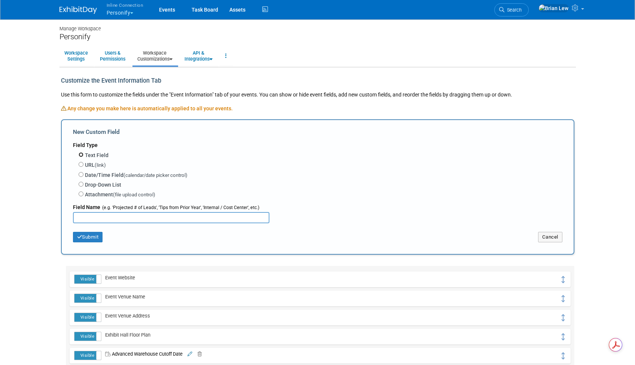
click at [82, 156] on input "Text Field" at bounding box center [81, 154] width 5 height 5
radio input "true"
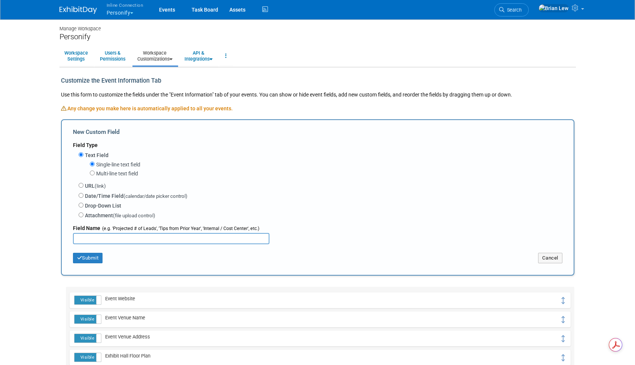
click at [153, 241] on input "text" at bounding box center [171, 238] width 197 height 11
type input "General Contractor/Decorator"
click at [85, 257] on button "Submit" at bounding box center [88, 258] width 30 height 10
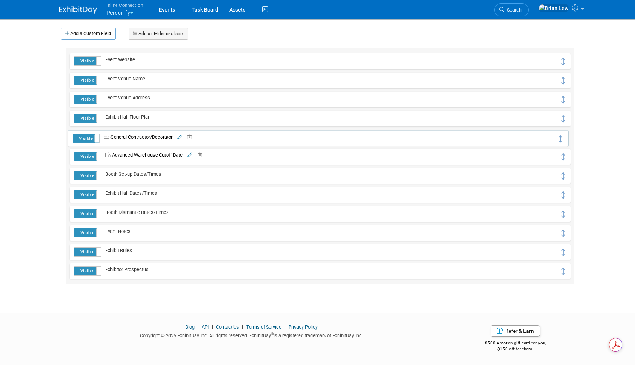
drag, startPoint x: 563, startPoint y: 62, endPoint x: 561, endPoint y: 139, distance: 77.1
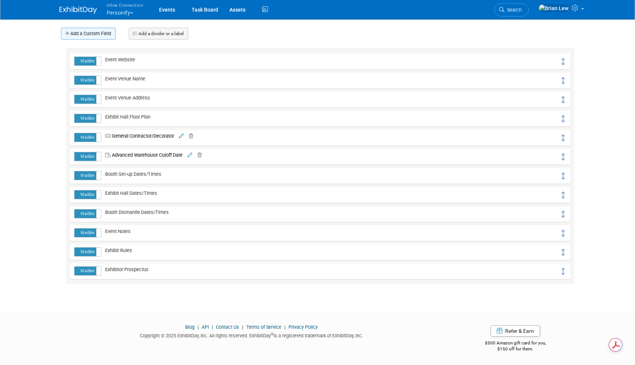
click at [71, 34] on link "Add a Custom Field" at bounding box center [88, 34] width 55 height 12
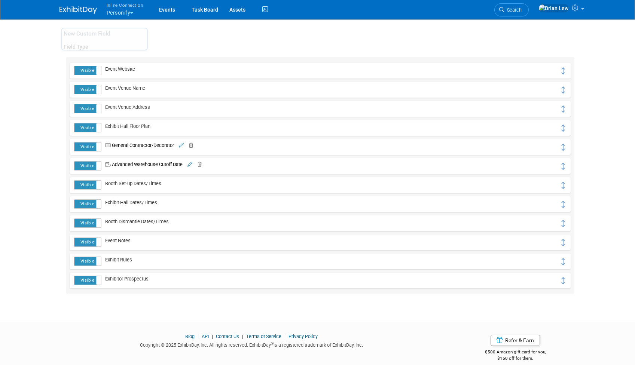
scroll to position [79, 0]
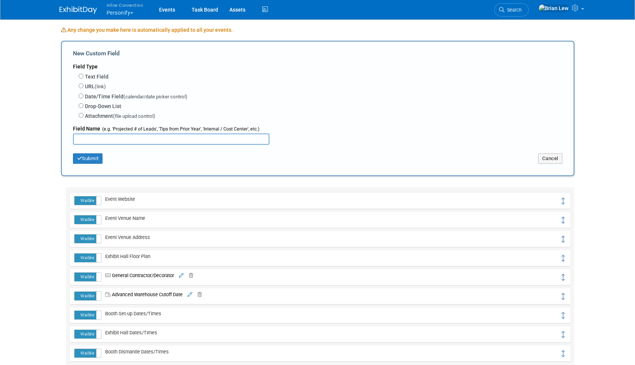
click at [93, 71] on div "Text Field Single-line text field Multi-line text field URL (link) Date/Time Fi…" at bounding box center [318, 95] width 490 height 51
click at [95, 75] on label "Text Field" at bounding box center [97, 76] width 24 height 7
click at [83, 75] on input "Text Field" at bounding box center [81, 76] width 5 height 5
radio input "true"
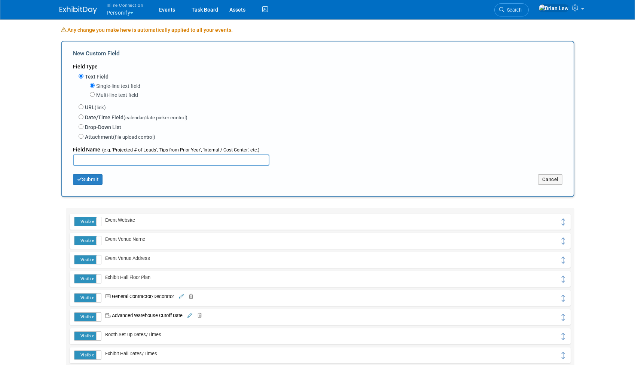
click at [132, 159] on input "text" at bounding box center [171, 160] width 197 height 11
type input "Advanced Warehouse Address"
click at [73, 179] on button "Submit" at bounding box center [88, 179] width 30 height 10
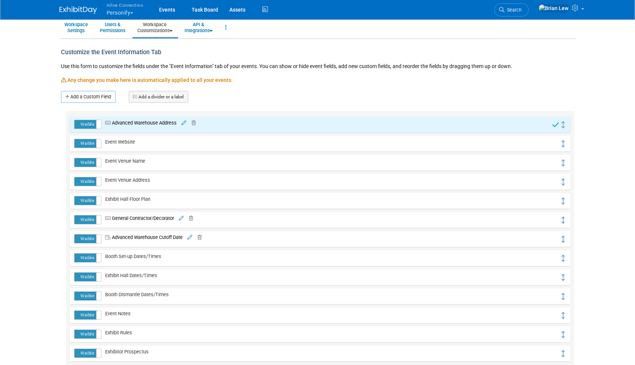
scroll to position [29, 0]
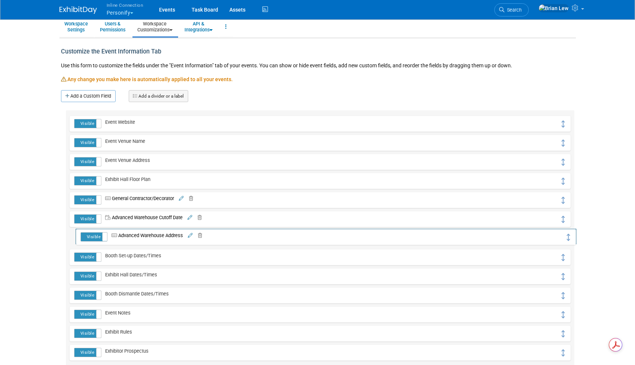
drag, startPoint x: 565, startPoint y: 122, endPoint x: 572, endPoint y: 235, distance: 113.2
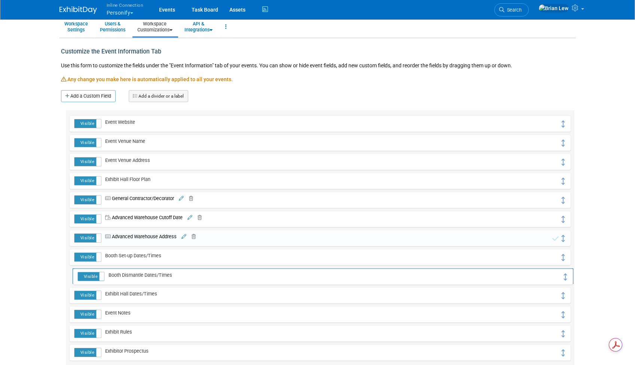
drag, startPoint x: 561, startPoint y: 295, endPoint x: 564, endPoint y: 277, distance: 18.9
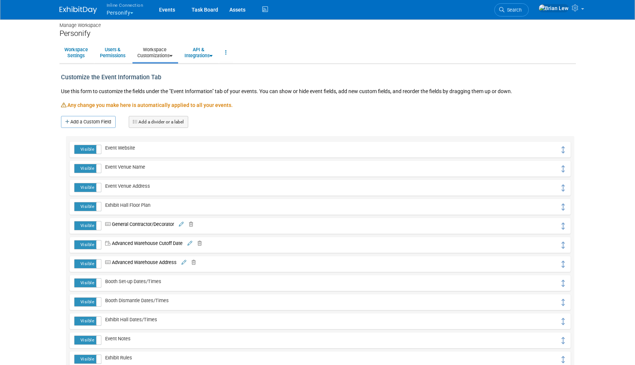
scroll to position [0, 0]
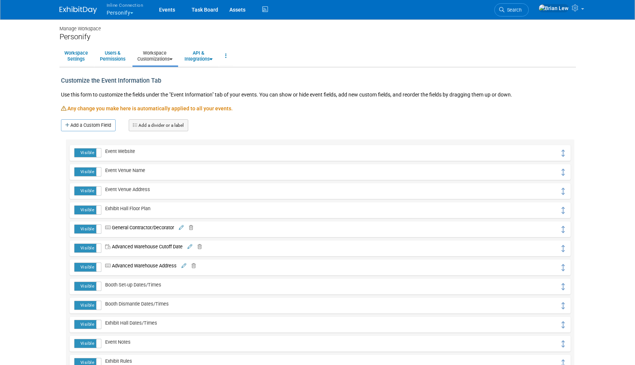
click at [173, 59] on icon at bounding box center [171, 59] width 3 height 5
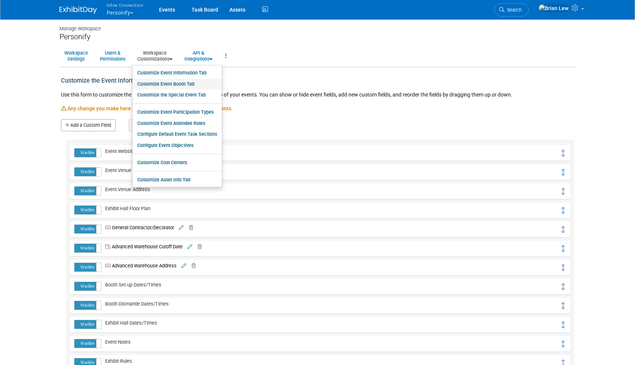
click at [175, 87] on link "Customize Event Booth Tab" at bounding box center [177, 84] width 89 height 11
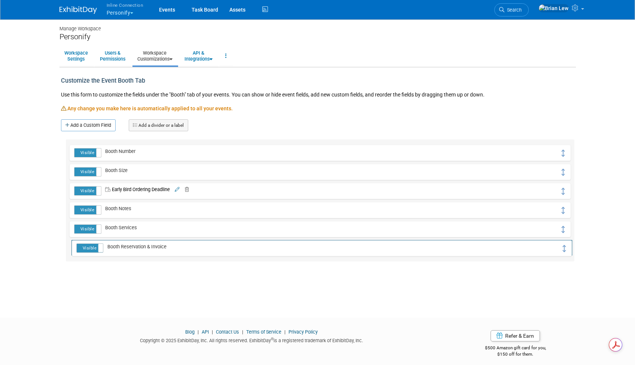
drag, startPoint x: 563, startPoint y: 152, endPoint x: 564, endPoint y: 247, distance: 95.5
click at [133, 12] on span "button" at bounding box center [131, 12] width 3 height 1
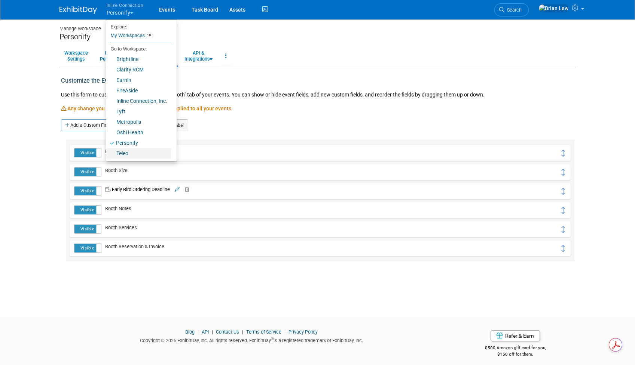
click at [146, 152] on link "Teleo" at bounding box center [138, 153] width 65 height 10
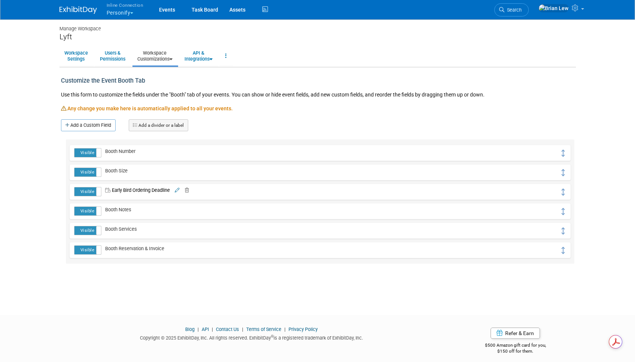
click at [173, 62] on link "Workspace Customizations" at bounding box center [155, 56] width 45 height 18
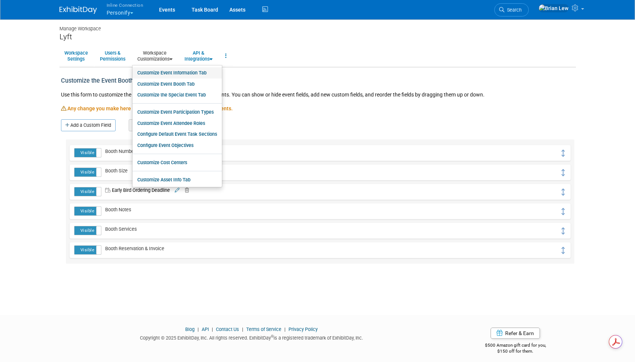
click at [185, 74] on link "Customize Event Information Tab" at bounding box center [177, 72] width 89 height 11
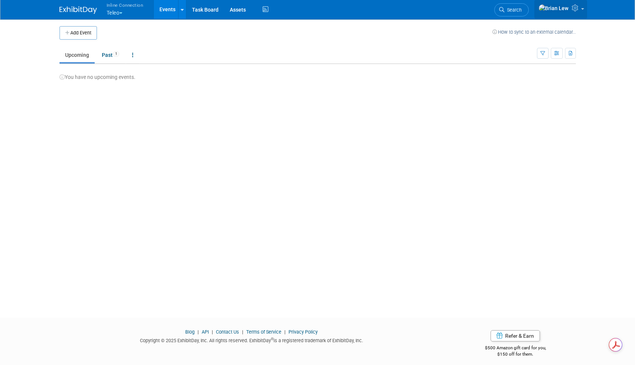
click at [583, 10] on span at bounding box center [582, 8] width 3 height 1
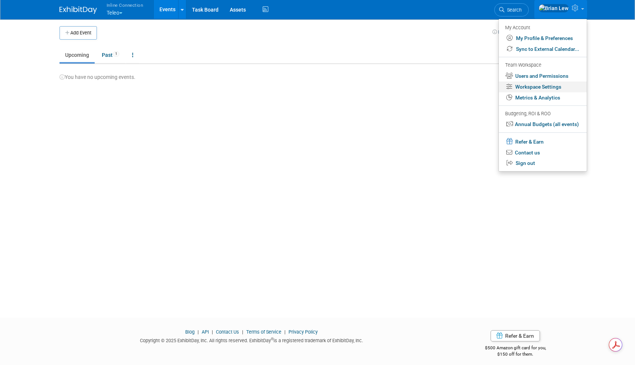
click at [563, 89] on link "Workspace Settings" at bounding box center [543, 87] width 88 height 11
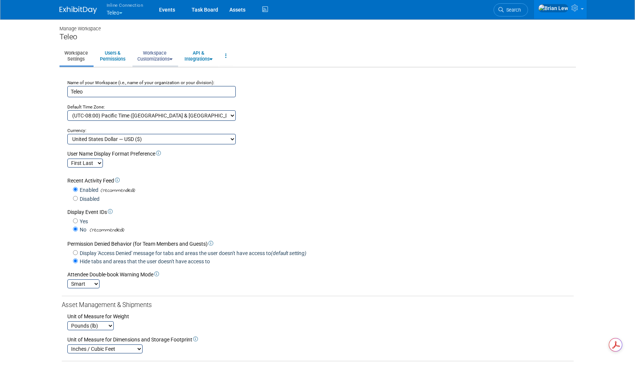
click at [173, 62] on link "Workspace Customizations" at bounding box center [155, 56] width 45 height 18
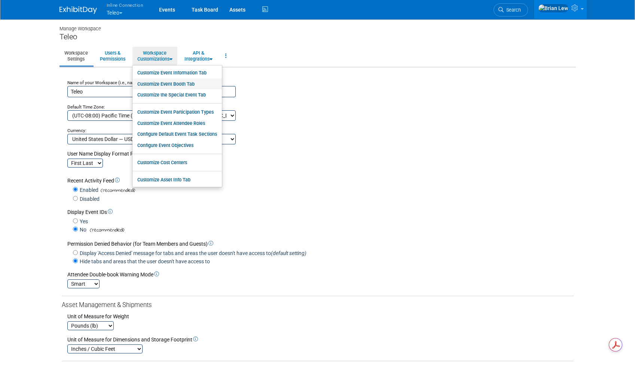
click at [191, 82] on link "Customize Event Booth Tab" at bounding box center [177, 84] width 89 height 11
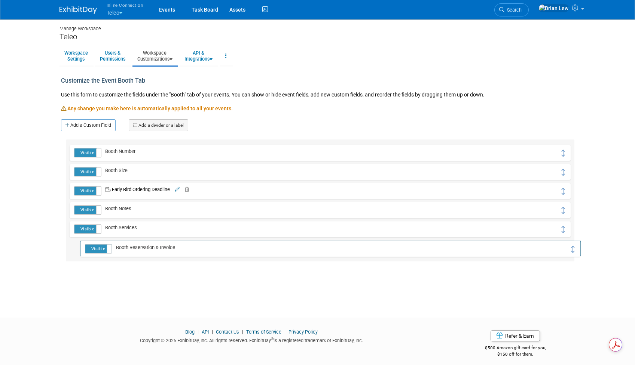
drag, startPoint x: 564, startPoint y: 155, endPoint x: 574, endPoint y: 250, distance: 96.4
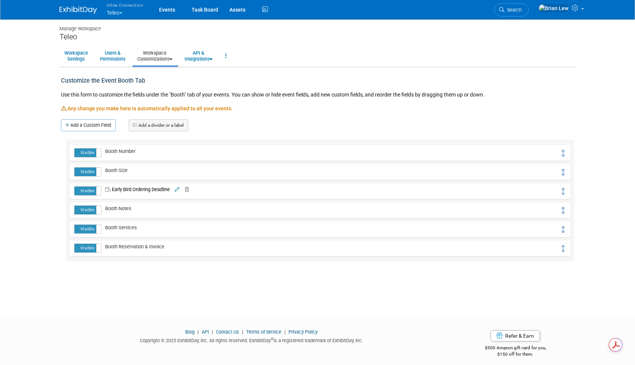
click at [173, 59] on icon at bounding box center [171, 59] width 3 height 5
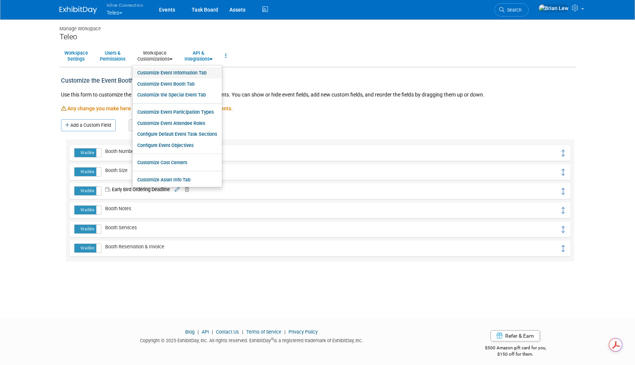
click at [184, 74] on link "Customize Event Information Tab" at bounding box center [177, 72] width 89 height 11
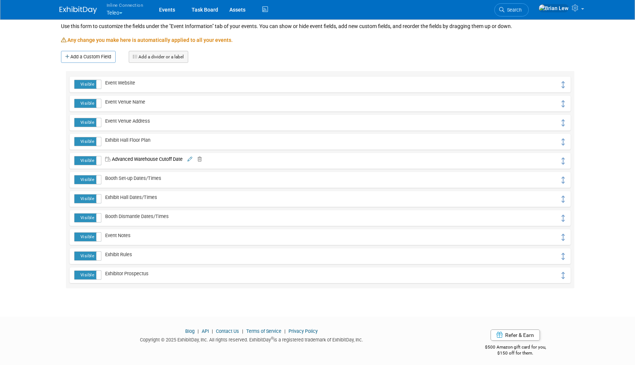
scroll to position [67, 0]
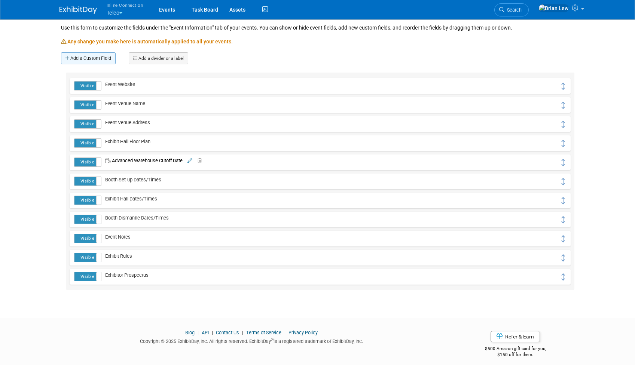
click at [80, 59] on link "Add a Custom Field" at bounding box center [88, 58] width 55 height 12
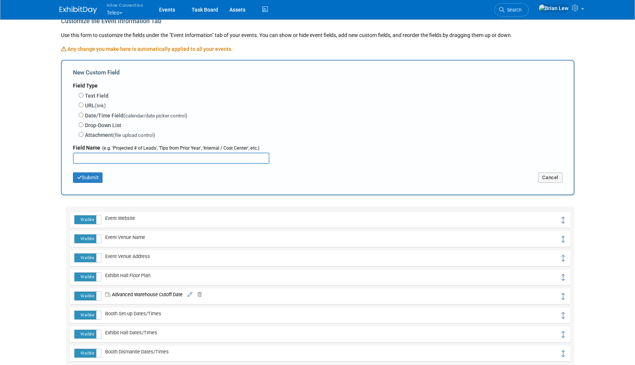
click at [97, 93] on label "Text Field" at bounding box center [97, 95] width 24 height 7
click at [83, 93] on input "Text Field" at bounding box center [81, 95] width 5 height 5
radio input "true"
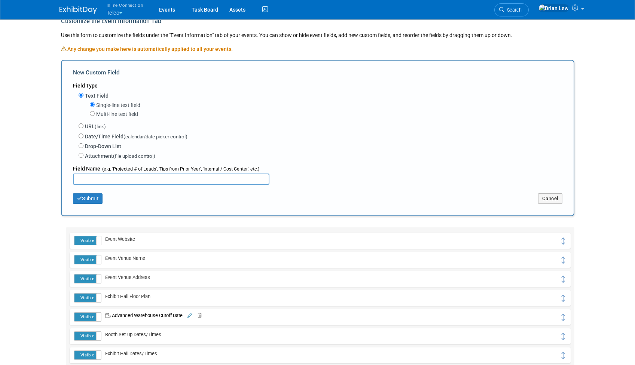
click at [114, 182] on input "text" at bounding box center [171, 179] width 197 height 11
type input "General Contractor/Decorator"
click at [86, 199] on button "Submit" at bounding box center [88, 199] width 30 height 10
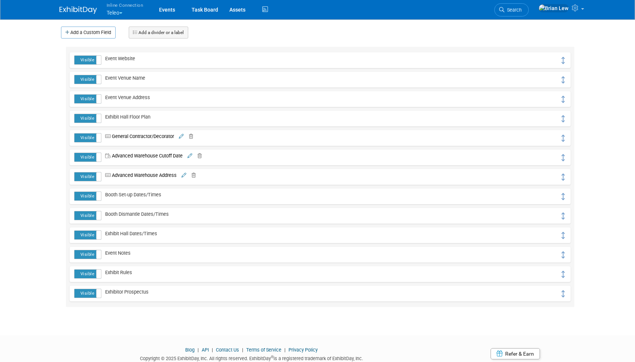
scroll to position [92, 0]
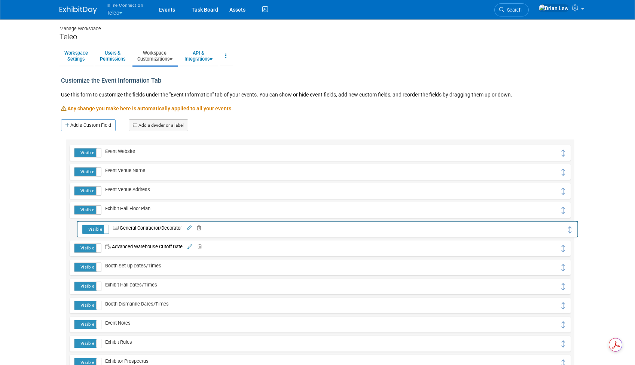
drag, startPoint x: 563, startPoint y: 154, endPoint x: 570, endPoint y: 230, distance: 76.4
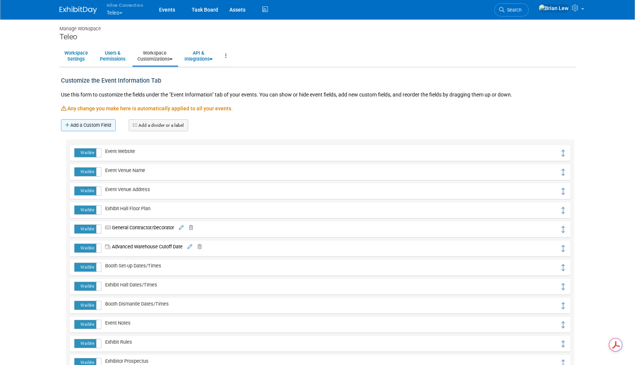
click at [83, 125] on link "Add a Custom Field" at bounding box center [88, 125] width 55 height 12
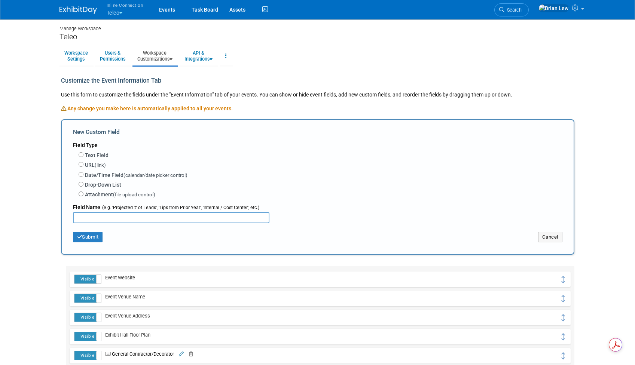
click at [98, 157] on label "Text Field" at bounding box center [97, 155] width 24 height 7
click at [83, 157] on input "Text Field" at bounding box center [81, 154] width 5 height 5
radio input "true"
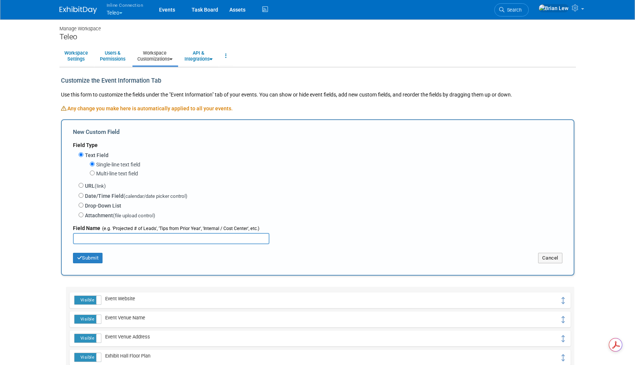
click at [121, 239] on input "text" at bounding box center [171, 238] width 197 height 11
type input "Advanced Warehouse Address"
click at [77, 255] on button "Submit" at bounding box center [88, 258] width 30 height 10
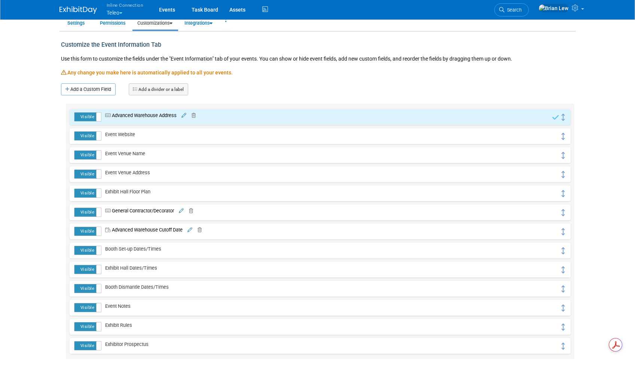
scroll to position [57, 0]
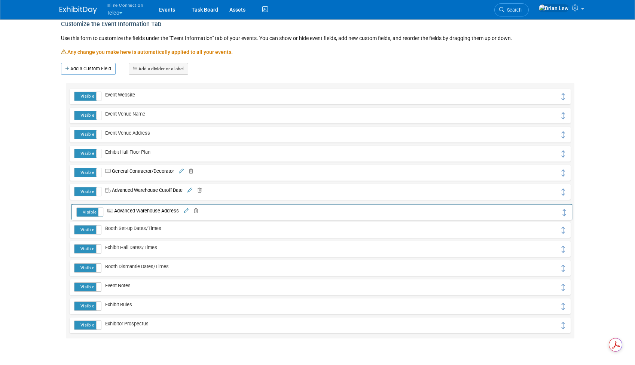
drag, startPoint x: 561, startPoint y: 94, endPoint x: 563, endPoint y: 210, distance: 115.7
drag, startPoint x: 561, startPoint y: 267, endPoint x: 562, endPoint y: 247, distance: 19.9
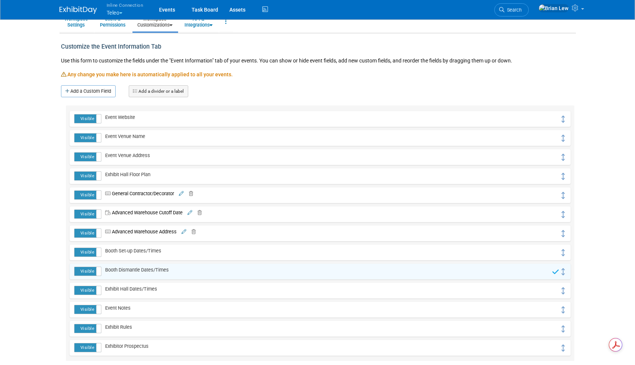
scroll to position [0, 0]
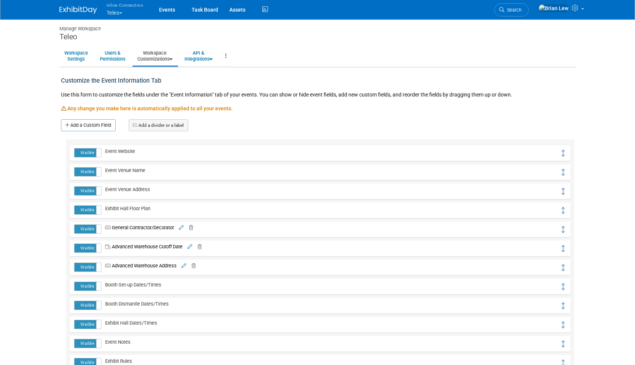
click at [122, 12] on span "button" at bounding box center [120, 12] width 3 height 1
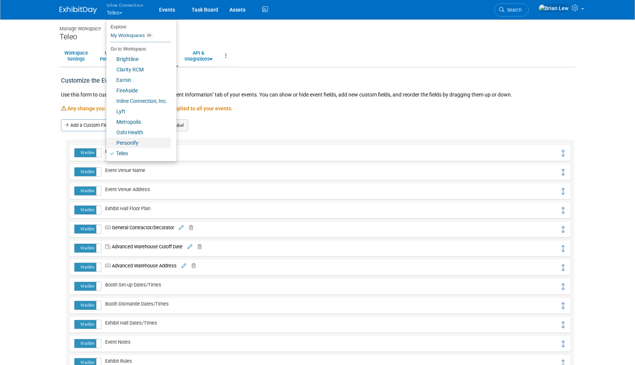
click at [149, 141] on link "Personify" at bounding box center [138, 143] width 65 height 10
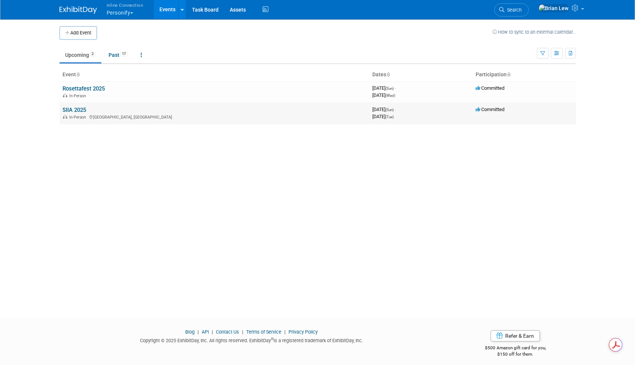
click at [72, 109] on link "SIIA 2025" at bounding box center [75, 110] width 24 height 7
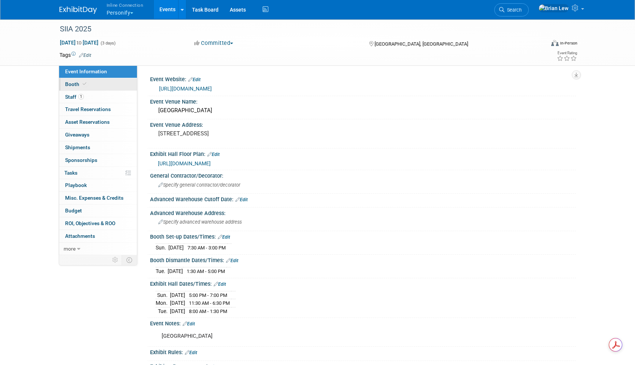
click at [96, 84] on link "Booth" at bounding box center [98, 84] width 78 height 12
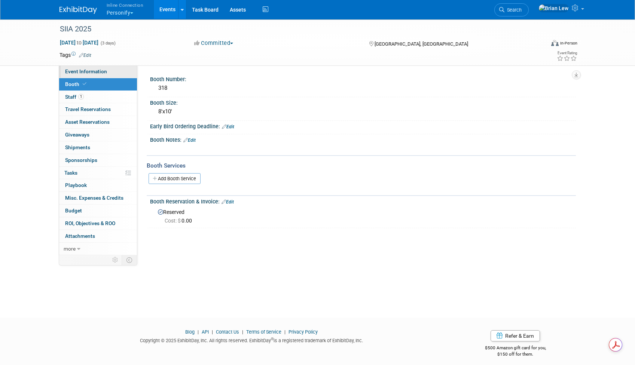
click at [110, 74] on link "Event Information" at bounding box center [98, 72] width 78 height 12
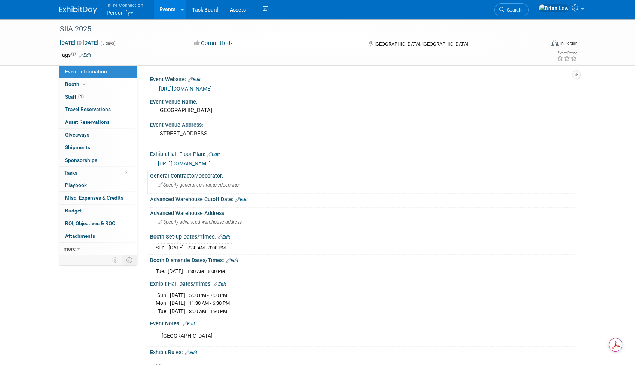
click at [186, 188] on span "Specify general contractor/decorator" at bounding box center [199, 185] width 82 height 6
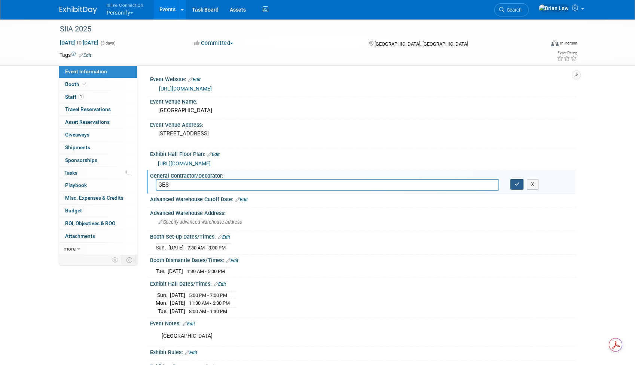
type input "GES"
click at [518, 185] on icon "button" at bounding box center [517, 184] width 5 height 5
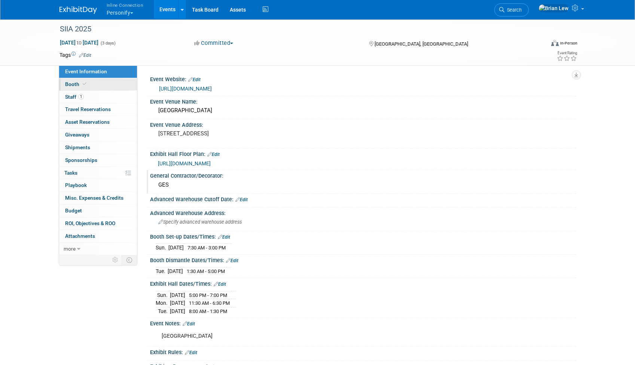
click at [115, 86] on link "Booth" at bounding box center [98, 84] width 78 height 12
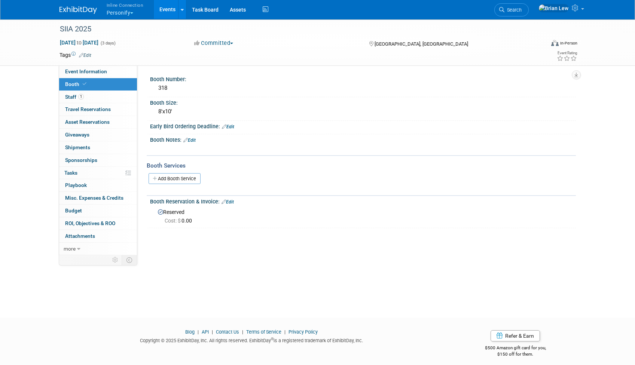
click at [229, 127] on link "Edit" at bounding box center [228, 126] width 12 height 5
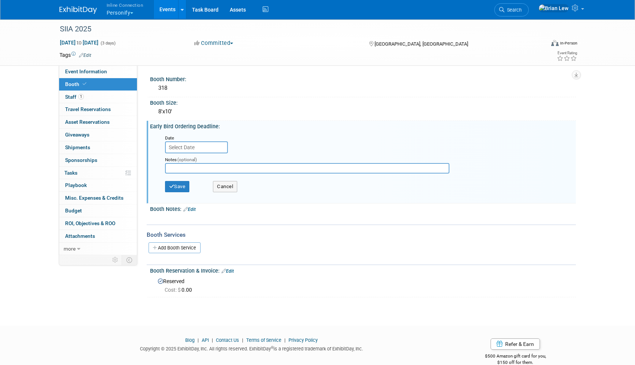
click at [199, 150] on input "text" at bounding box center [196, 147] width 63 height 12
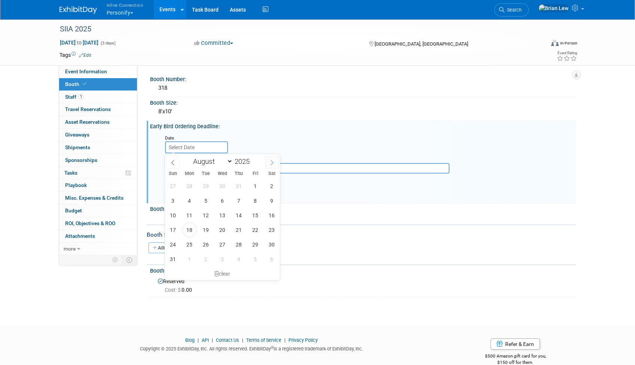
click at [272, 163] on icon at bounding box center [272, 162] width 5 height 5
select select "8"
click at [186, 231] on span "22" at bounding box center [189, 230] width 15 height 15
type input "Sep 22, 2025"
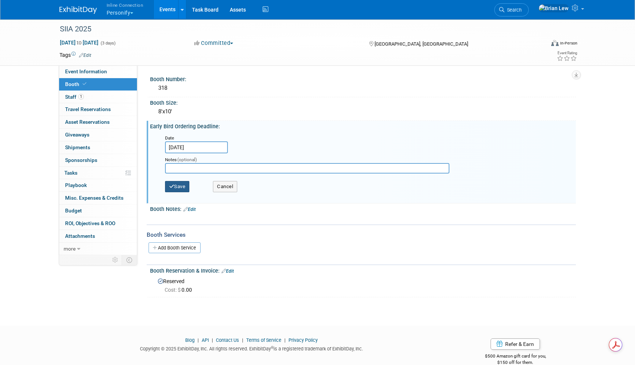
click at [177, 189] on button "Save" at bounding box center [177, 186] width 25 height 11
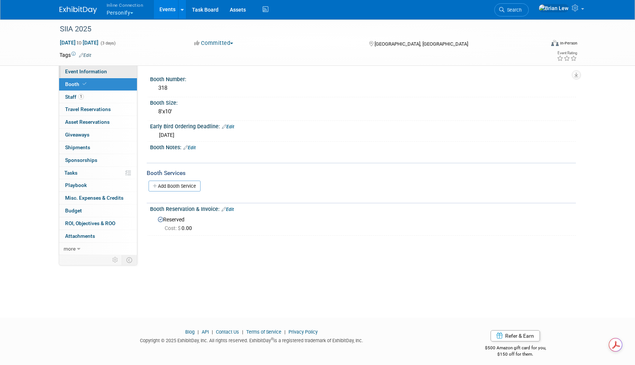
click at [108, 73] on link "Event Information" at bounding box center [98, 72] width 78 height 12
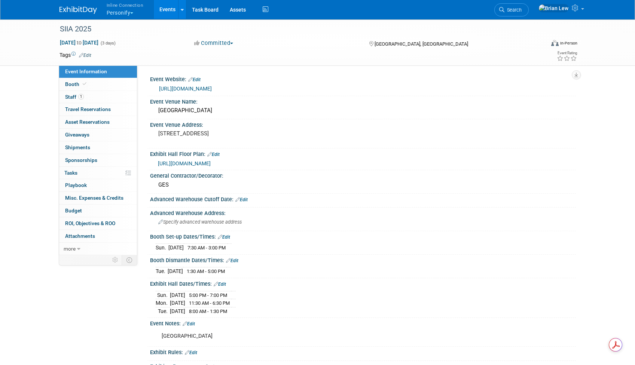
click at [243, 198] on link "Edit" at bounding box center [241, 199] width 12 height 5
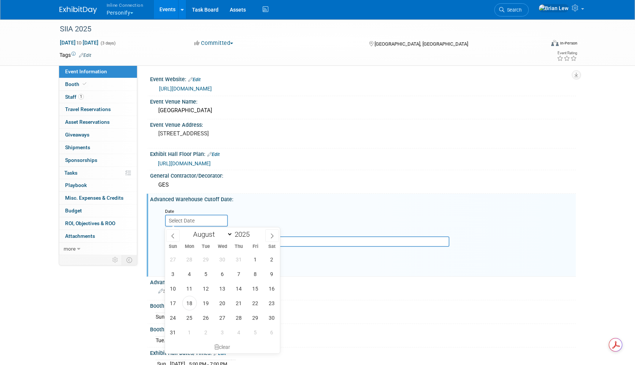
click at [209, 217] on input "text" at bounding box center [196, 221] width 63 height 12
click at [274, 235] on icon at bounding box center [272, 236] width 5 height 5
select select "9"
click at [228, 275] on span "8" at bounding box center [222, 274] width 15 height 15
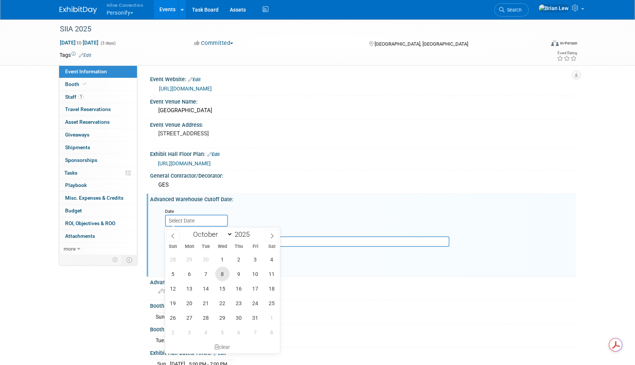
type input "Oct 8, 2025"
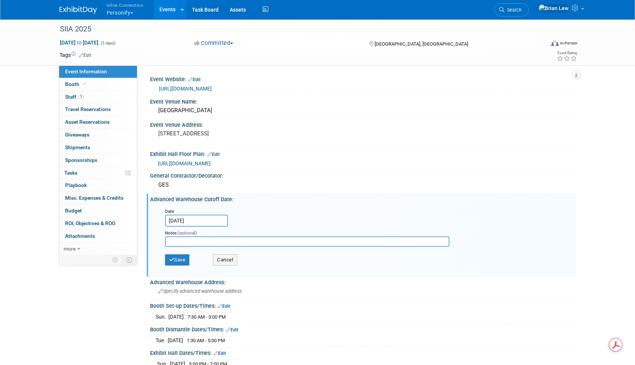
drag, startPoint x: 318, startPoint y: 324, endPoint x: 329, endPoint y: 310, distance: 17.7
click at [320, 321] on div "Event Website: Edit https://siiaconferences.org/nationalconference/2025/index.c…" at bounding box center [360, 259] width 422 height 371
click at [178, 258] on button "Save" at bounding box center [177, 260] width 25 height 11
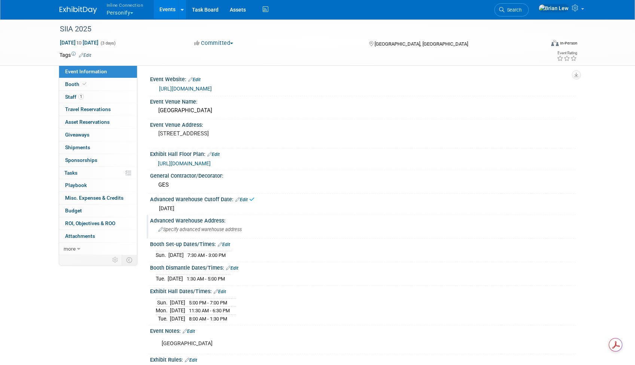
click at [207, 232] on div "Specify advanced warehouse address" at bounding box center [363, 230] width 415 height 12
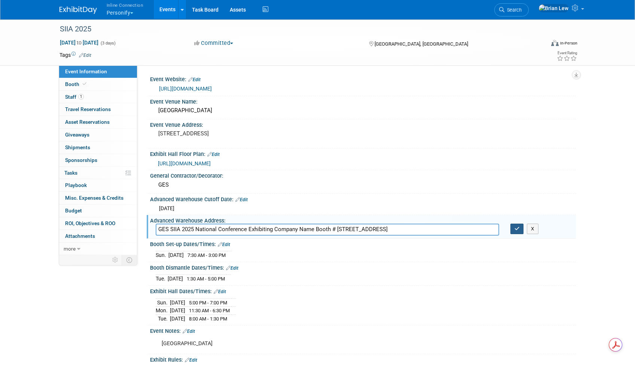
type input "GES SIIA 2025 National Conference Exhibiting Company Name Booth # 1500 South 91…"
click at [513, 230] on button "button" at bounding box center [517, 229] width 13 height 10
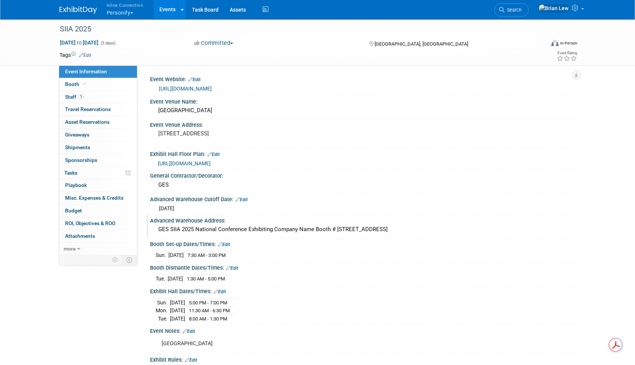
click at [396, 228] on div "GES SIIA 2025 National Conference Exhibiting Company Name Booth # 1500 South 91…" at bounding box center [363, 230] width 415 height 12
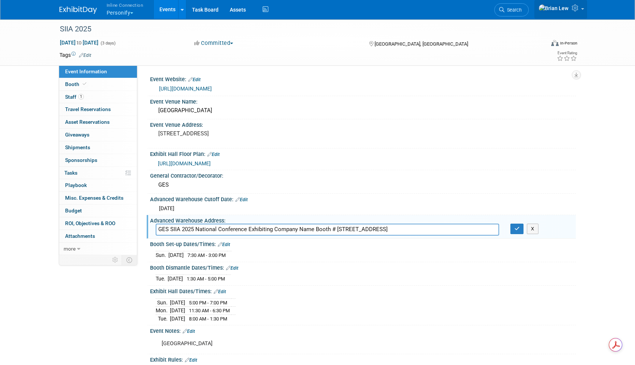
click at [584, 9] on link at bounding box center [561, 9] width 53 height 19
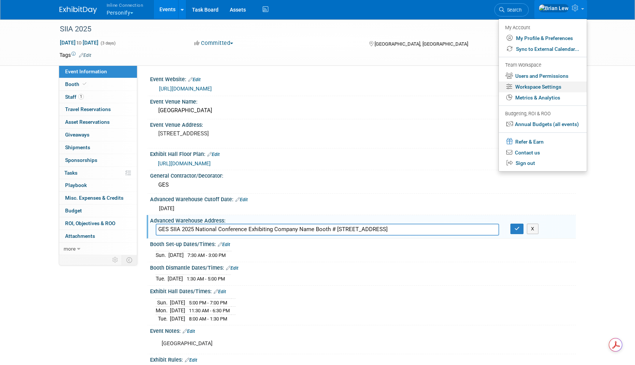
click at [569, 87] on link "Workspace Settings" at bounding box center [543, 87] width 88 height 11
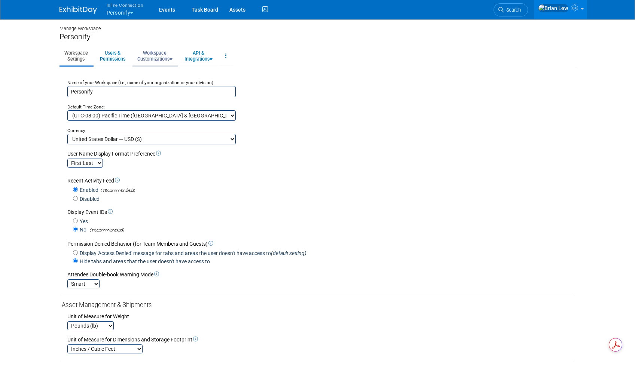
click at [174, 56] on link "Workspace Customizations" at bounding box center [155, 56] width 45 height 18
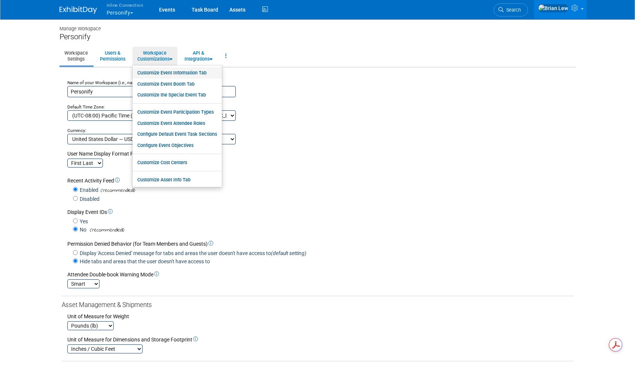
click at [185, 75] on link "Customize Event Information Tab" at bounding box center [177, 72] width 89 height 11
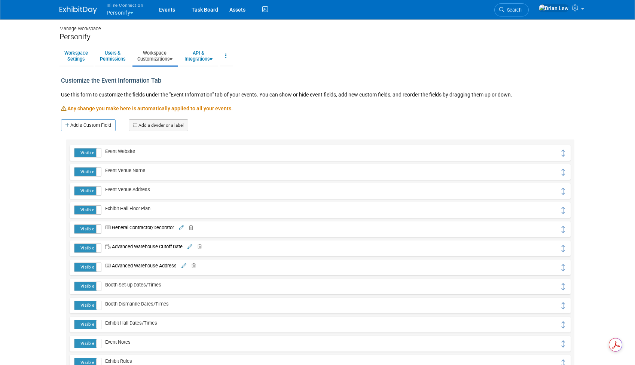
click at [185, 268] on icon at bounding box center [184, 266] width 5 height 5
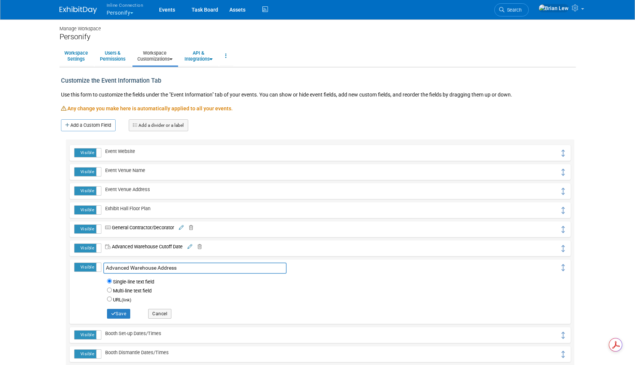
click at [147, 289] on label "Multi-line text field" at bounding box center [132, 291] width 39 height 7
click at [112, 289] on input "Multi-line text field" at bounding box center [109, 290] width 5 height 5
radio input "true"
click at [126, 314] on button "Save" at bounding box center [119, 314] width 24 height 10
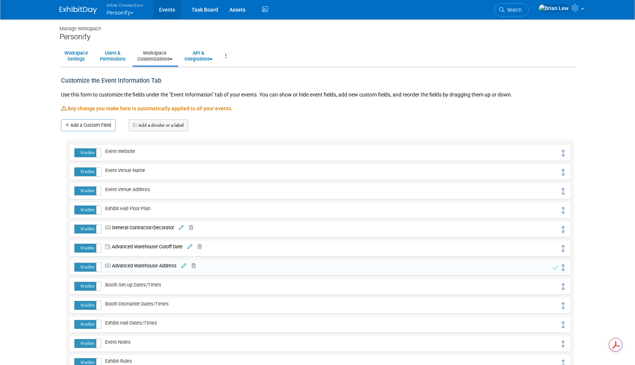
click at [171, 9] on link "Events" at bounding box center [166, 9] width 27 height 19
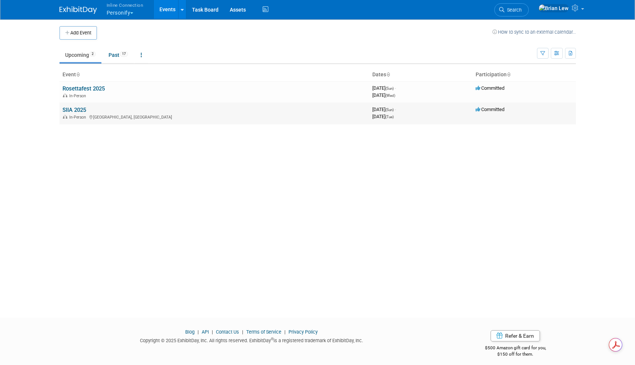
click at [79, 111] on link "SIIA 2025" at bounding box center [75, 110] width 24 height 7
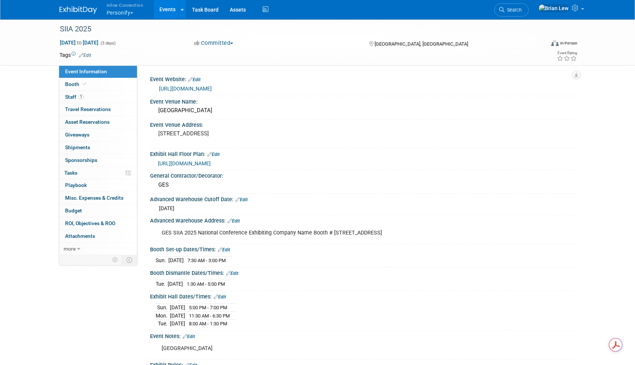
drag, startPoint x: 330, startPoint y: 224, endPoint x: 299, endPoint y: 222, distance: 31.5
click at [330, 224] on div "GES SIIA 2025 National Conference Exhibiting Company Name Booth # [STREET_ADDRE…" at bounding box center [362, 226] width 417 height 4
click at [238, 220] on link "Edit" at bounding box center [234, 221] width 12 height 5
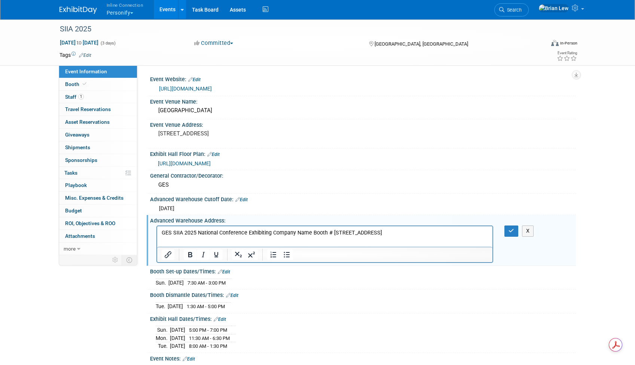
drag, startPoint x: 464, startPoint y: 234, endPoint x: 205, endPoint y: 220, distance: 259.0
click at [205, 226] on html "GES SIIA 2025 National Conference Exhibiting Company Name Booth # [STREET_ADDRE…" at bounding box center [325, 231] width 336 height 10
click at [172, 232] on p "GESSIIA 2025 National ConferenceExhibiting Company Name Booth #1500 South 91st …" at bounding box center [324, 236] width 327 height 15
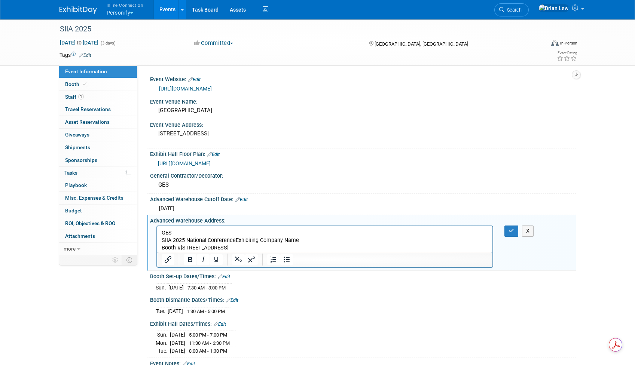
click at [234, 240] on p "SIIA 2025 National ConferenceExhibiting Company Name Booth #1500 South 91st Ave…" at bounding box center [324, 244] width 327 height 15
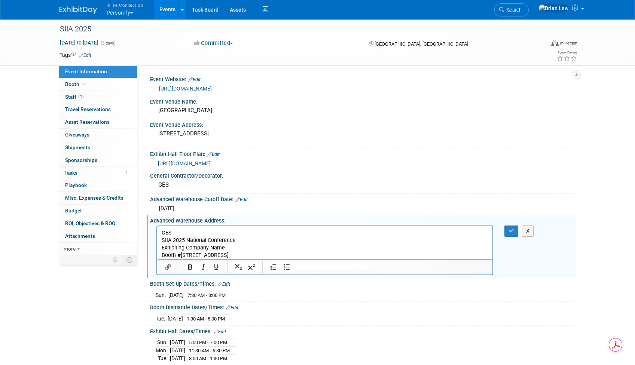
click at [180, 255] on p "Exhibiting Company Name Booth #1500 South 91st Avenue Suite 101Phoenix, AZ 85353" at bounding box center [324, 251] width 327 height 15
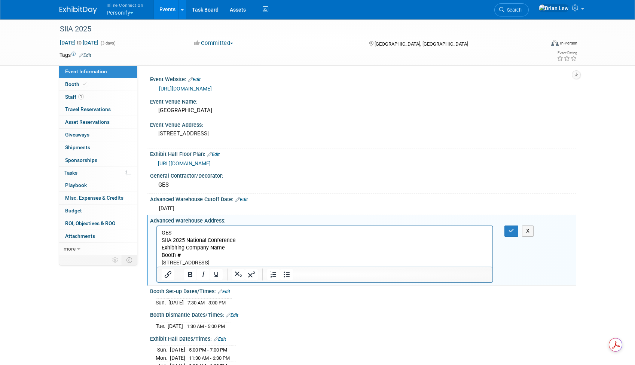
click at [243, 261] on p "1500 South 91st Avenue Suite 101Phoenix, AZ 85353" at bounding box center [324, 262] width 327 height 7
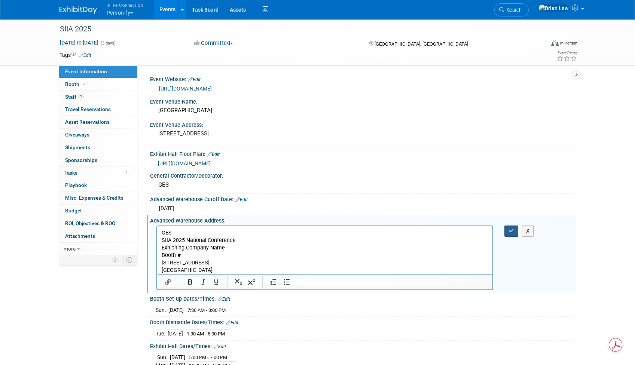
click at [511, 231] on icon "button" at bounding box center [512, 230] width 6 height 5
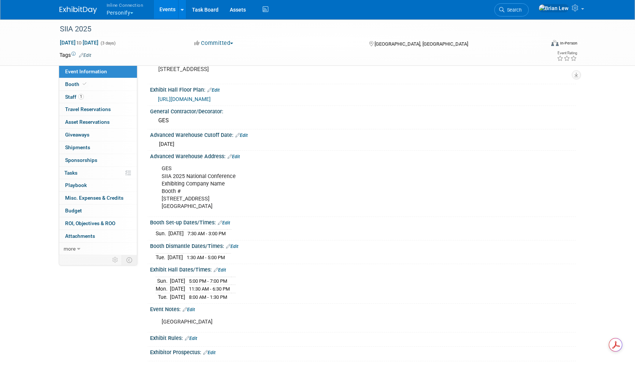
scroll to position [124, 0]
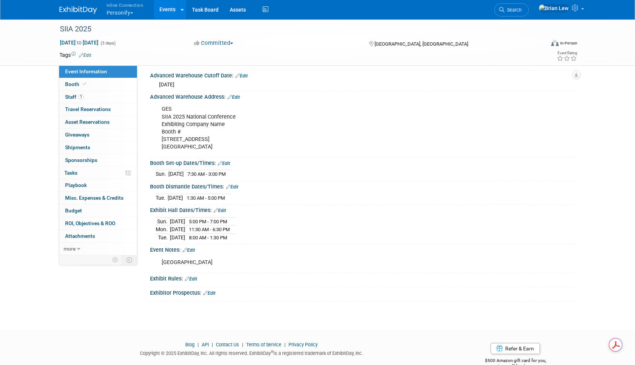
click at [194, 249] on link "Edit" at bounding box center [189, 250] width 12 height 5
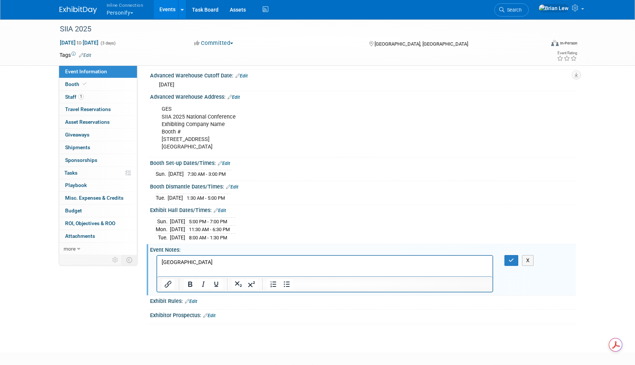
scroll to position [0, 0]
click at [226, 261] on p "Grand Canyon Ballroom" at bounding box center [324, 262] width 327 height 7
drag, startPoint x: 300, startPoint y: 270, endPoint x: 259, endPoint y: 269, distance: 41.2
click at [259, 269] on p "Carriers MUST be checked in by 3:30 PMTue. Oct. 14, 2025All exhibitor materials…" at bounding box center [324, 269] width 327 height 7
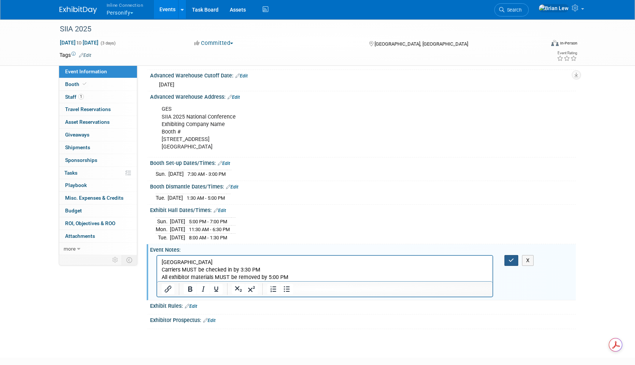
click at [511, 261] on icon "button" at bounding box center [512, 260] width 6 height 5
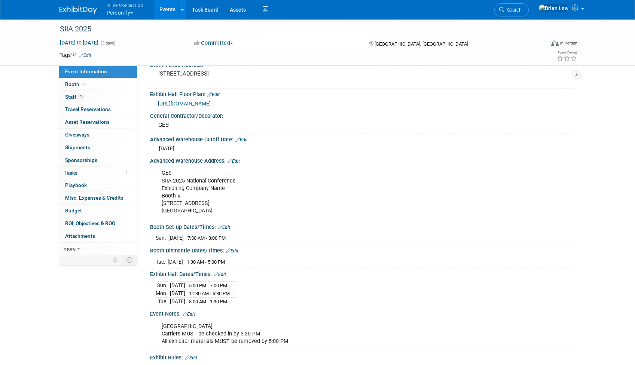
scroll to position [61, 0]
click at [109, 84] on link "Booth" at bounding box center [98, 84] width 78 height 12
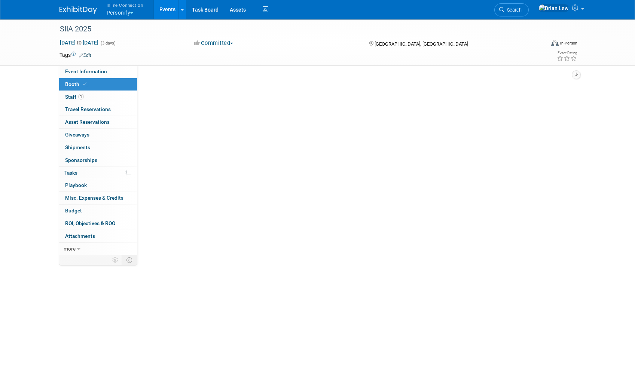
scroll to position [0, 0]
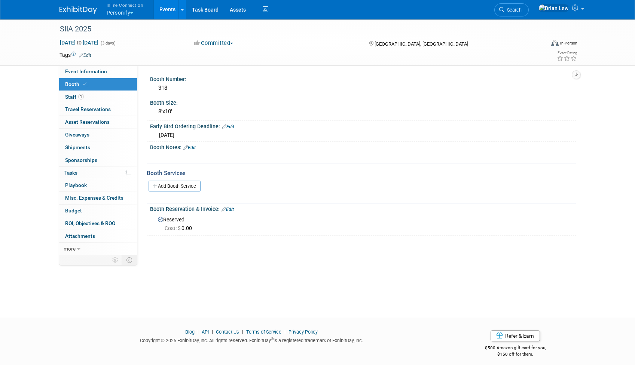
click at [131, 11] on button "Inline Connection Personify" at bounding box center [129, 9] width 47 height 19
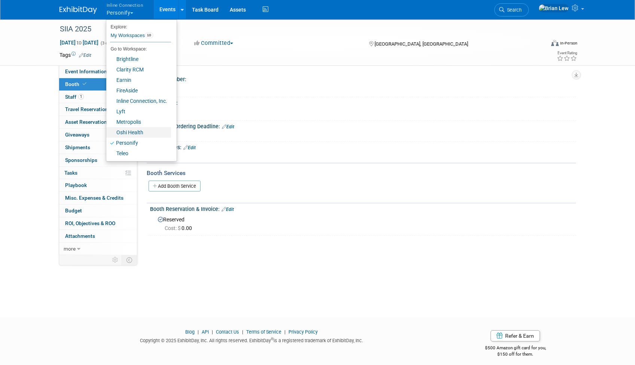
click at [147, 133] on link "Oshi Health" at bounding box center [138, 132] width 65 height 10
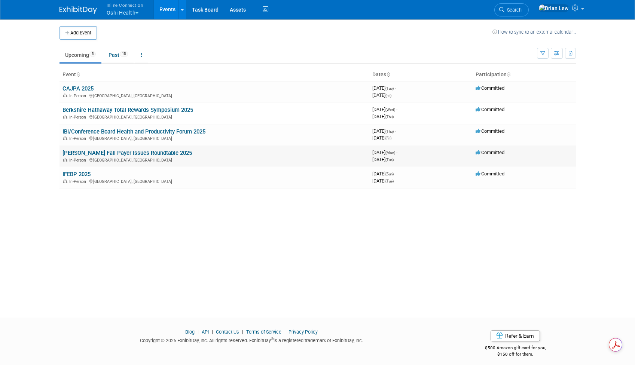
click at [145, 152] on link "[PERSON_NAME] Fall Payer Issues Roundtable 2025" at bounding box center [128, 153] width 130 height 7
